Goal: Information Seeking & Learning: Learn about a topic

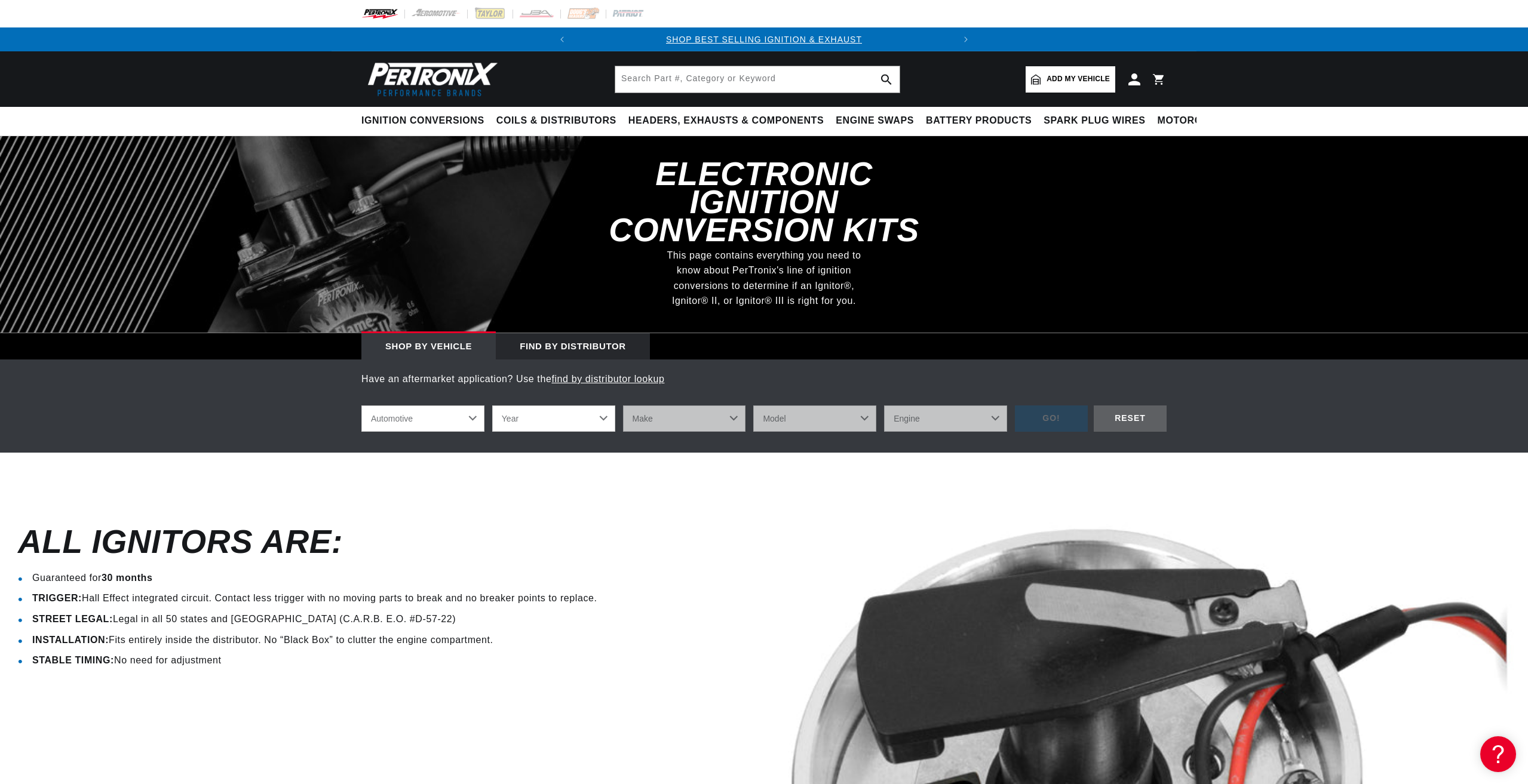
click at [475, 406] on select "Automotive Agricultural Industrial Marine Motorcycle" at bounding box center [423, 419] width 123 height 26
click at [361, 406] on select "Automotive Agricultural Industrial Marine Motorcycle" at bounding box center [423, 419] width 123 height 26
click at [603, 406] on select "Year 2024 2023 2022 2021 2020 2019 2018 2017 2016 2015 2014 2013 2012 2011 2010…" at bounding box center [554, 419] width 123 height 26
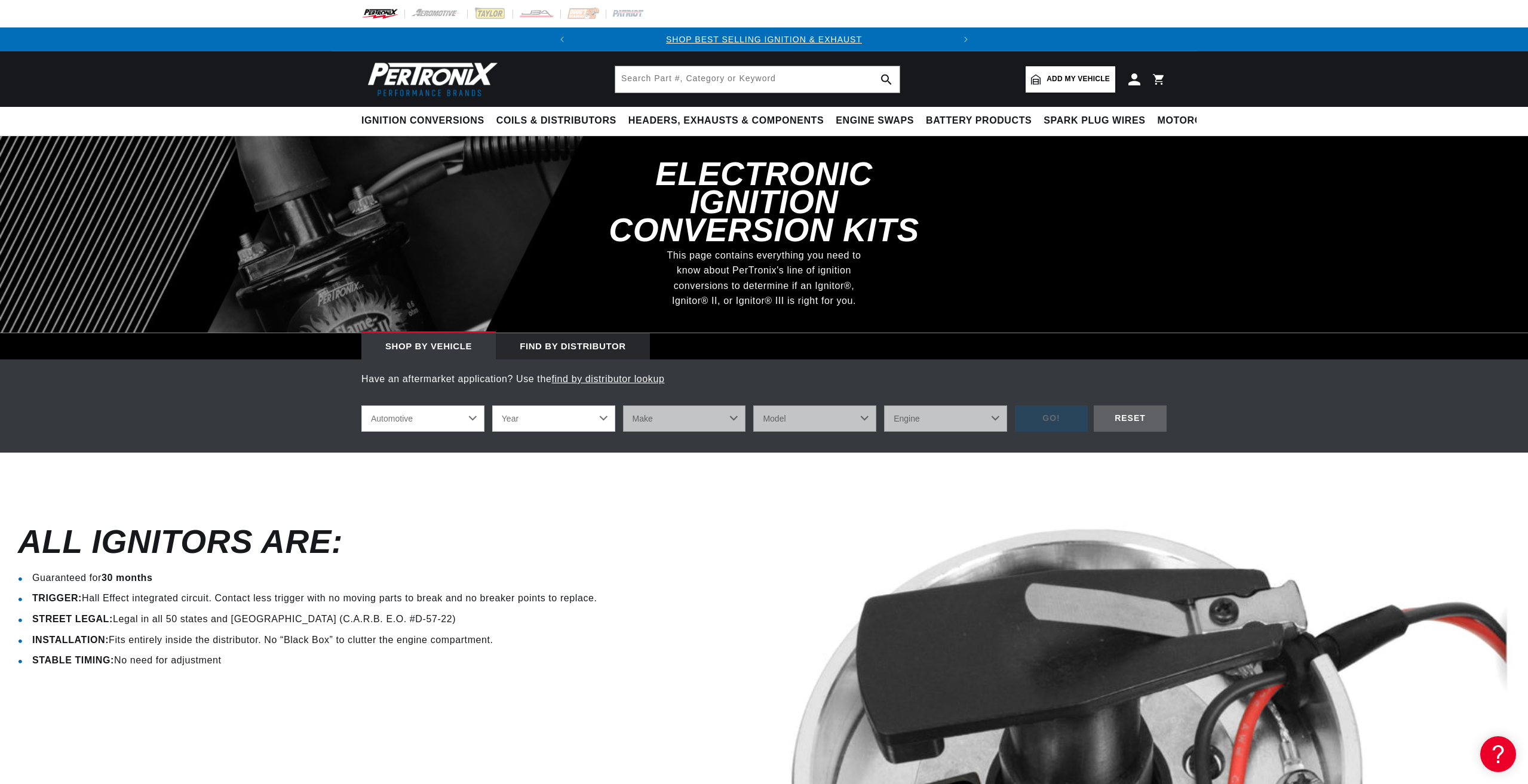
select select "1967"
click at [492, 406] on select "Year 2024 2023 2022 2021 2020 2019 2018 2017 2016 2015 2014 2013 2012 2011 2010…" at bounding box center [554, 419] width 123 height 26
select select "1967"
click at [731, 406] on select "Make Alfa Romeo American Motors Aston Martin Austin Austin Healey Avanti Bentle…" at bounding box center [685, 419] width 123 height 26
select select "Ford"
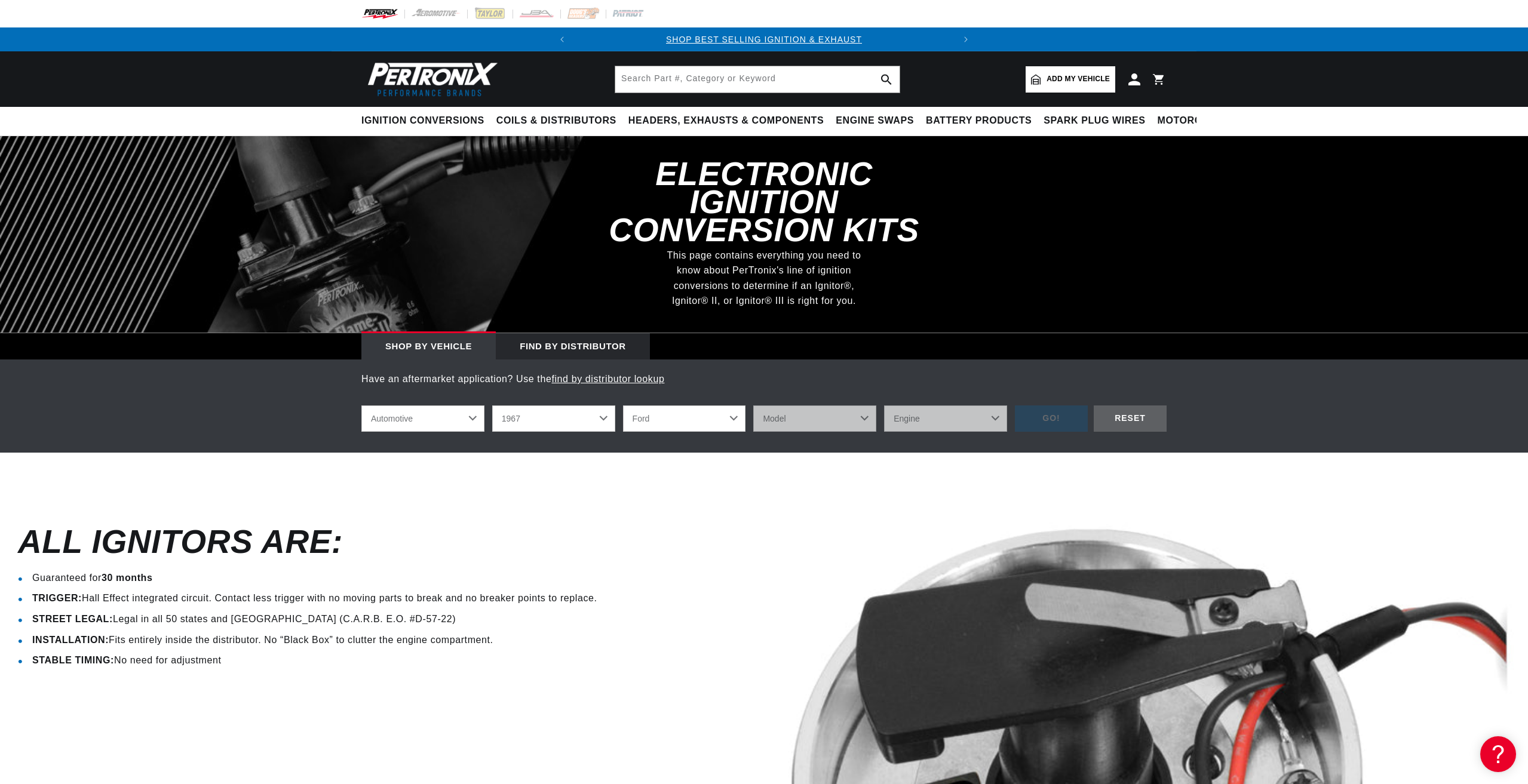
click at [623, 406] on select "Make Alfa Romeo American Motors Aston Martin Austin Austin Healey Avanti Bentle…" at bounding box center [685, 419] width 123 height 26
select select "Ford"
click at [860, 406] on select "Model Bronco Club Wagon Country Sedan Country Squire Custom Custom 500 Econolin…" at bounding box center [815, 419] width 123 height 26
select select "Mustang"
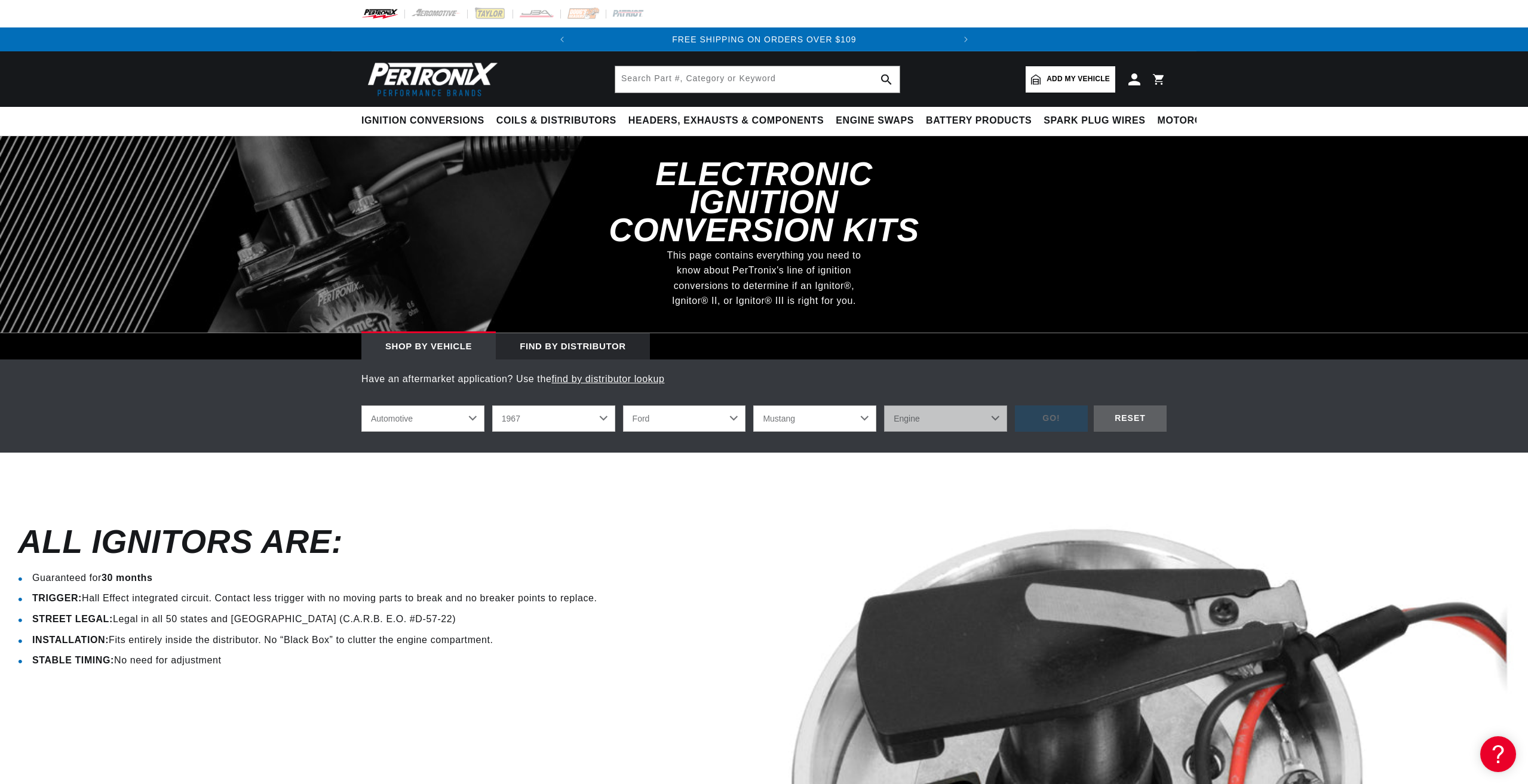
click at [753, 406] on select "Model Bronco Club Wagon Country Sedan Country Squire Custom Custom 500 Econolin…" at bounding box center [815, 419] width 123 height 26
select select "Mustang"
click at [985, 406] on select "Engine 4.1L 4.3L 170cid / 2.8L 200cid / 3.3L 289cid / 4.7L 302cid / 5.0L 351W 3…" at bounding box center [946, 419] width 123 height 26
select select "289cid-4.7L"
click at [884, 406] on select "Engine 4.1L 4.3L 170cid / 2.8L 200cid / 3.3L 289cid / 4.7L 302cid / 5.0L 351W 3…" at bounding box center [946, 419] width 123 height 26
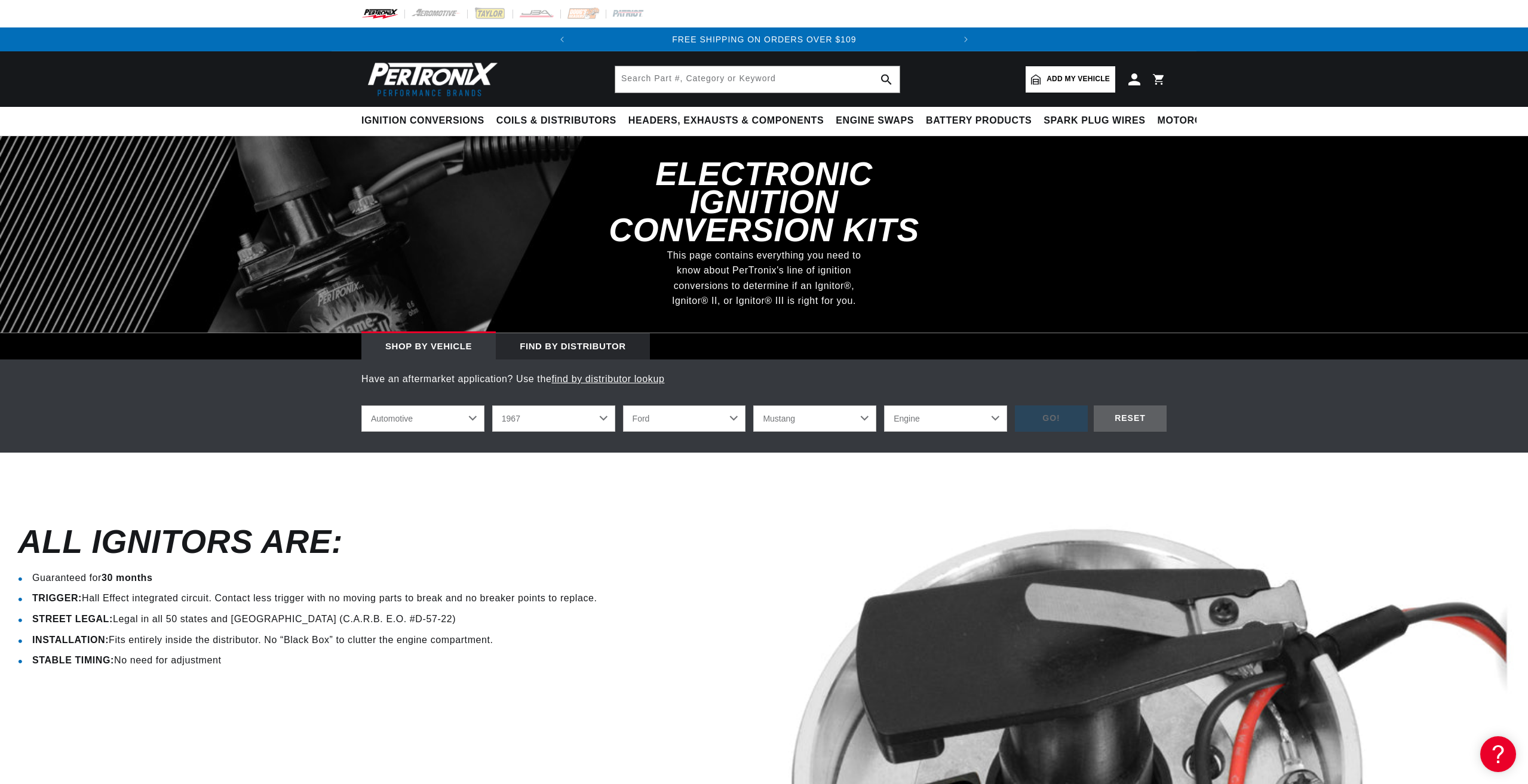
select select "289cid-4.7L"
click at [1065, 406] on div "GO!" at bounding box center [1051, 419] width 73 height 27
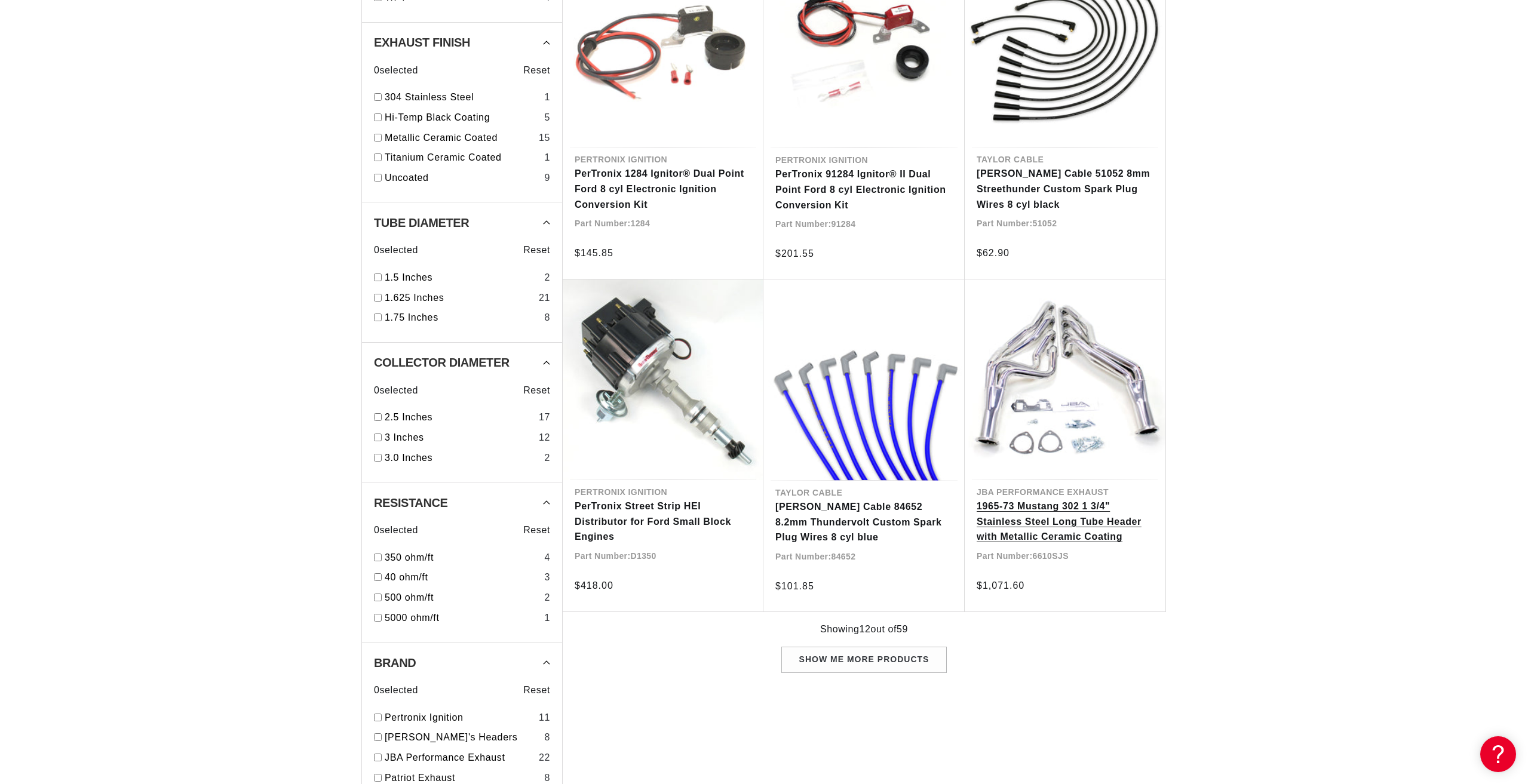
scroll to position [1015, 0]
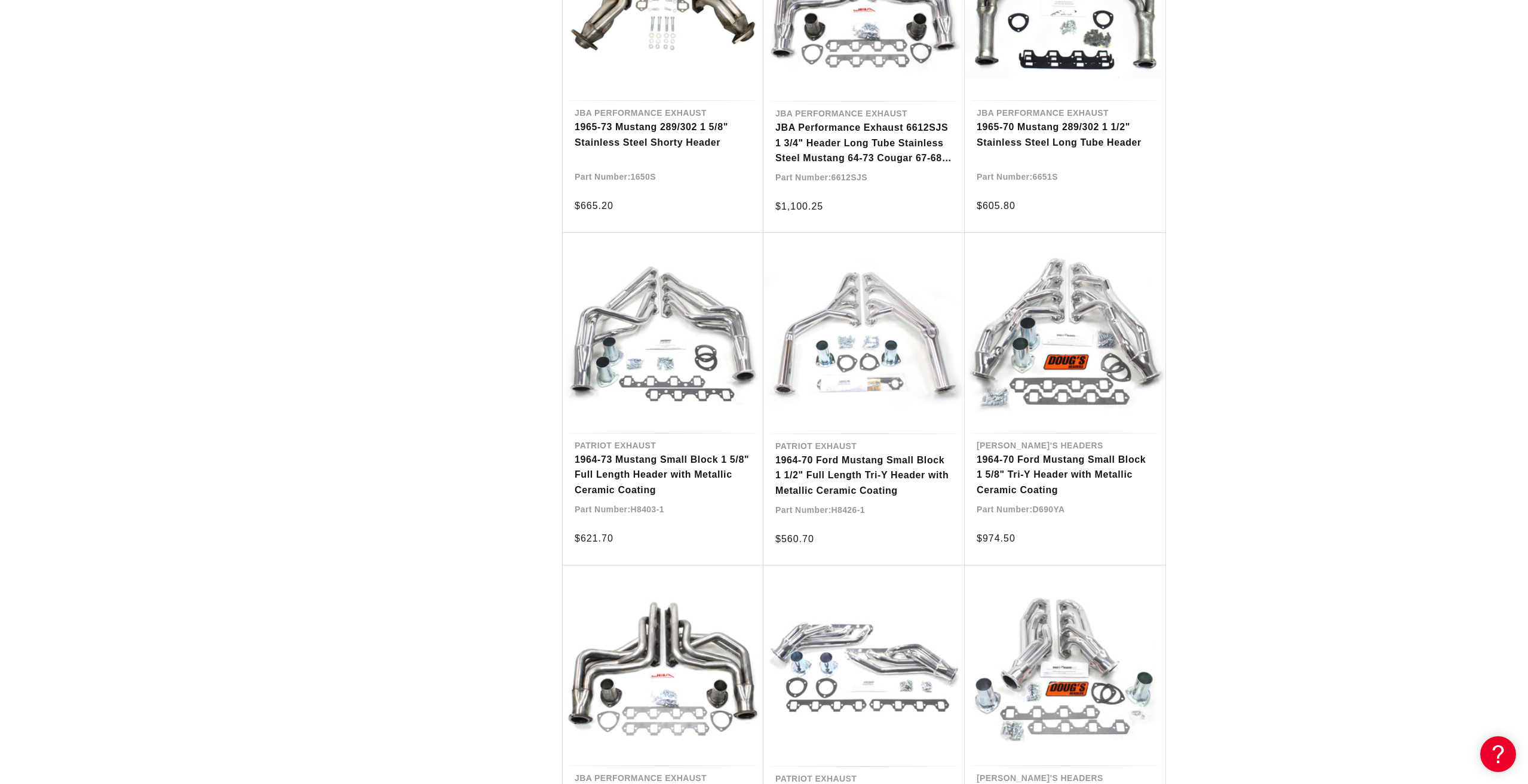
scroll to position [0, 380]
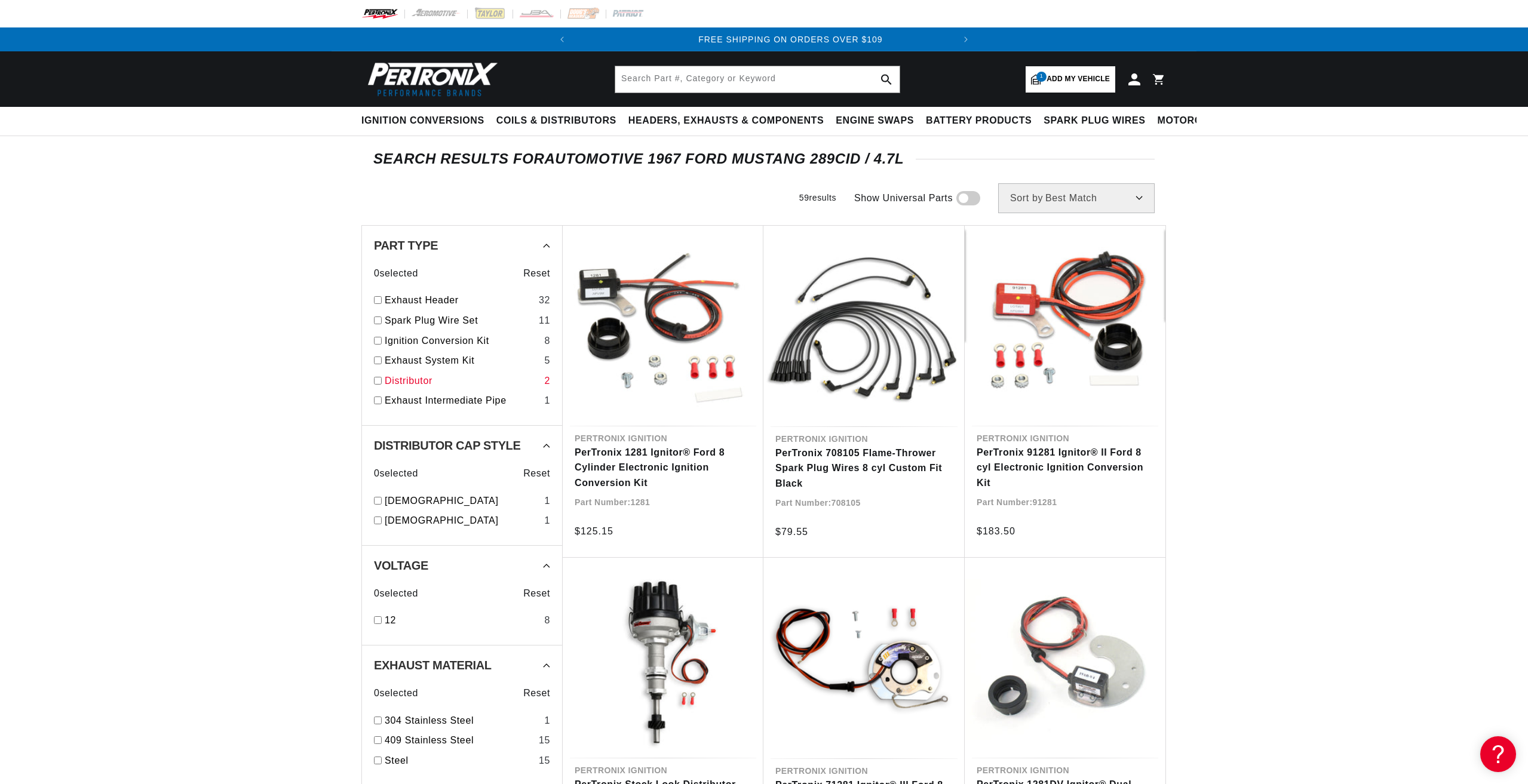
scroll to position [0, 380]
click at [380, 340] on input "checkbox" at bounding box center [378, 340] width 8 height 8
checkbox input "true"
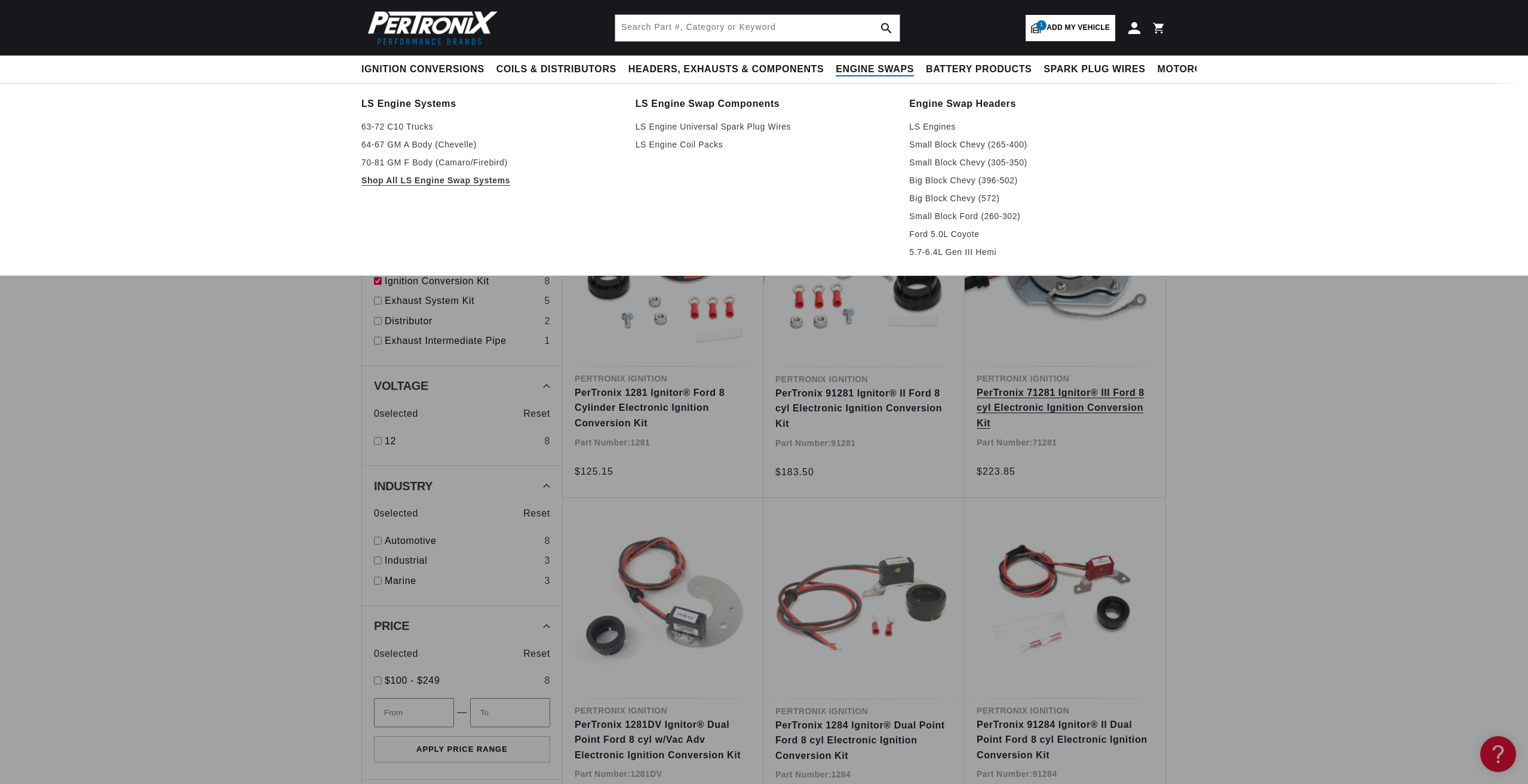
scroll to position [0, 380]
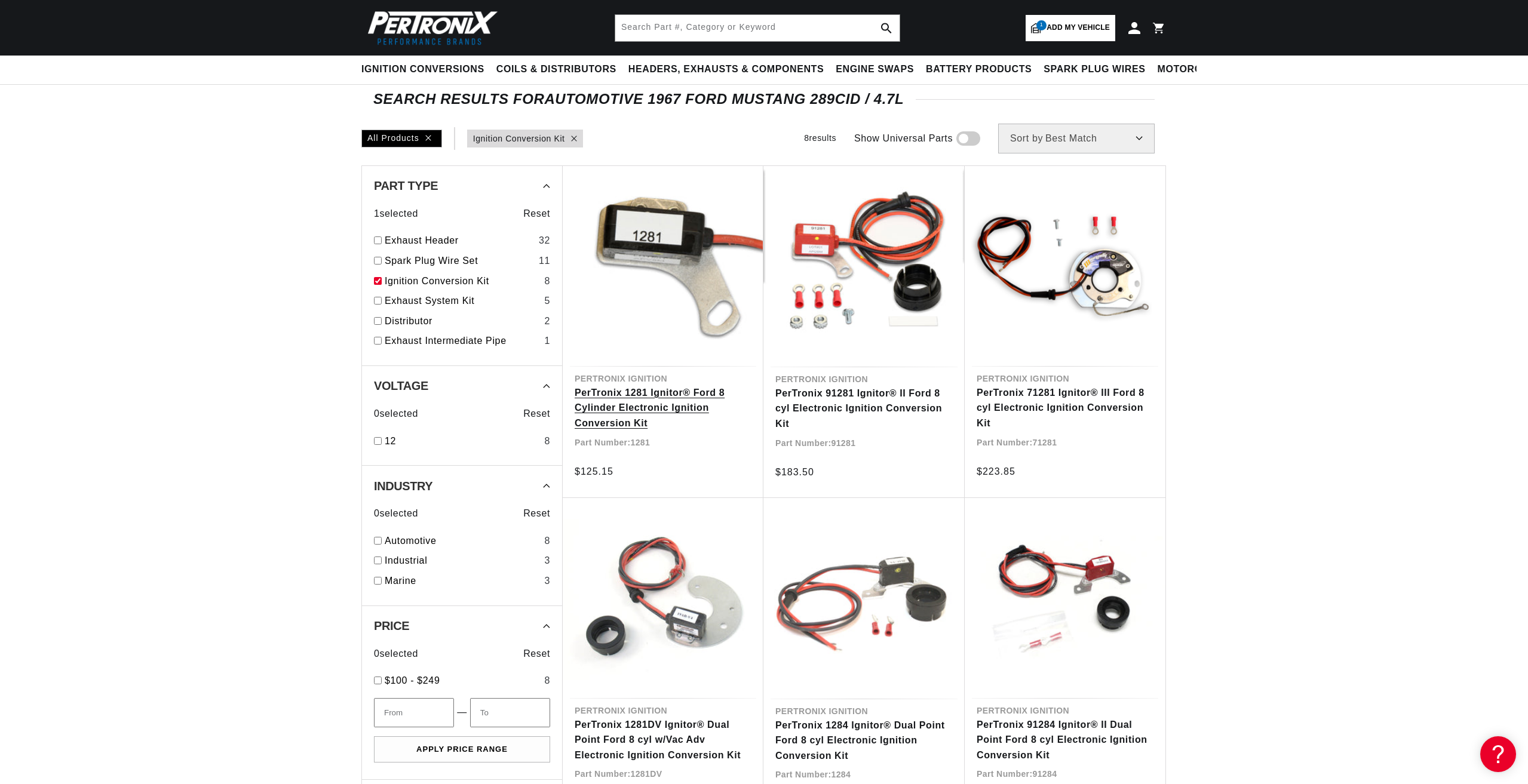
click at [657, 406] on link "PerTronix 1281 Ignitor® Ford 8 Cylinder Electronic Ignition Conversion Kit" at bounding box center [664, 408] width 177 height 46
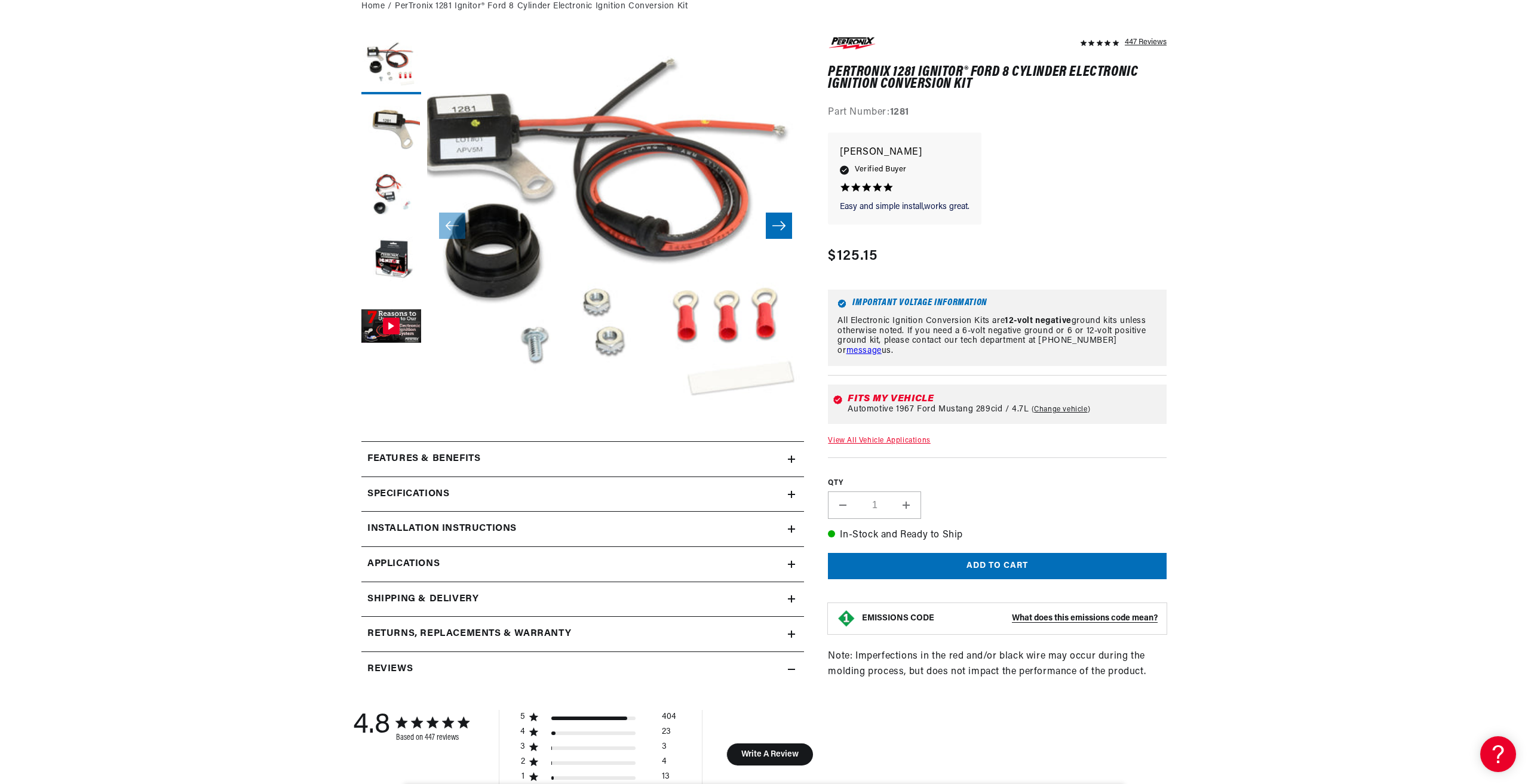
scroll to position [179, 0]
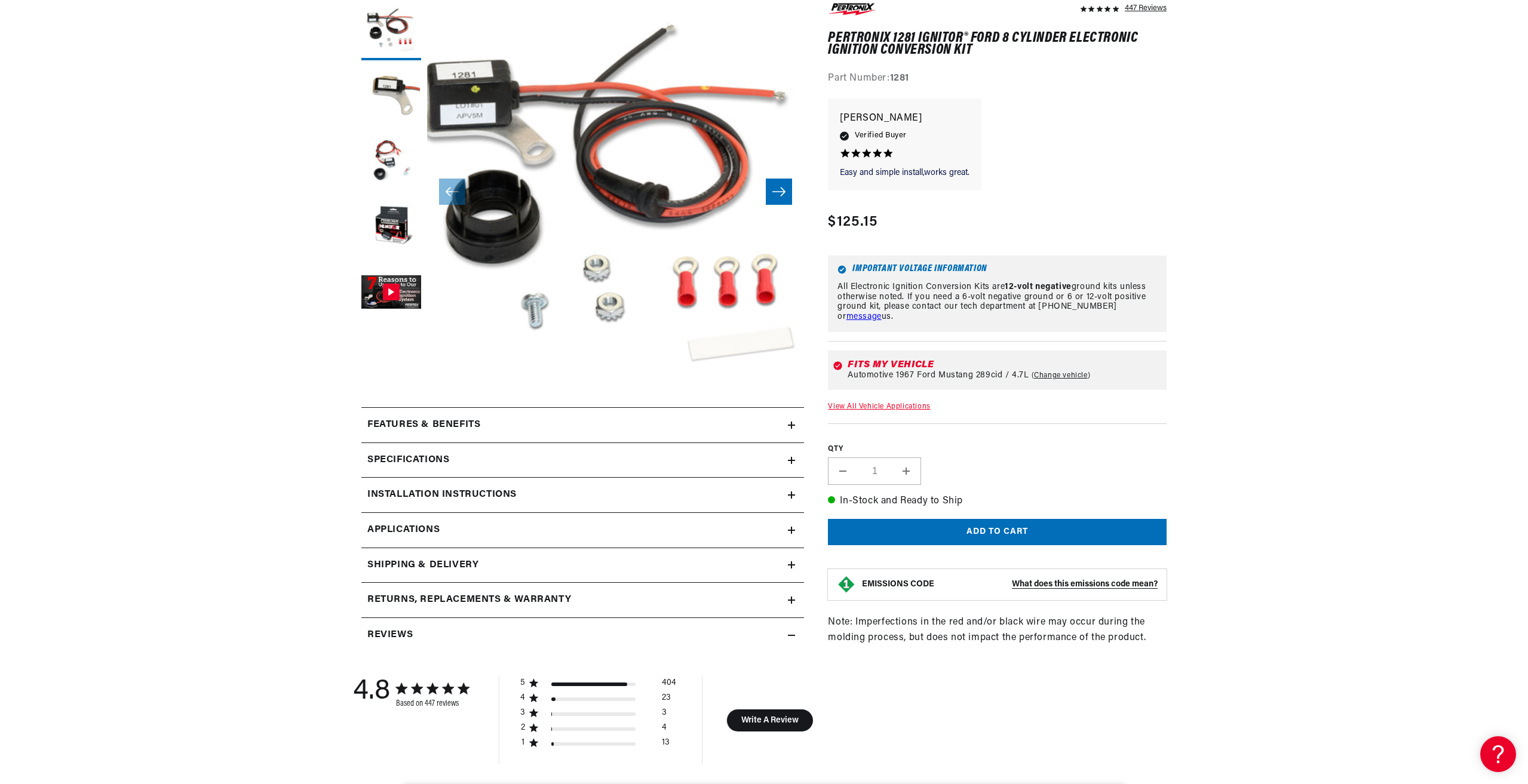
click at [410, 462] on h2 "Specifications" at bounding box center [408, 460] width 82 height 15
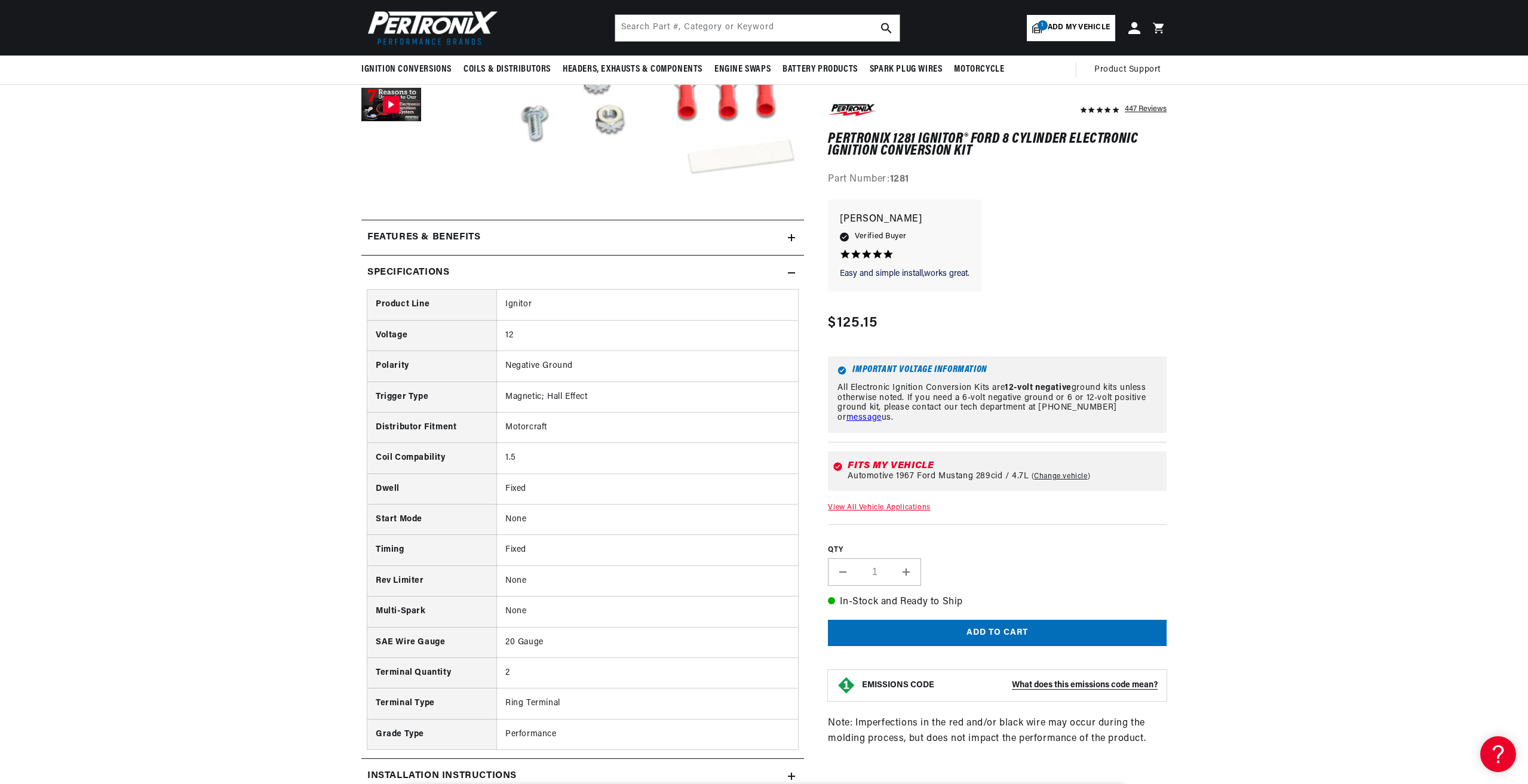
scroll to position [358, 0]
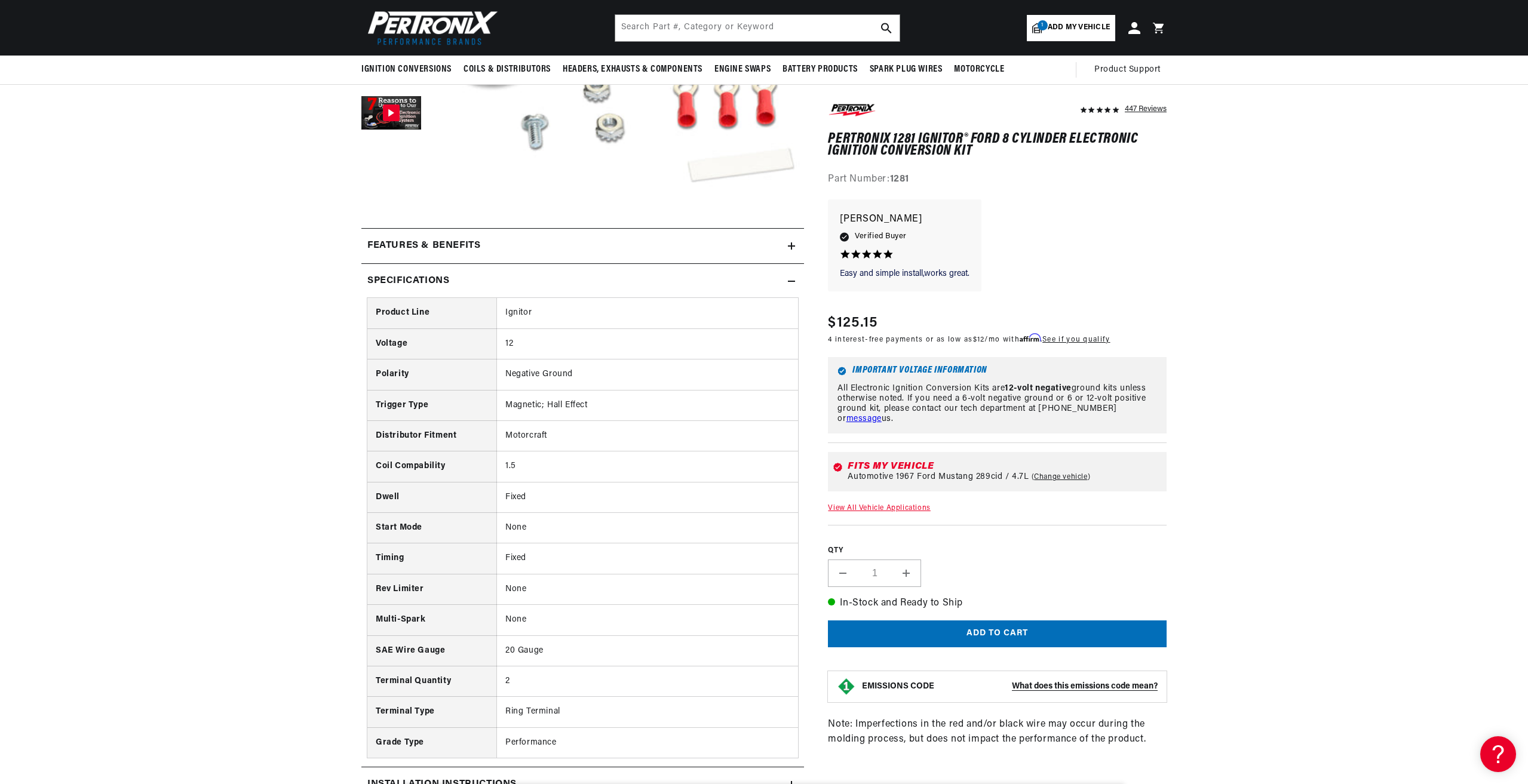
click at [414, 276] on h2 "Specifications" at bounding box center [408, 281] width 82 height 15
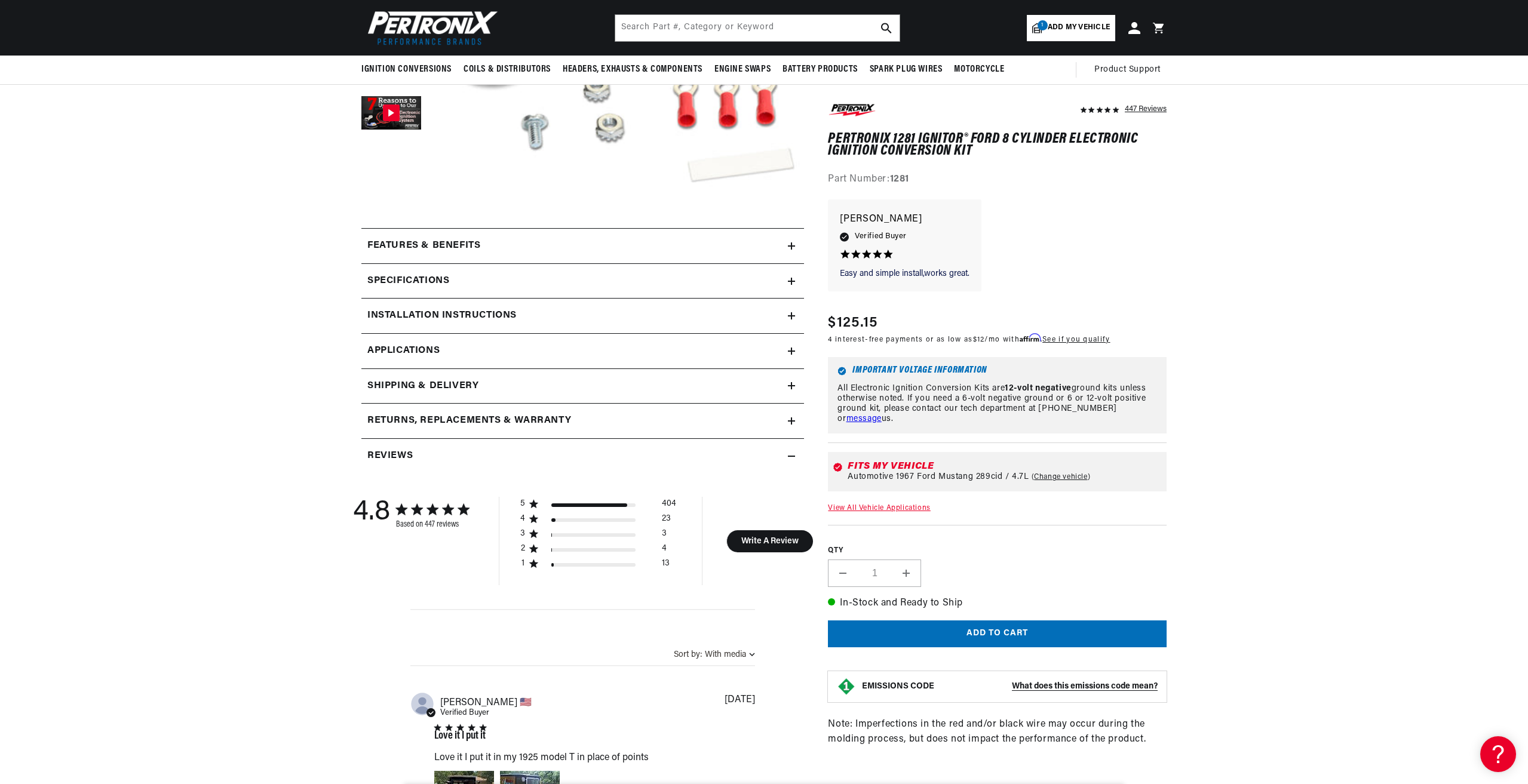
scroll to position [0, 362]
click at [425, 309] on h2 "Installation instructions" at bounding box center [442, 315] width 150 height 15
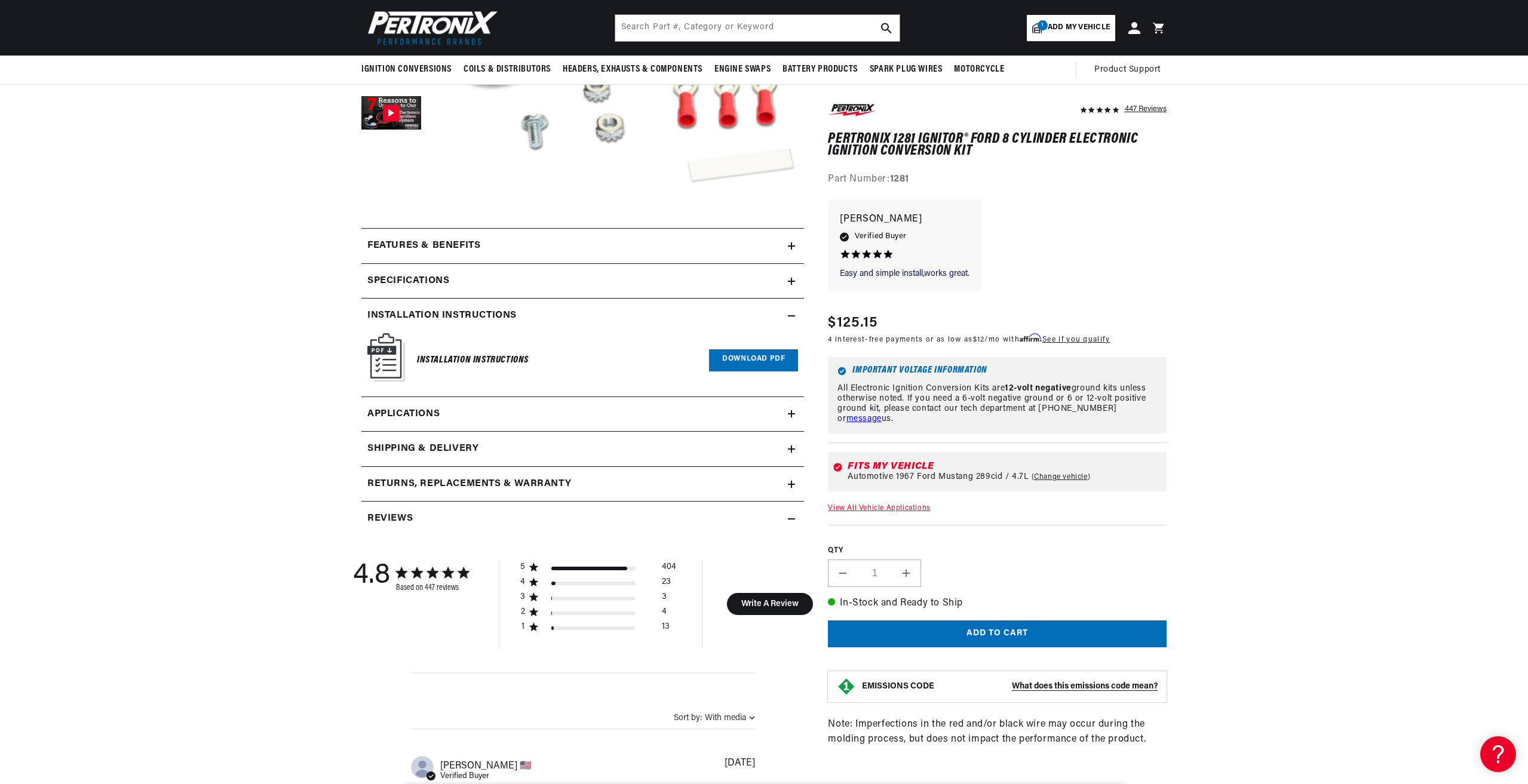
click at [739, 358] on link "Download PDF" at bounding box center [754, 361] width 89 height 22
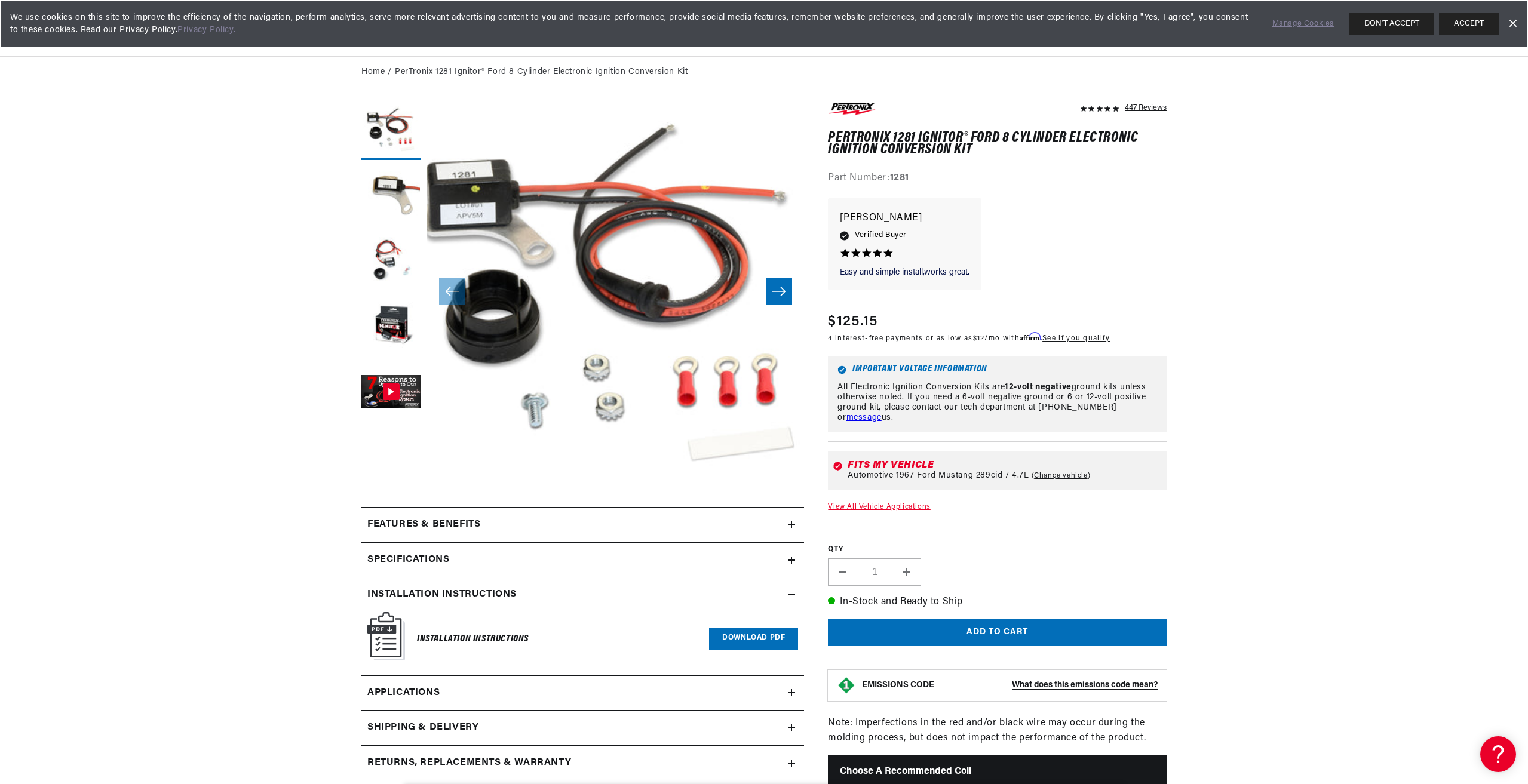
scroll to position [0, 0]
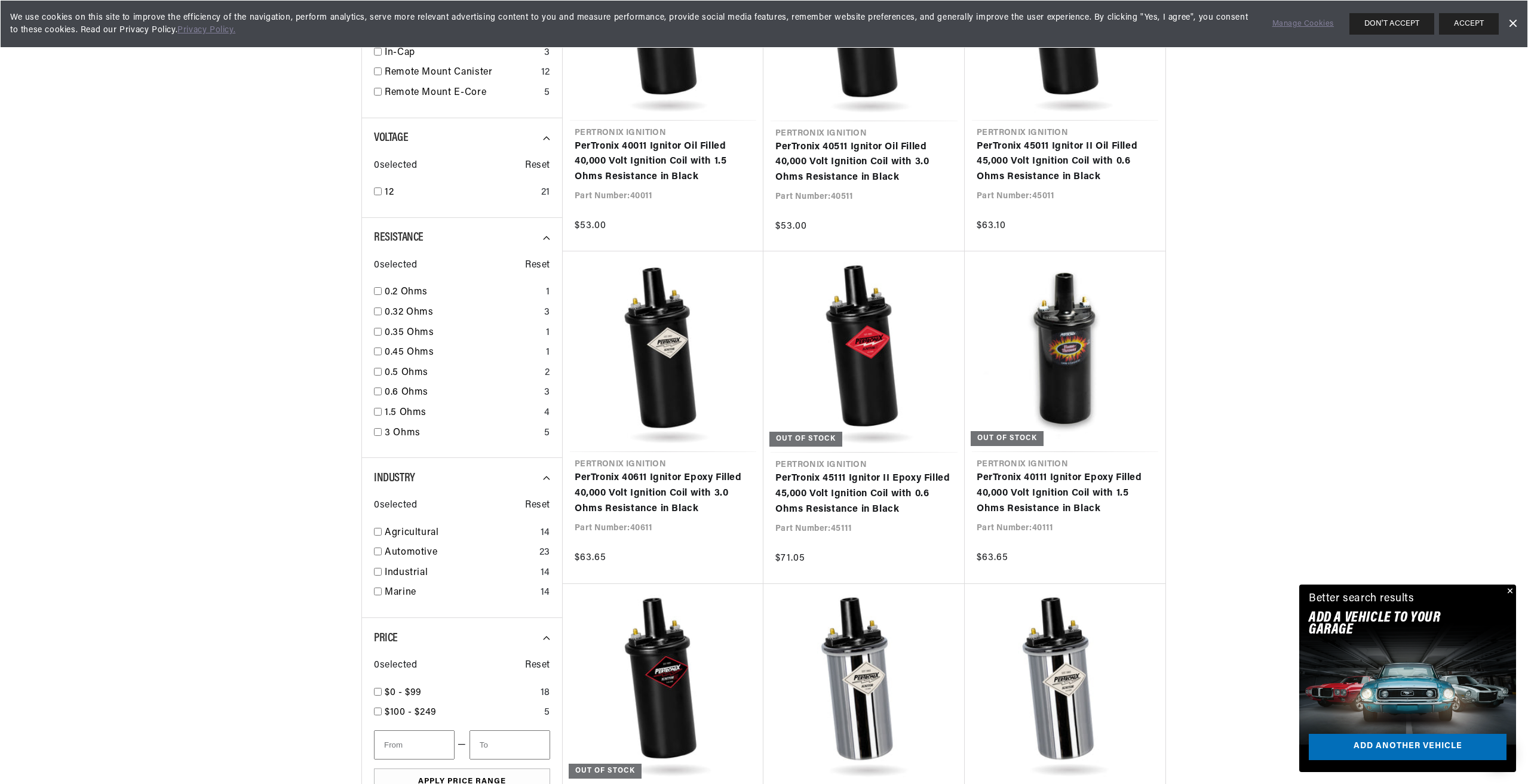
scroll to position [0, 362]
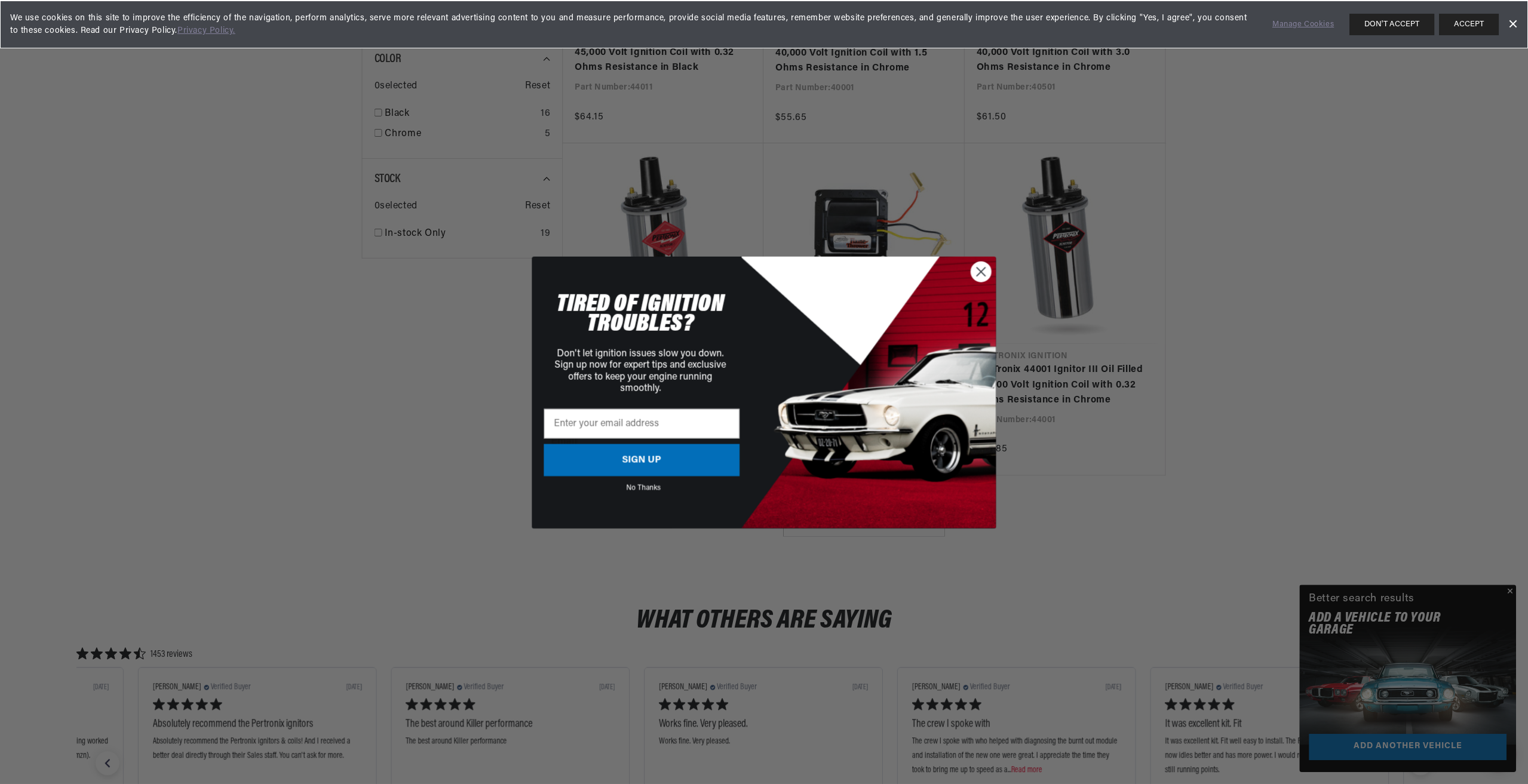
scroll to position [1373, 0]
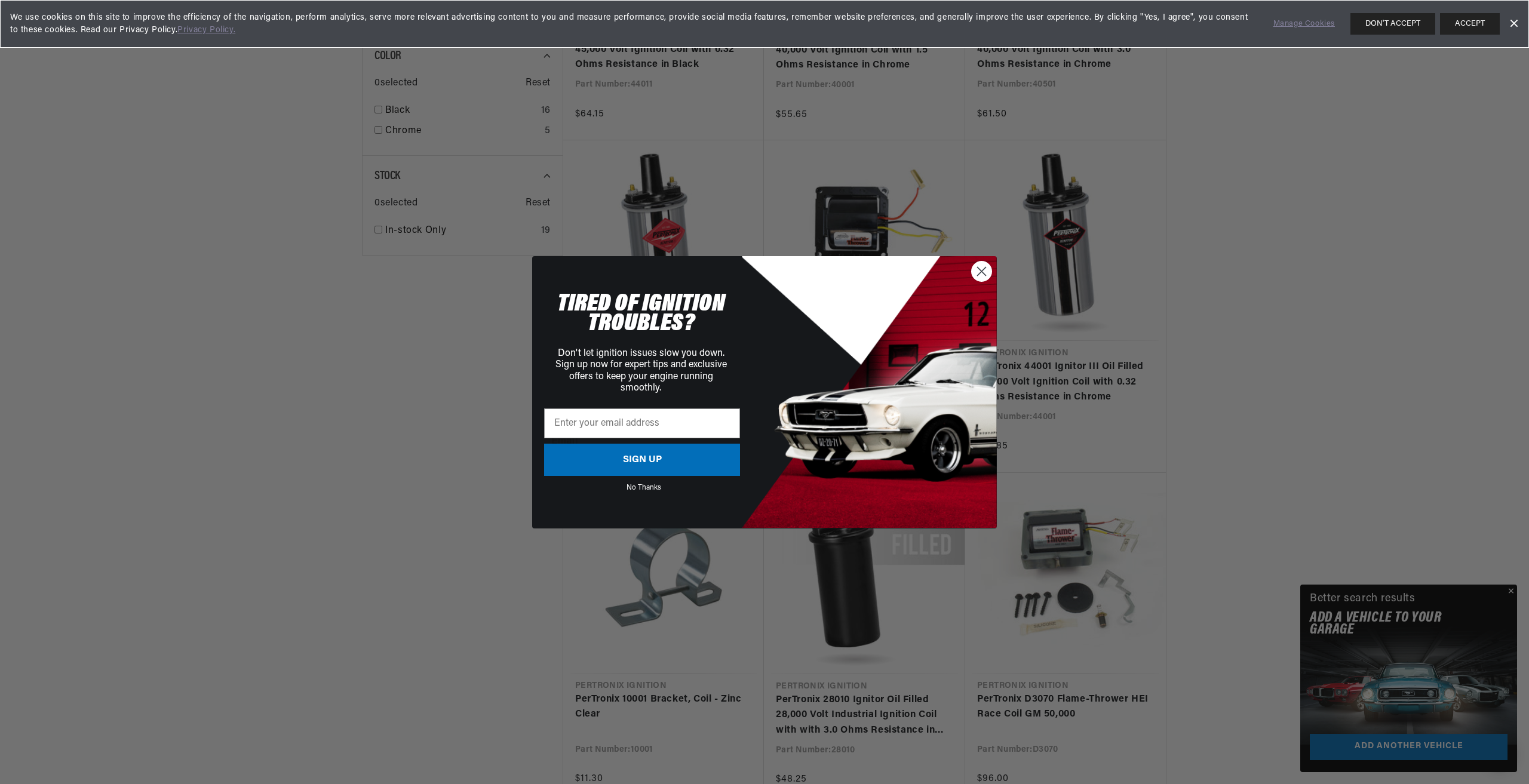
click at [978, 273] on circle "Close dialog" at bounding box center [981, 271] width 20 height 20
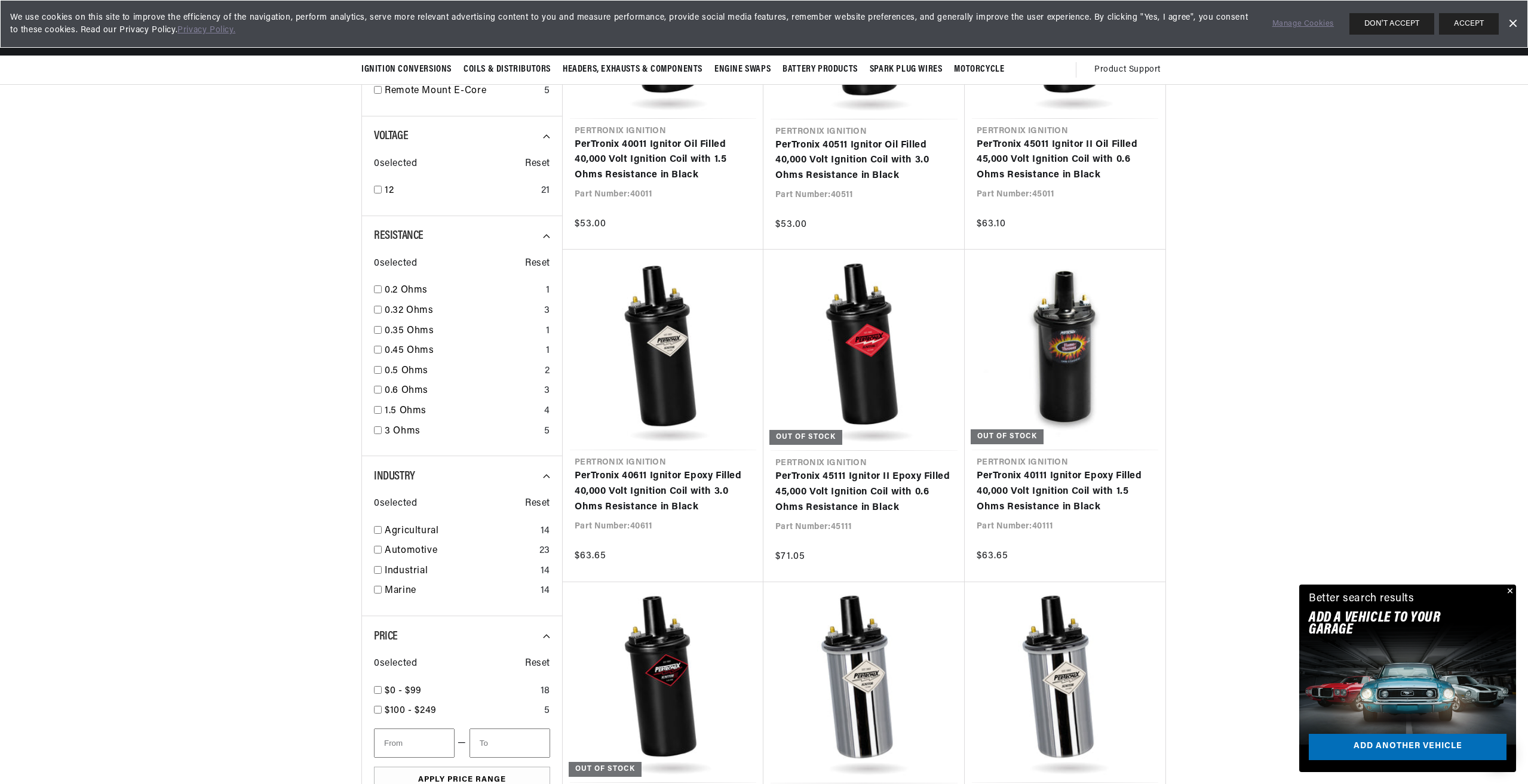
scroll to position [597, 0]
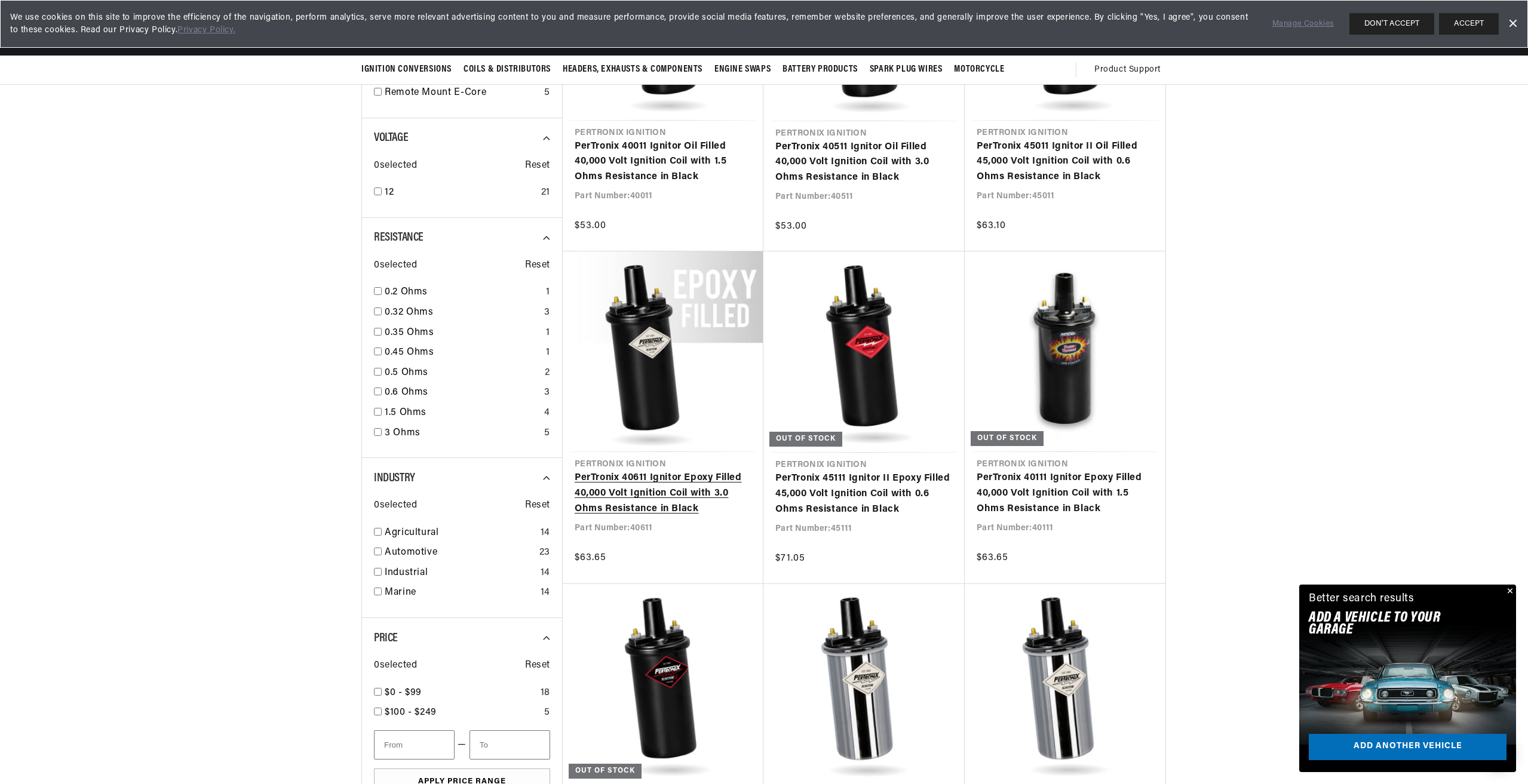
click at [680, 495] on link "PerTronix 40611 Ignitor Epoxy Filled 40,000 Volt Ignition Coil with 3.0 Ohms Re…" at bounding box center [664, 493] width 177 height 46
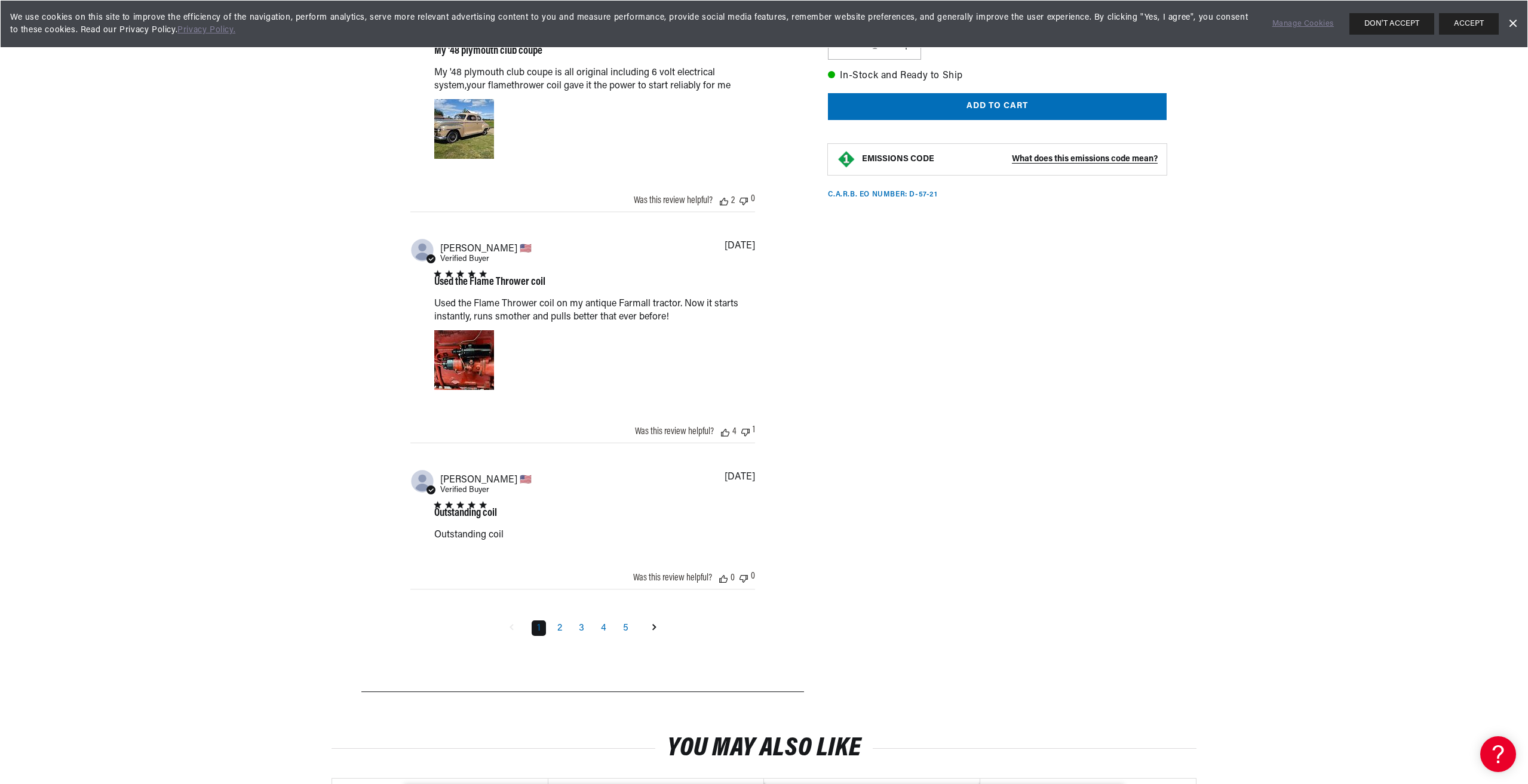
scroll to position [1553, 0]
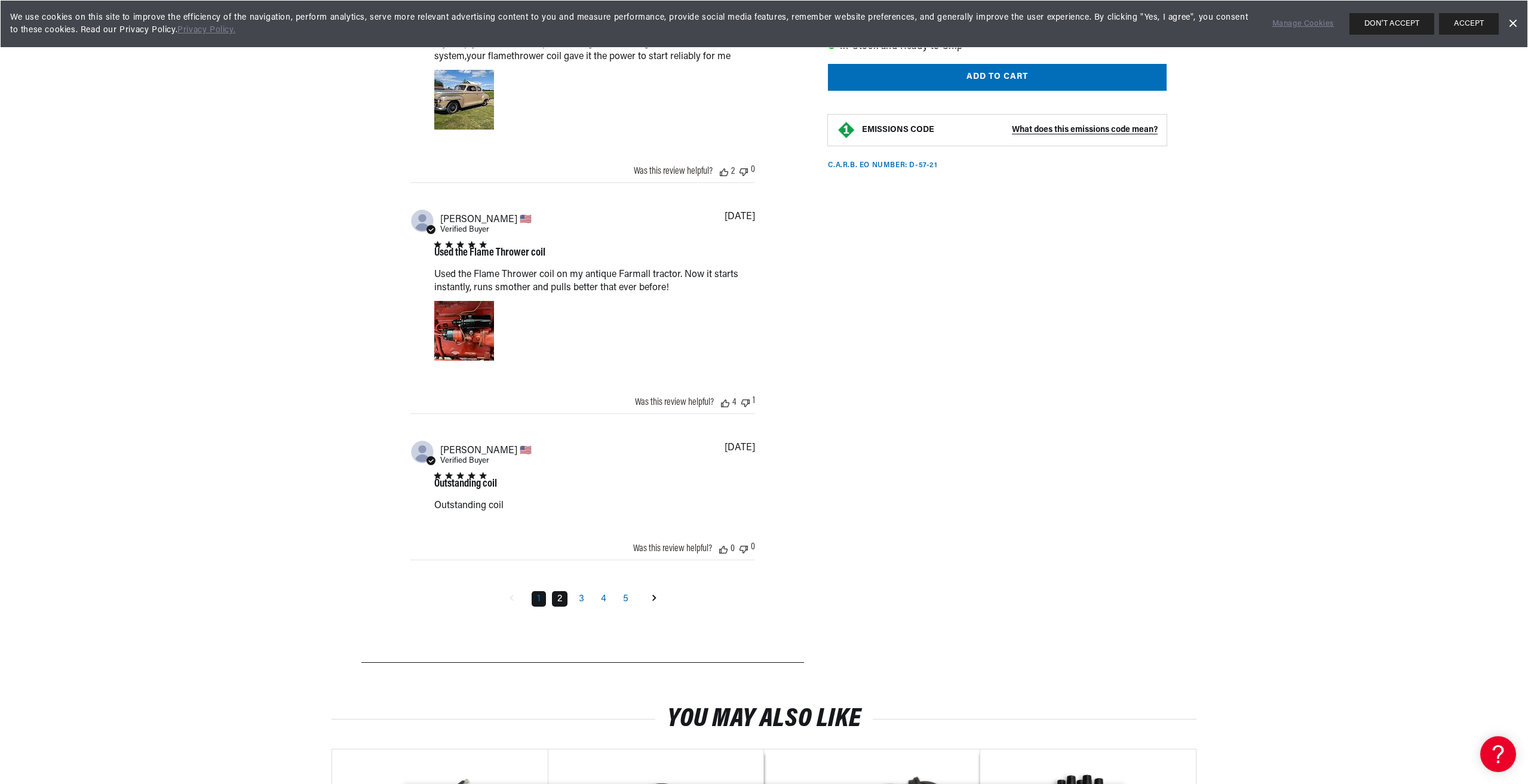
click at [563, 603] on link "2" at bounding box center [559, 599] width 15 height 15
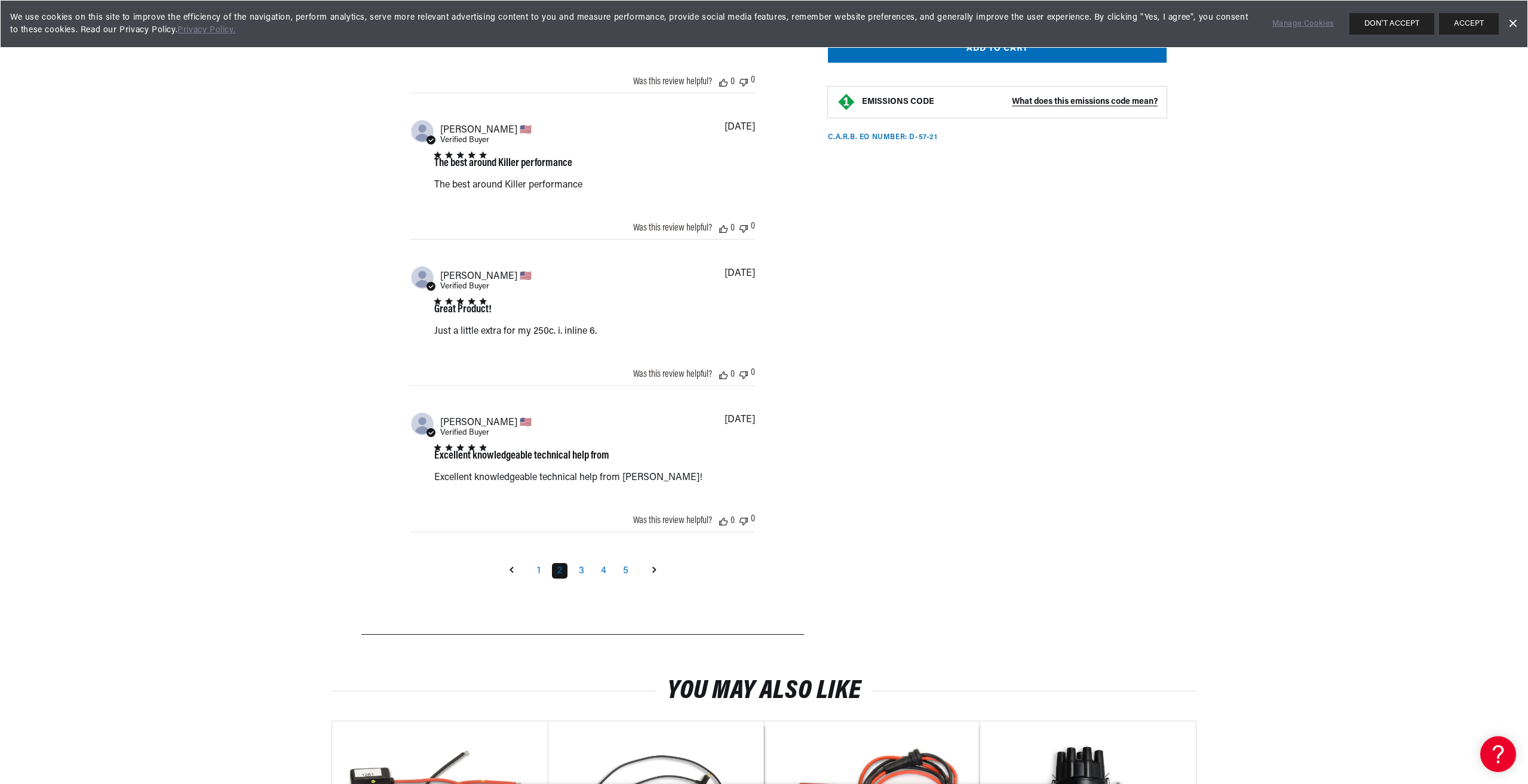
scroll to position [1231, 0]
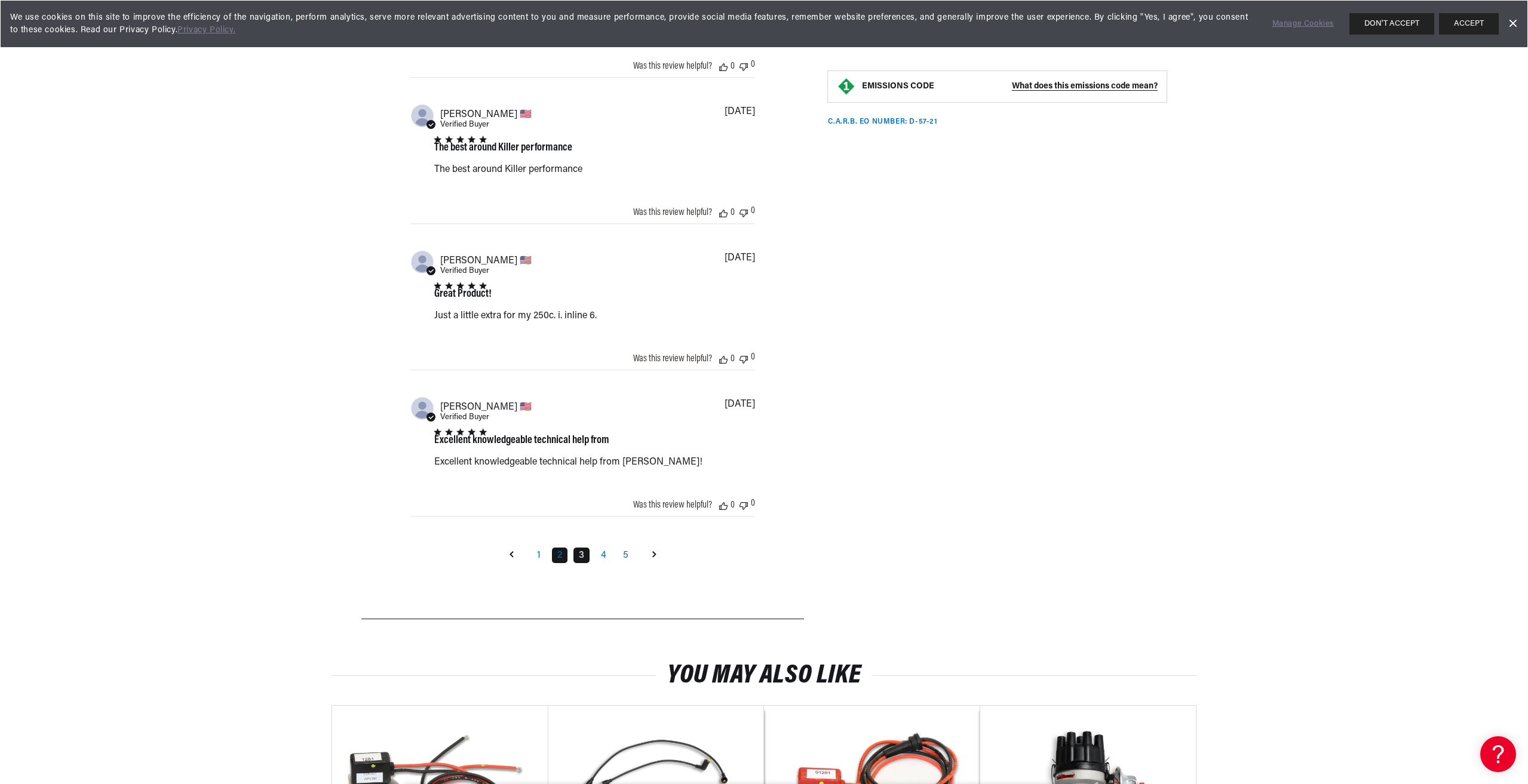
click at [586, 561] on link "3" at bounding box center [582, 555] width 16 height 15
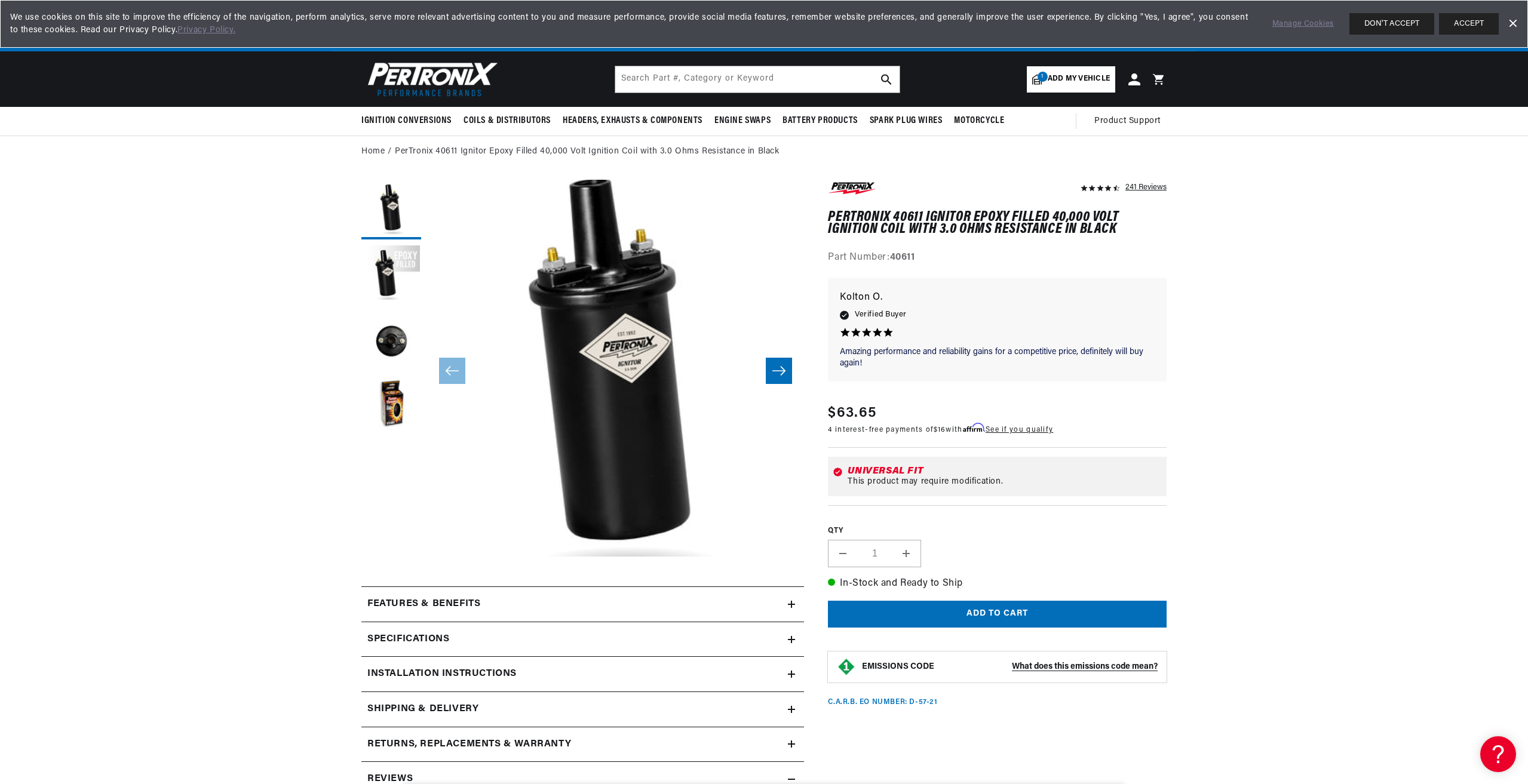
scroll to position [0, 0]
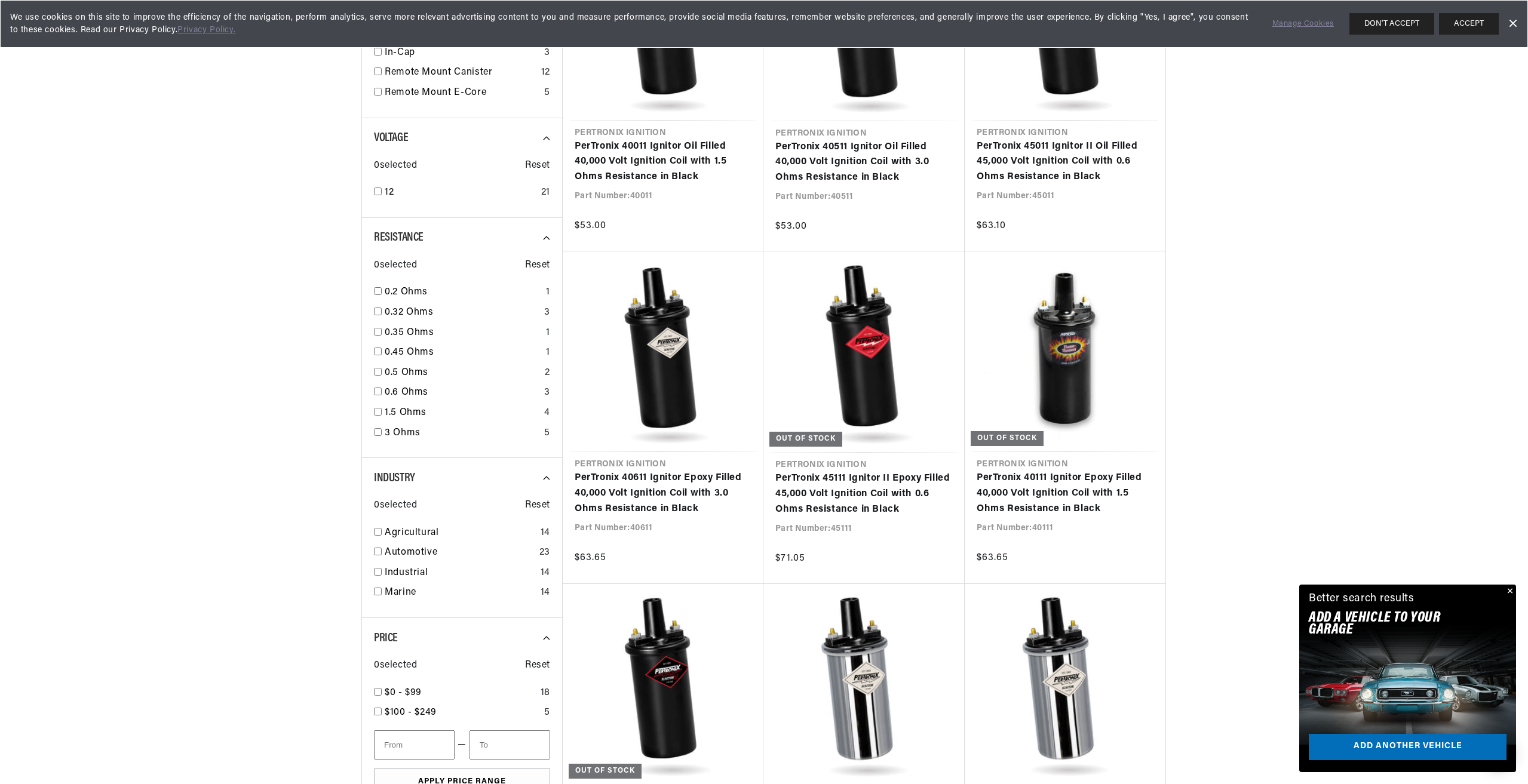
scroll to position [0, 362]
click at [1051, 495] on link "PerTronix 40111 Ignitor Epoxy Filled 40,000 Volt Ignition Coil with 1.5 Ohms Re…" at bounding box center [1065, 493] width 177 height 46
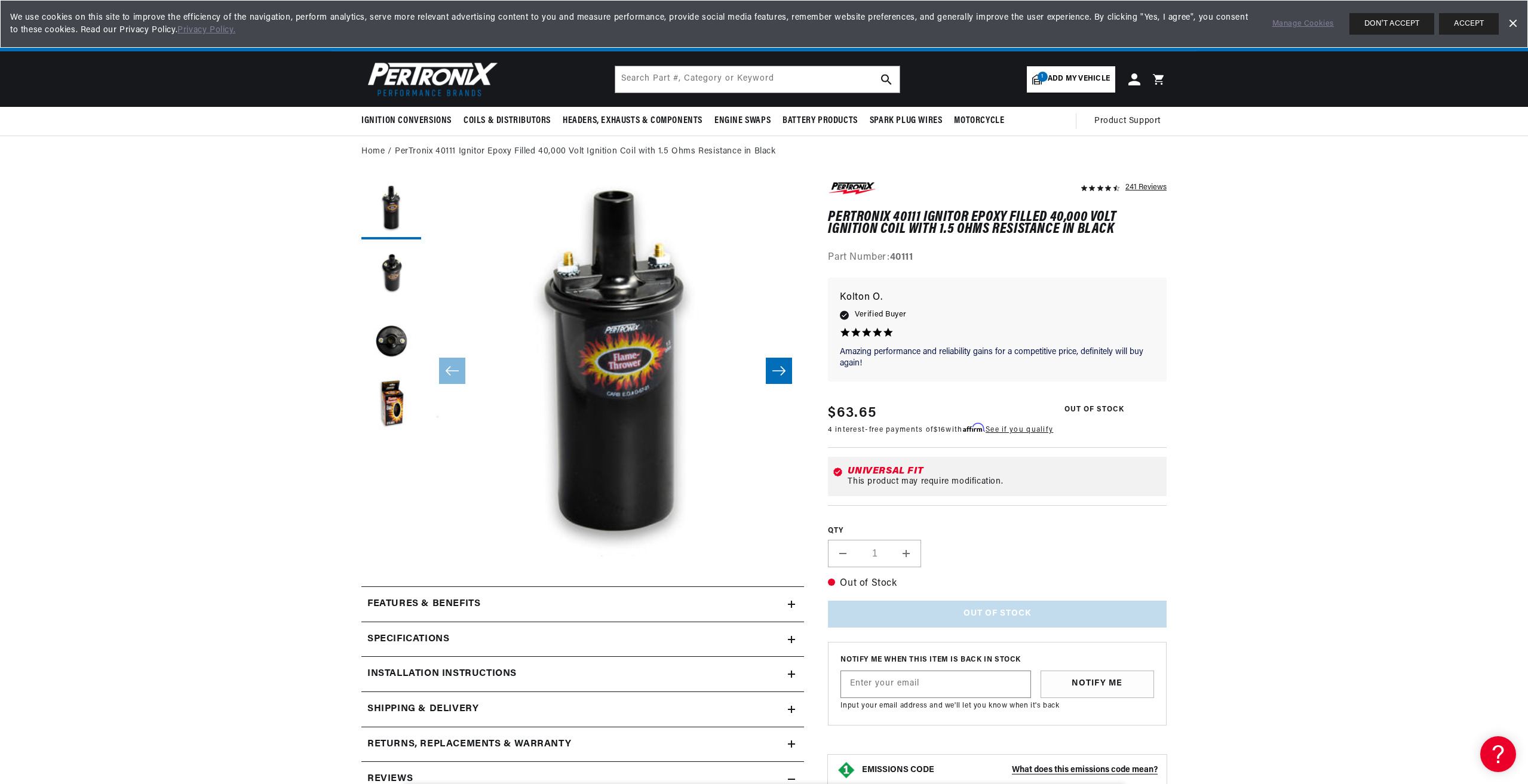
scroll to position [0, 362]
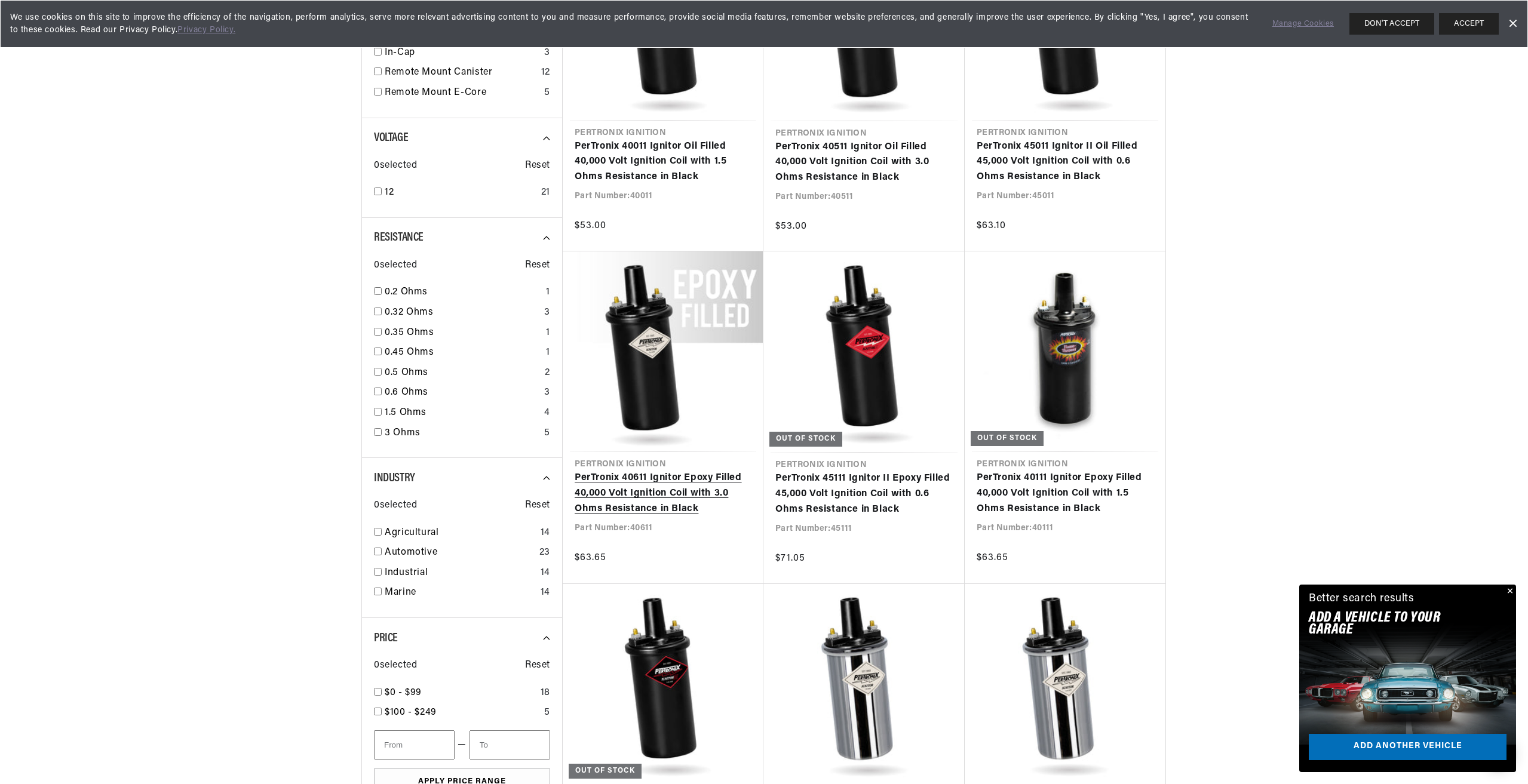
click at [648, 492] on link "PerTronix 40611 Ignitor Epoxy Filled 40,000 Volt Ignition Coil with 3.0 Ohms Re…" at bounding box center [664, 493] width 177 height 46
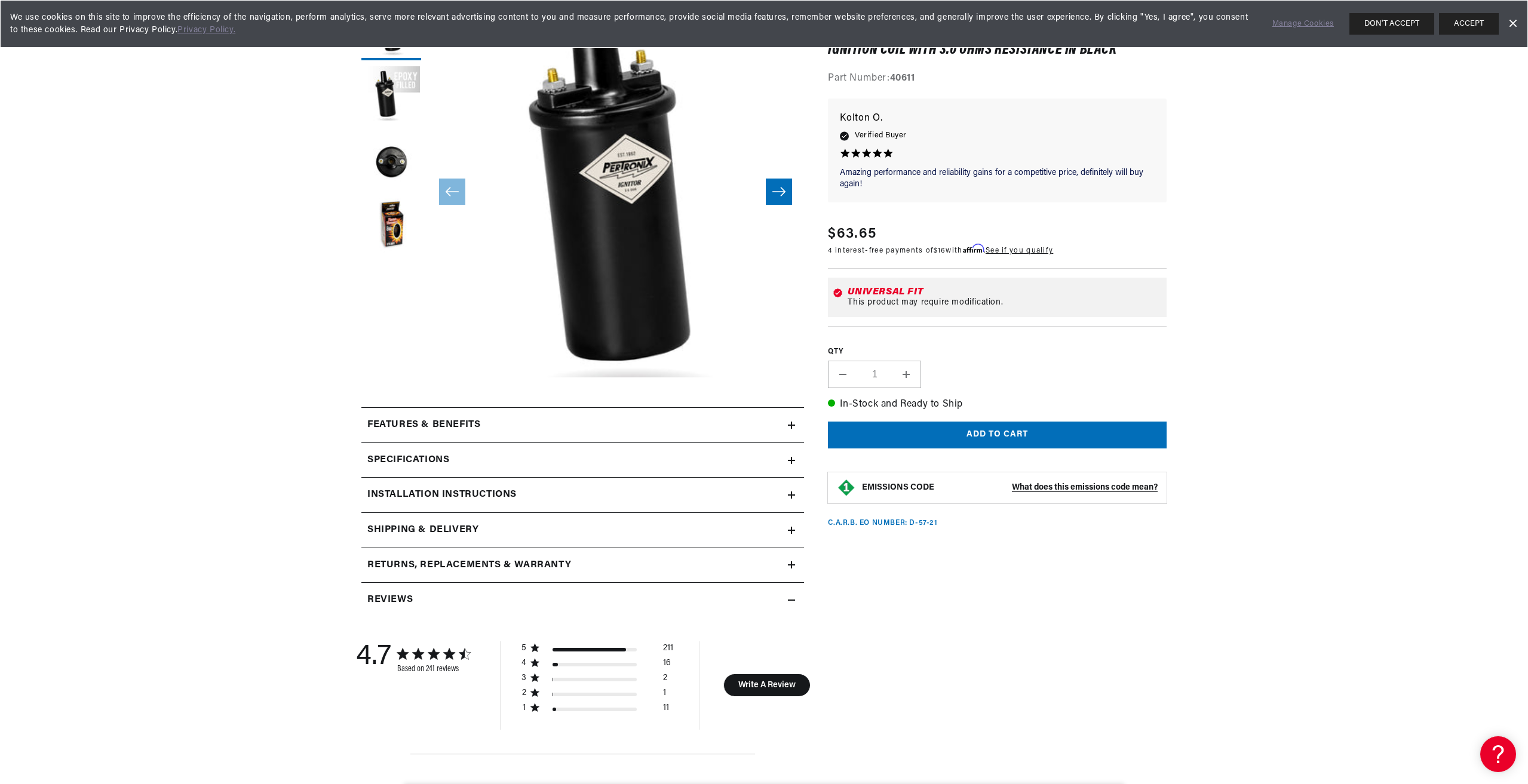
click at [432, 492] on h2 "Installation instructions" at bounding box center [442, 495] width 150 height 15
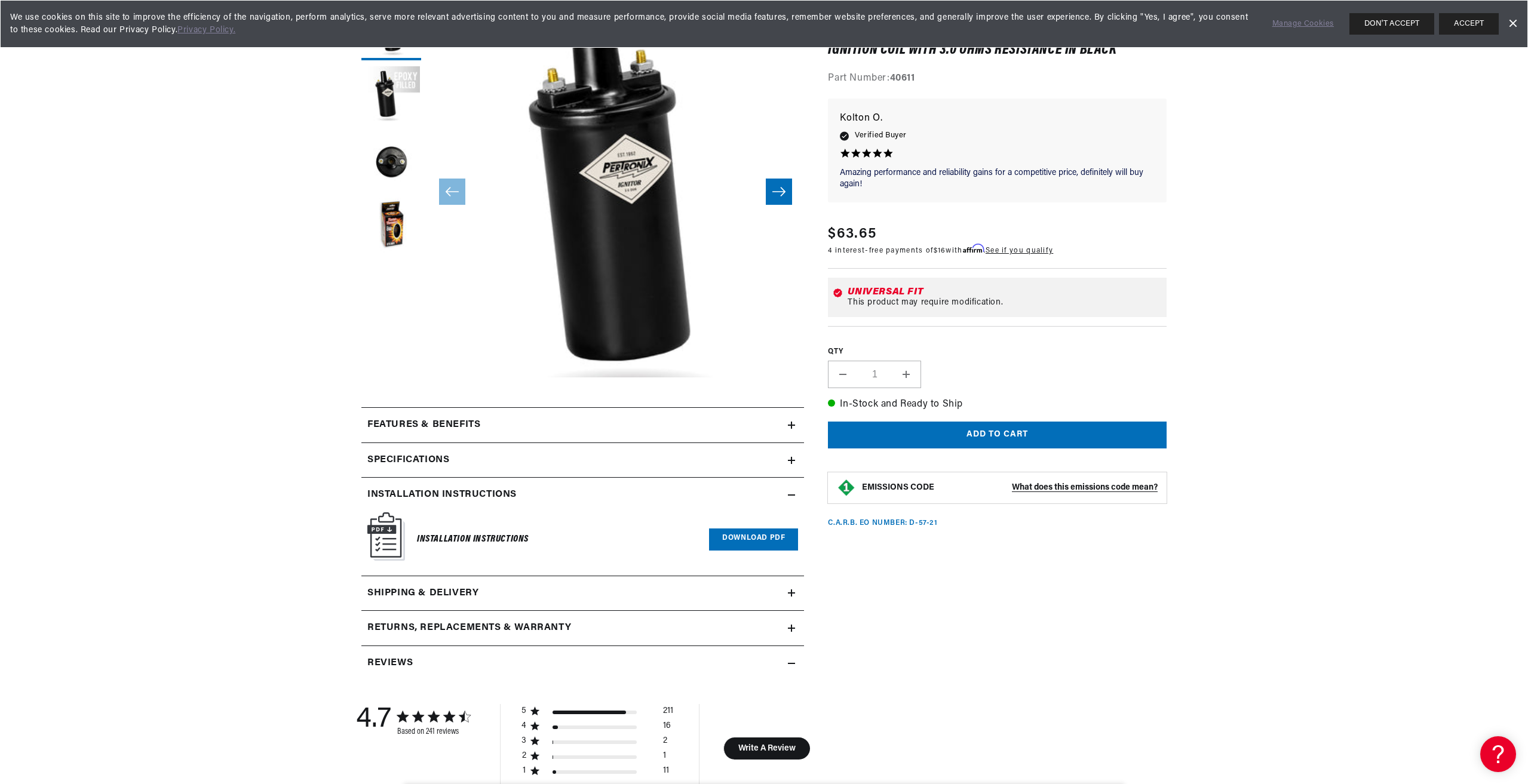
click at [744, 539] on link "Download PDF" at bounding box center [754, 539] width 89 height 22
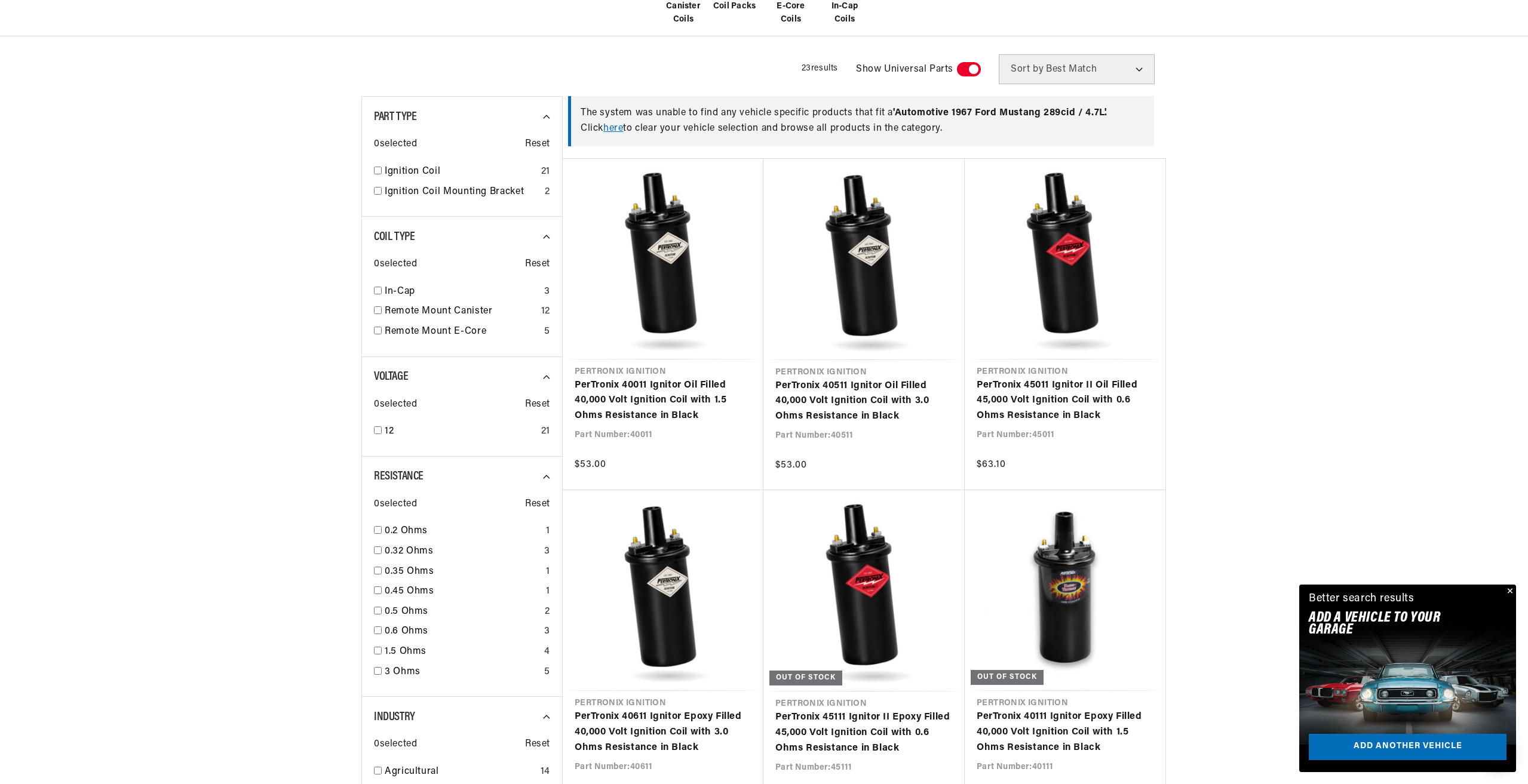
scroll to position [0, 362]
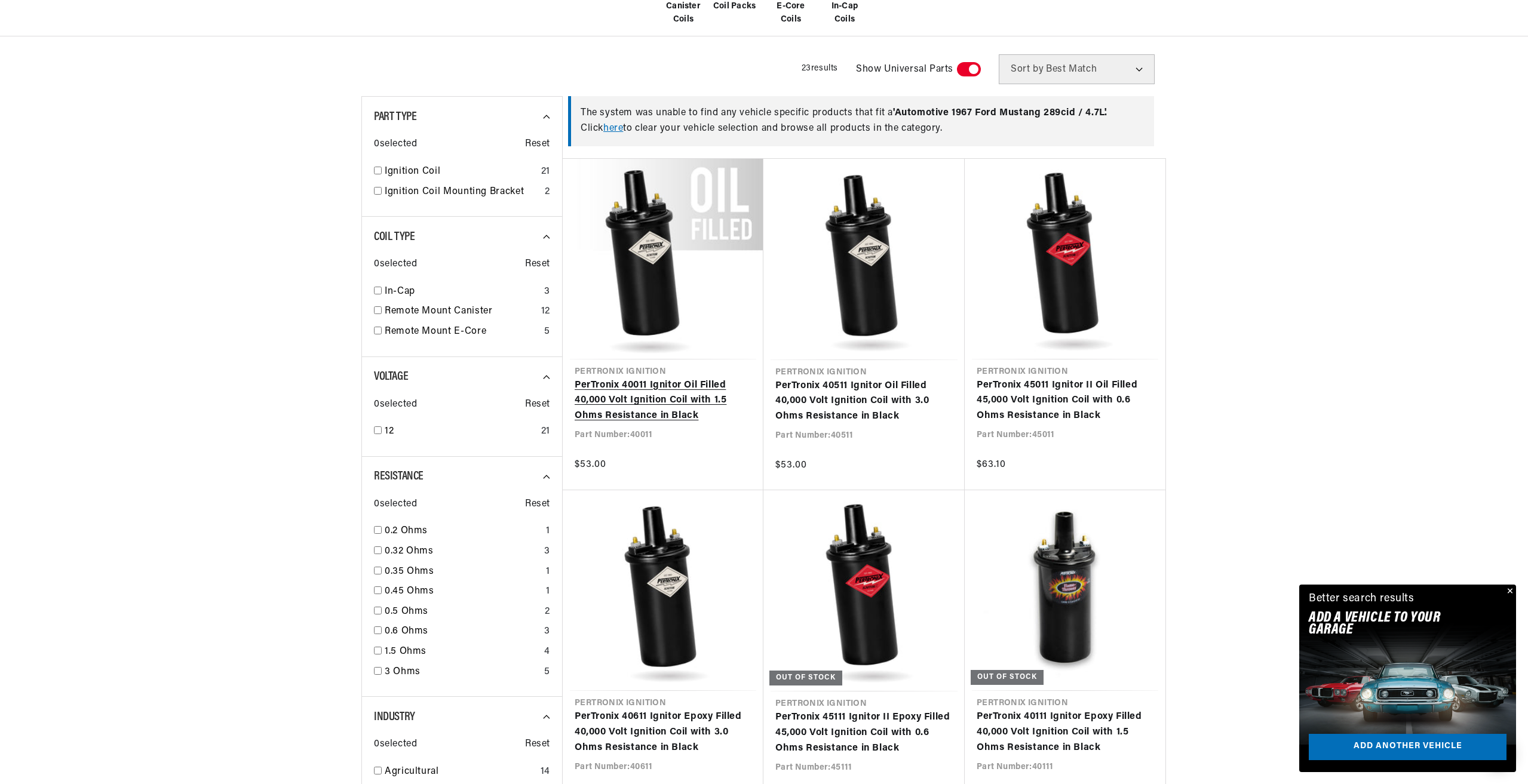
click at [615, 405] on link "PerTronix 40011 Ignitor Oil Filled 40,000 Volt Ignition Coil with 1.5 Ohms Resi…" at bounding box center [664, 401] width 177 height 46
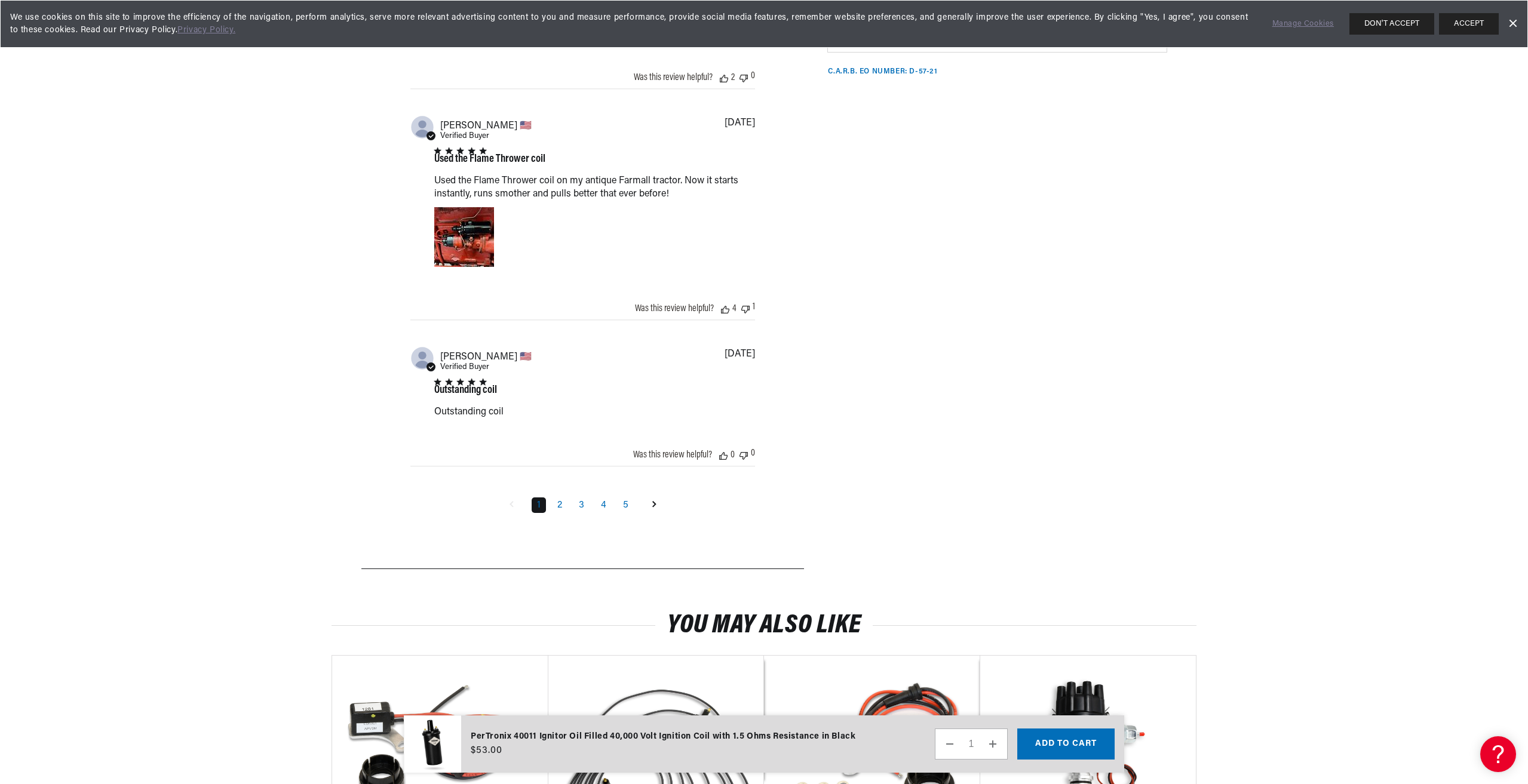
scroll to position [1672, 0]
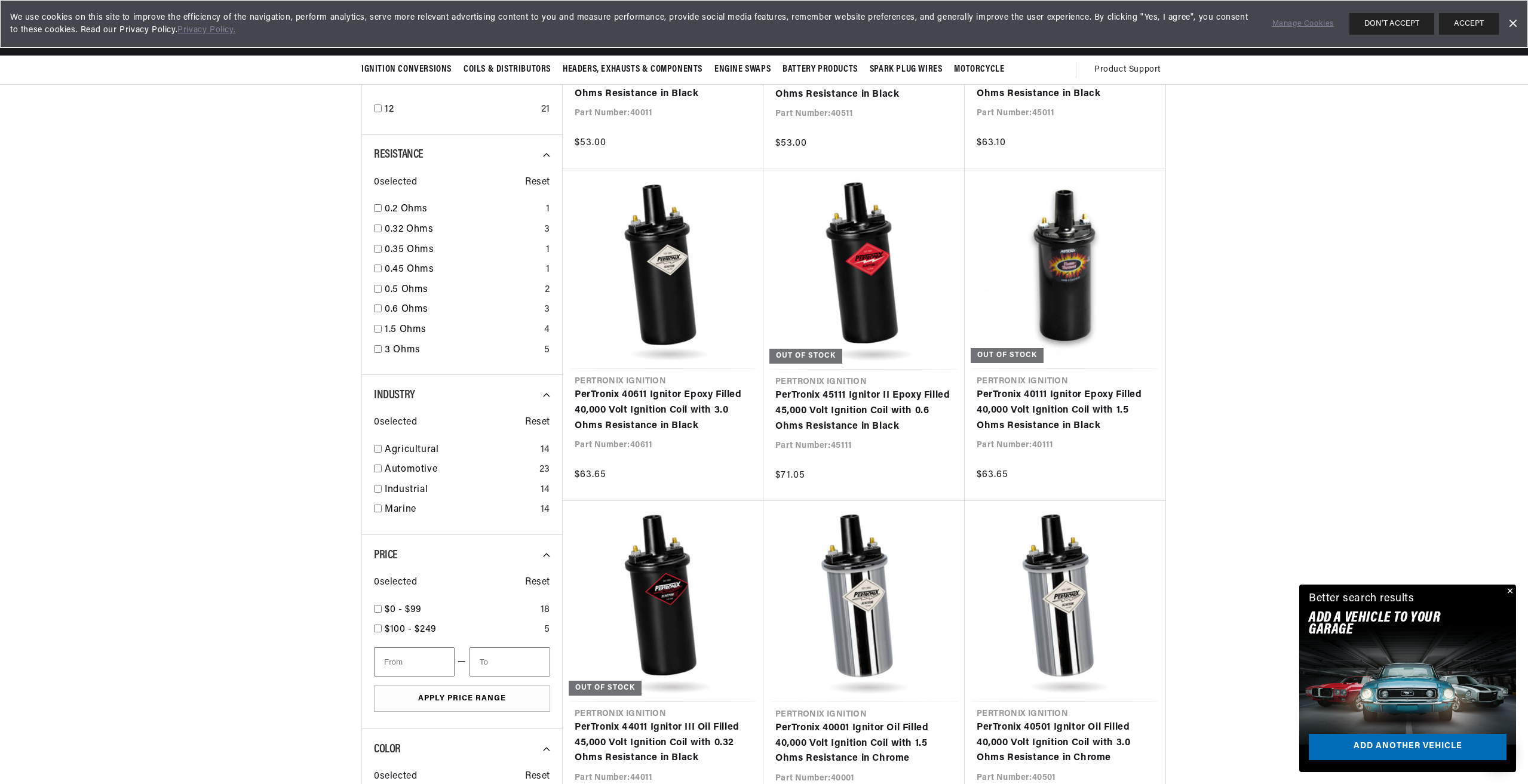
scroll to position [657, 0]
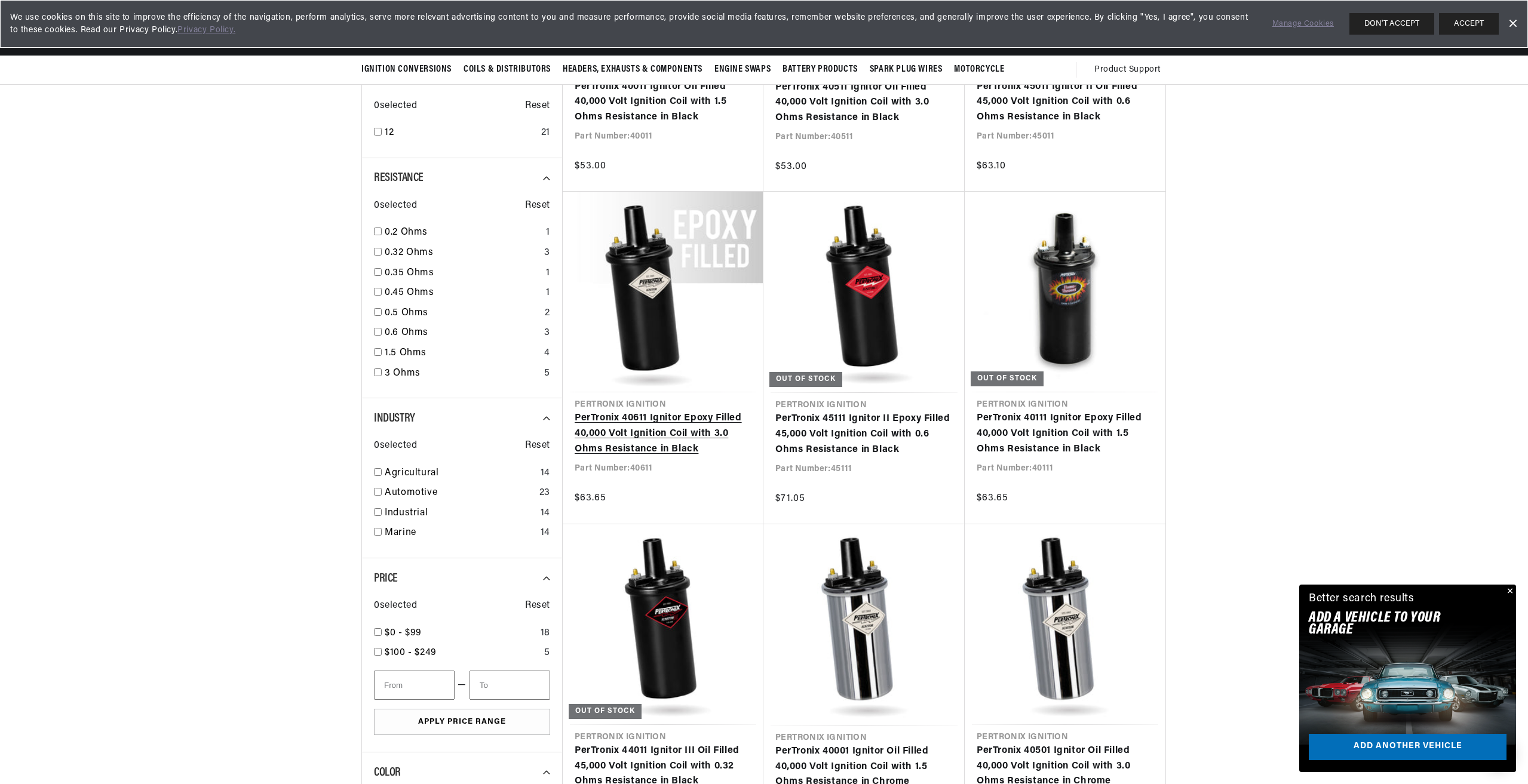
click at [639, 436] on link "PerTronix 40611 Ignitor Epoxy Filled 40,000 Volt Ignition Coil with 3.0 Ohms Re…" at bounding box center [664, 433] width 177 height 46
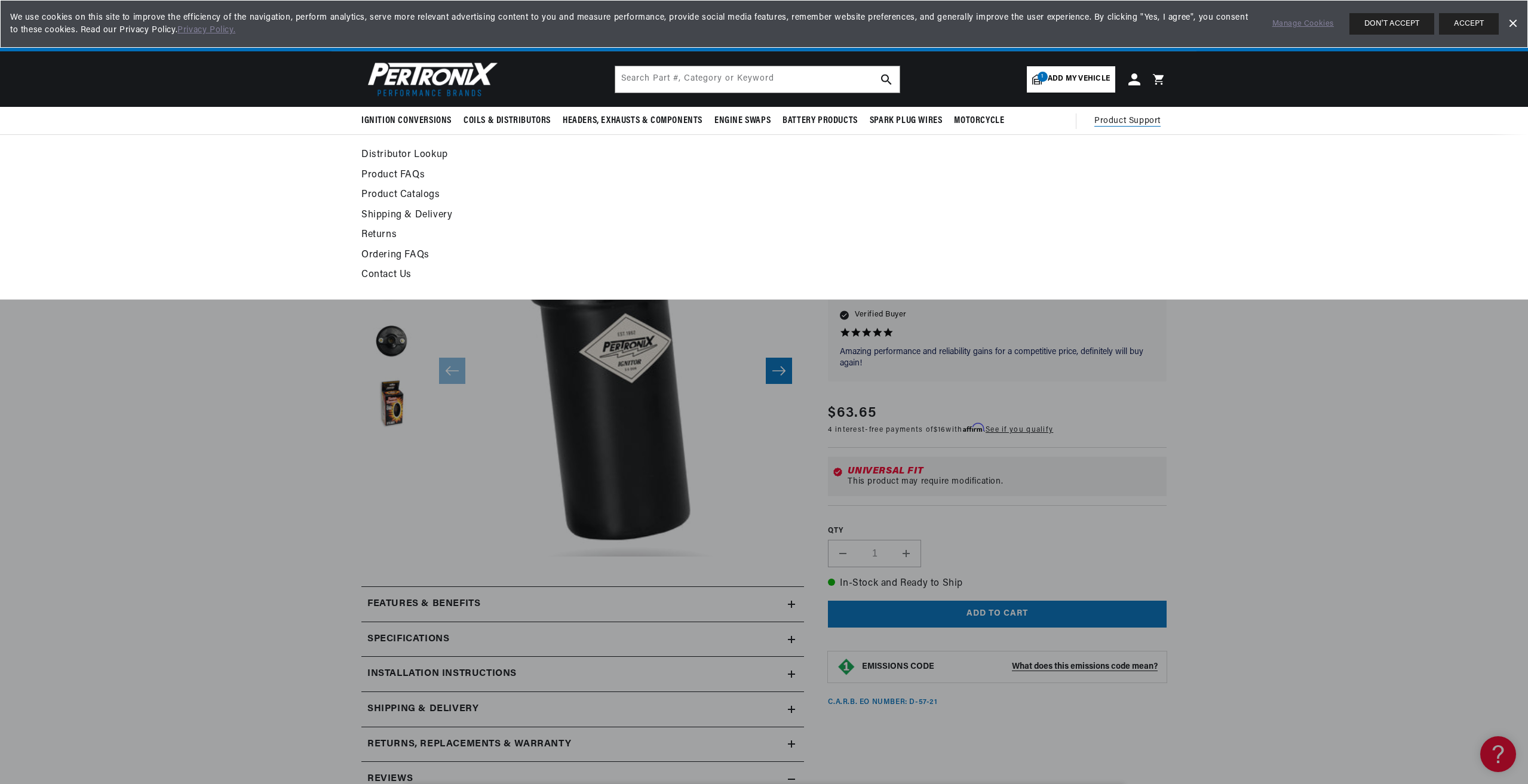
scroll to position [0, 362]
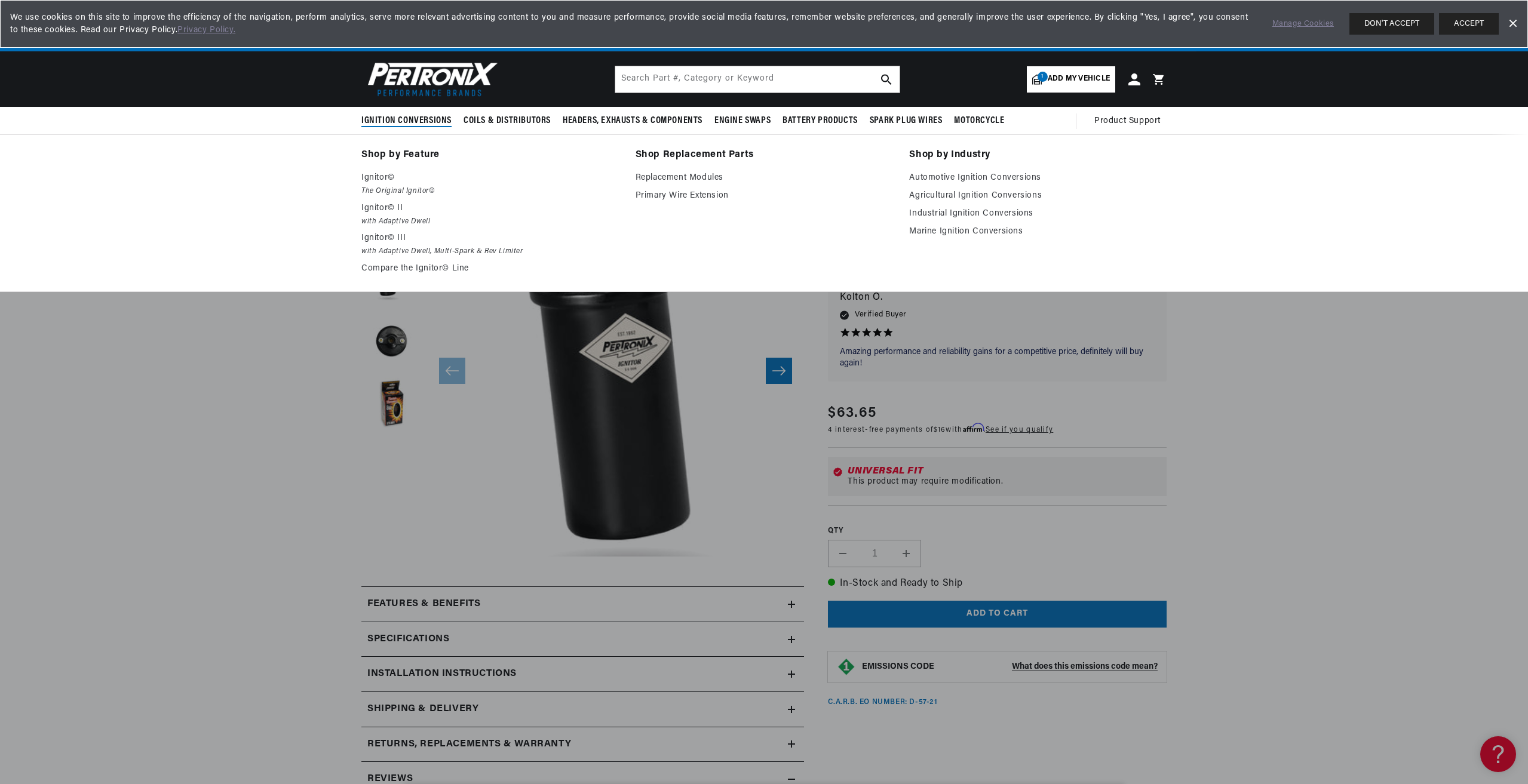
click at [419, 120] on span "Ignition Conversions" at bounding box center [407, 121] width 90 height 13
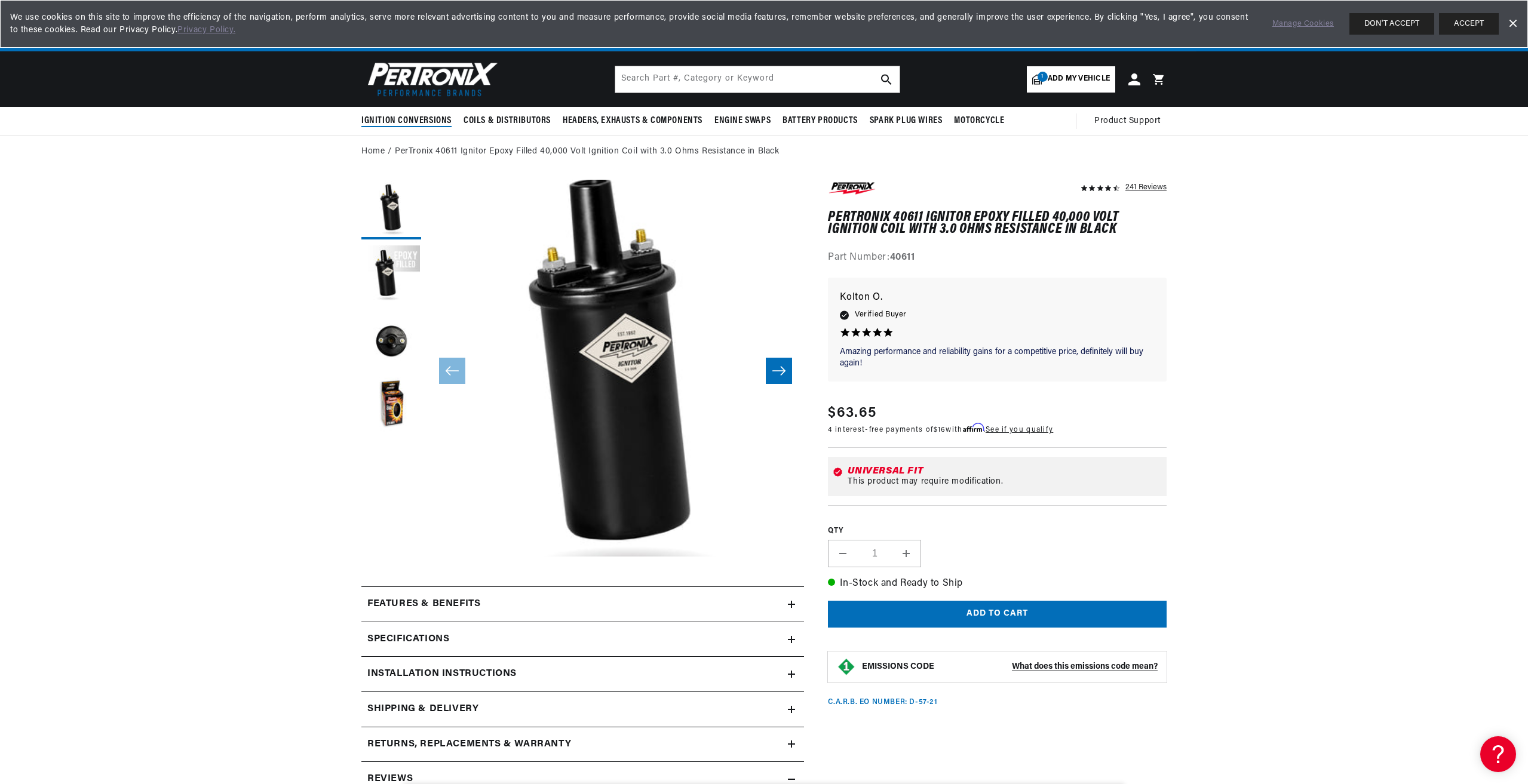
scroll to position [0, 0]
click at [446, 68] on img at bounding box center [430, 79] width 137 height 41
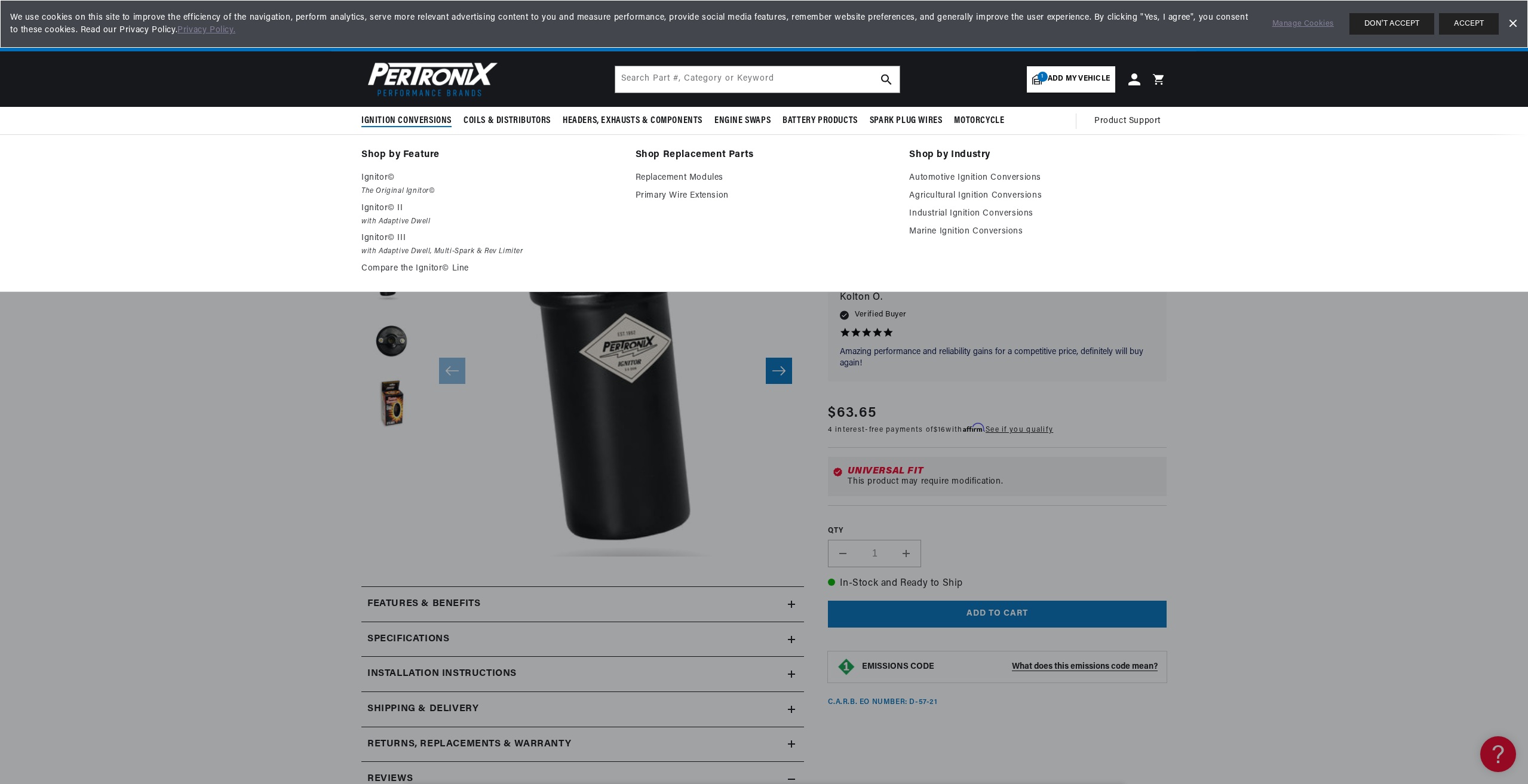
scroll to position [0, 268]
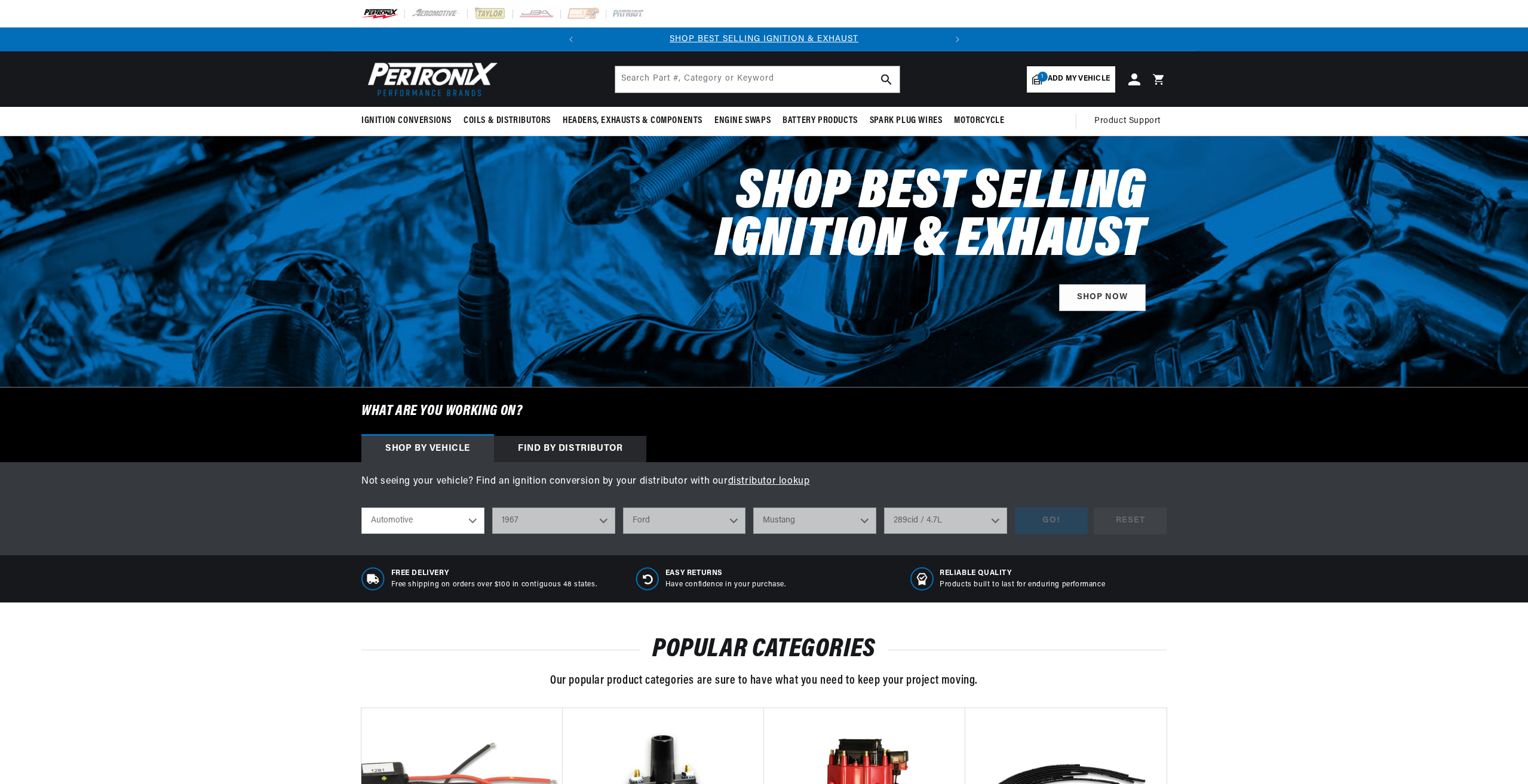
select select "RideType"
select select "1967"
select select "Ford"
select select "Mustang"
select select "289cid-4.7L"
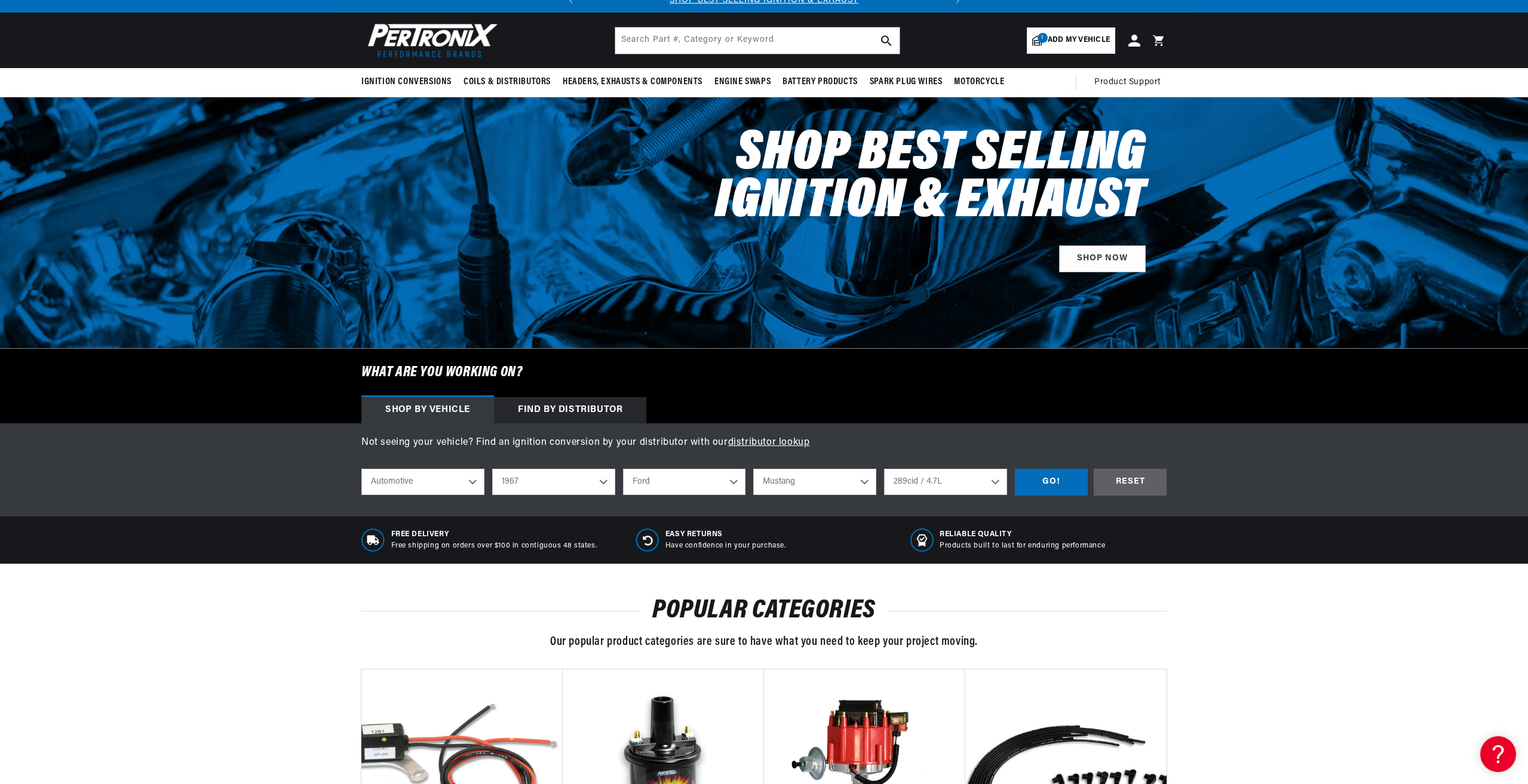
scroll to position [120, 0]
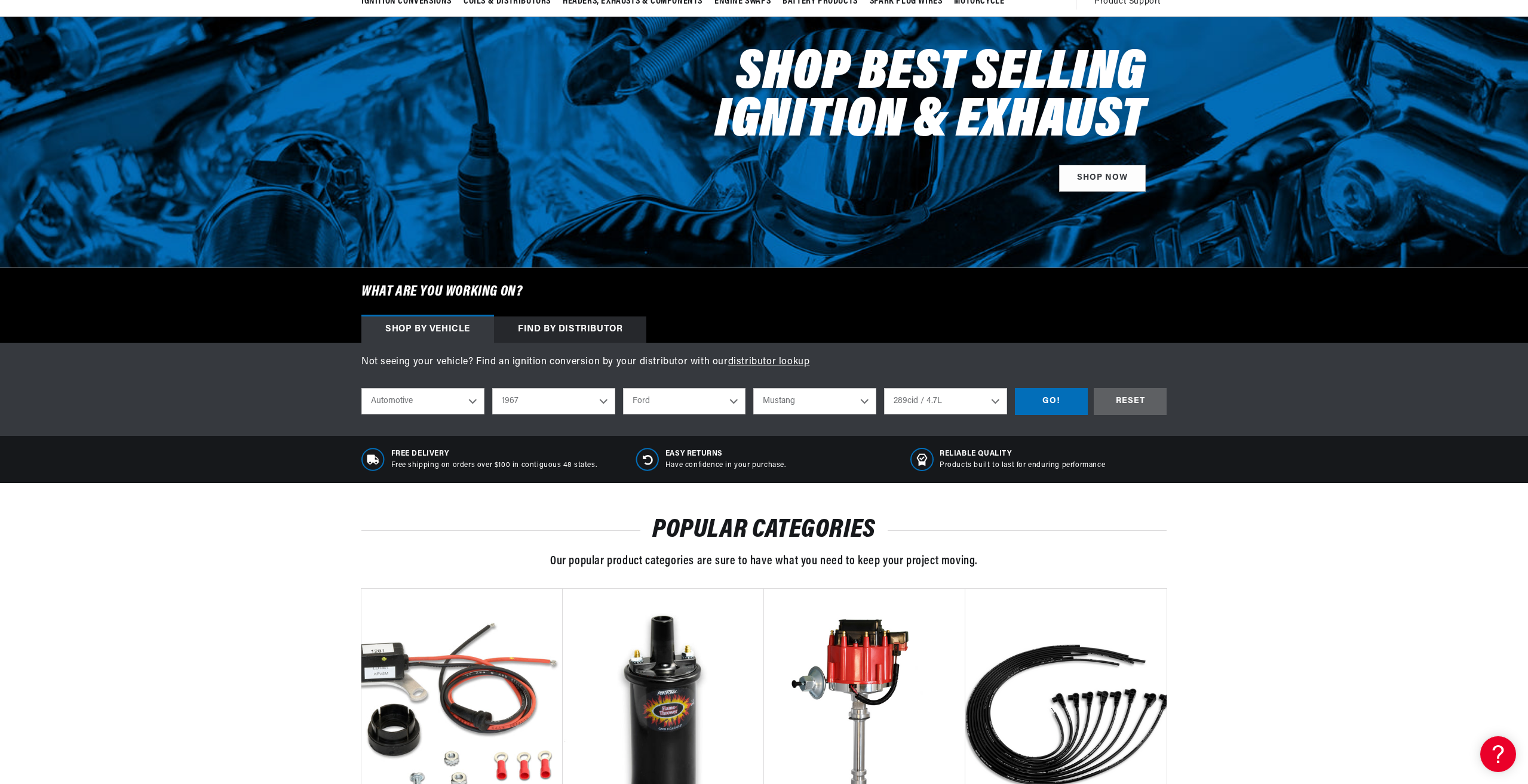
click at [606, 401] on select "2024 2023 2022 2021 2020 2019 2018 2017 2016 2015 2014 2013 2012 2011 2010 2009…" at bounding box center [554, 401] width 123 height 26
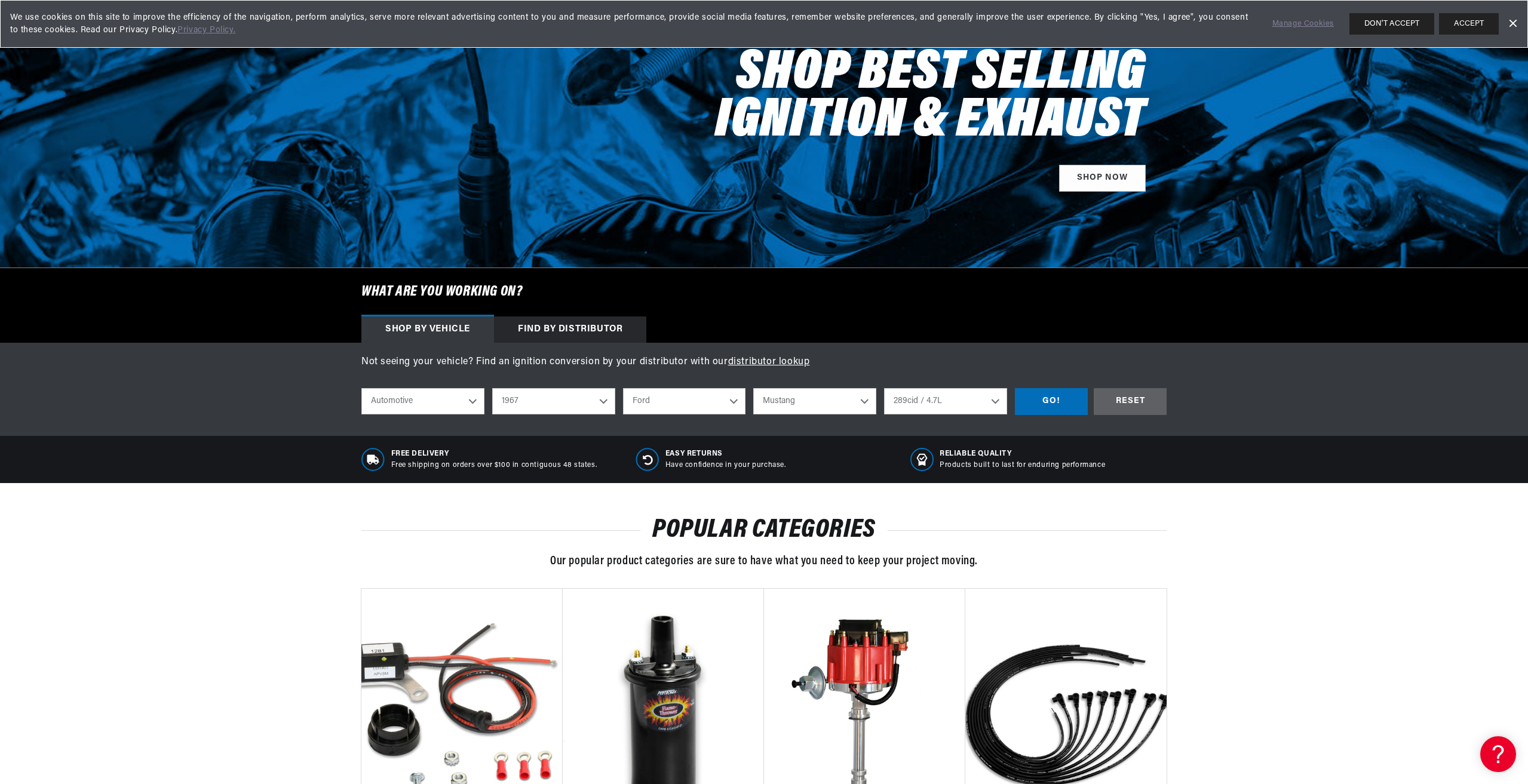
scroll to position [0, 362]
click at [492, 388] on select "2024 2023 2022 2021 2020 2019 2018 2017 2016 2015 2014 2013 2012 2011 2010 2009…" at bounding box center [554, 401] width 123 height 26
select select "1972"
click at [737, 402] on select "Alfa Romeo American Motors Aston Martin Audi Austin BMW Buick Cadillac Checker …" at bounding box center [685, 401] width 123 height 26
click at [623, 388] on select "Alfa Romeo American Motors Aston Martin Audi Austin BMW Buick Cadillac Checker …" at bounding box center [685, 401] width 123 height 26
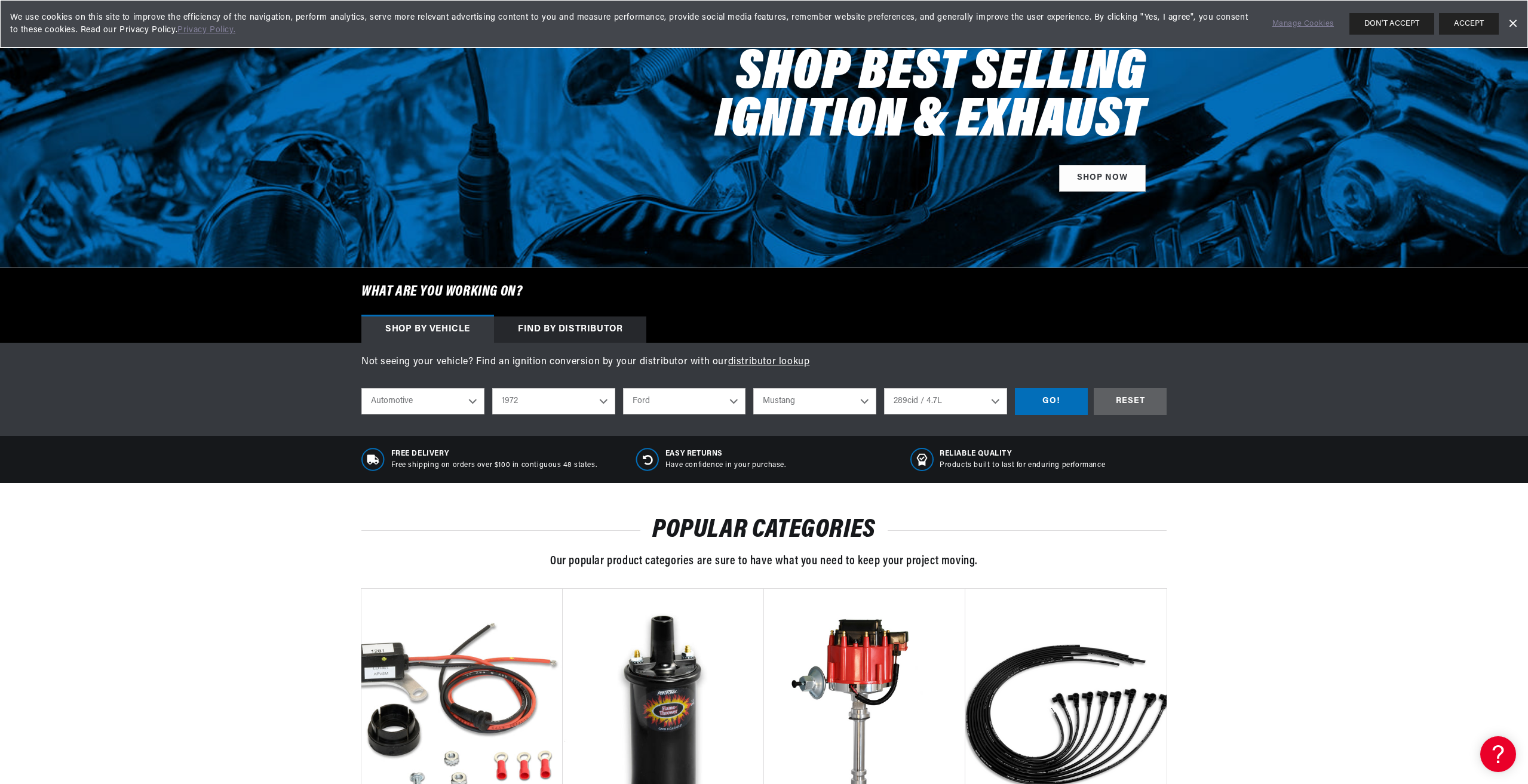
select select "Chrysler"
select select "Model"
select select "Engine"
click at [863, 400] on select "Model Imperial New Yorker Newport Town & Country" at bounding box center [815, 401] width 123 height 26
select select "[GEOGRAPHIC_DATA]"
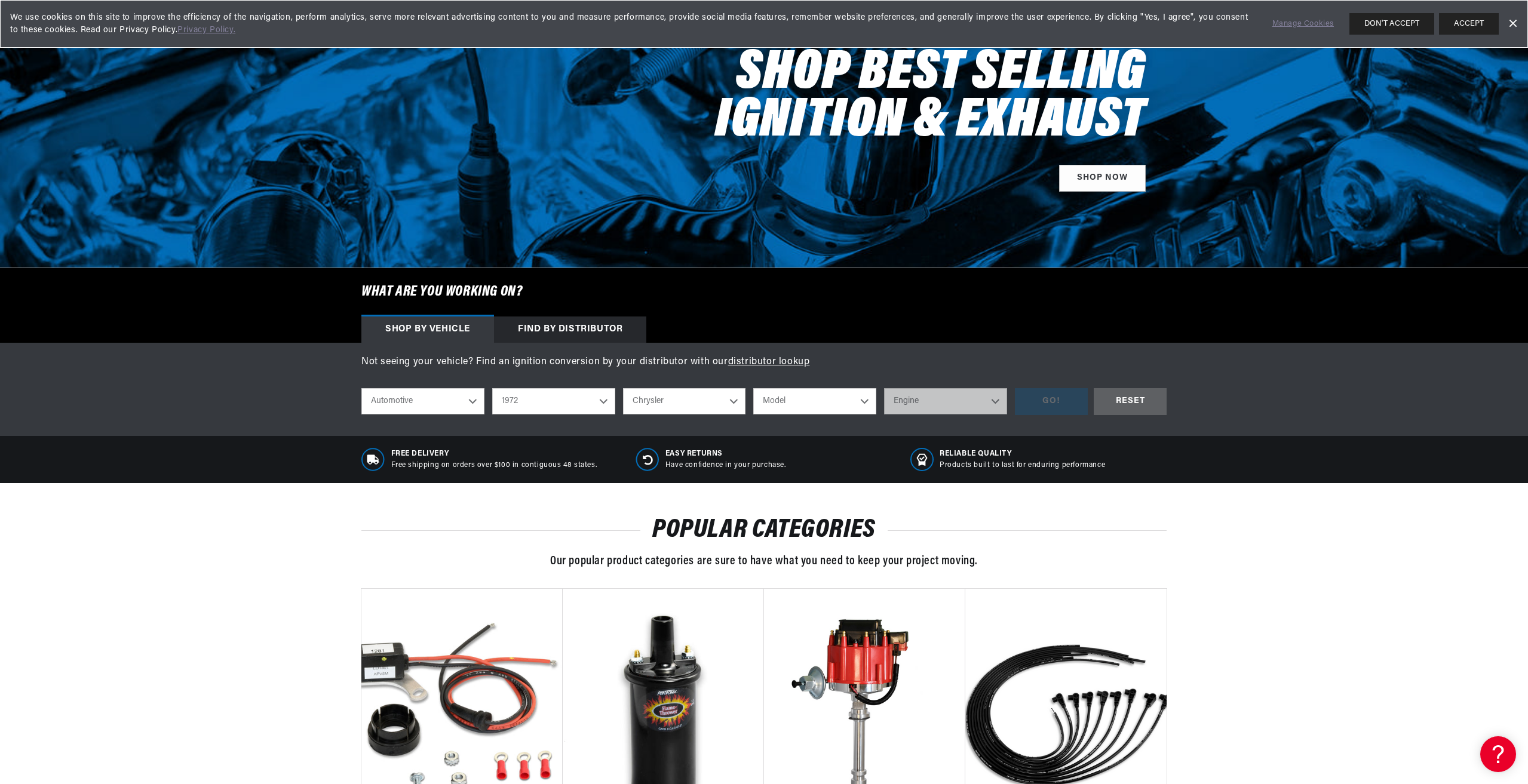
click at [753, 388] on select "Model Imperial New Yorker Newport Town & Country" at bounding box center [815, 401] width 123 height 26
select select "[GEOGRAPHIC_DATA]"
click at [993, 400] on select "Engine 5.2L 360cid / 5.9L 400cid / 6.6L 440cid / 7.2L" at bounding box center [946, 401] width 123 height 26
select select "400cid-6.6L"
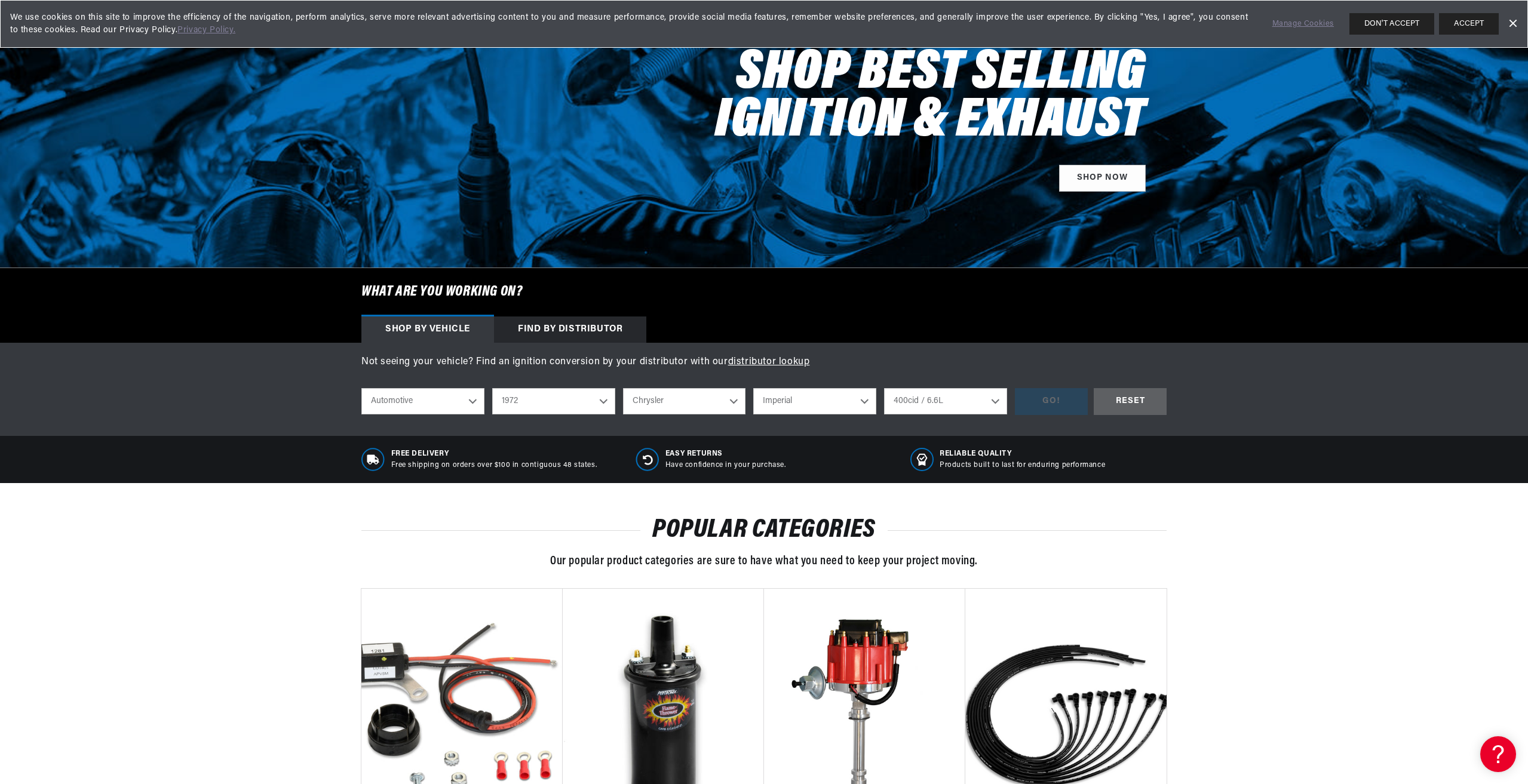
click at [884, 388] on select "Engine 5.2L 360cid / 5.9L 400cid / 6.6L 440cid / 7.2L" at bounding box center [946, 401] width 123 height 26
select select "400cid-6.6L"
click at [1045, 403] on div "GO!" at bounding box center [1051, 401] width 73 height 27
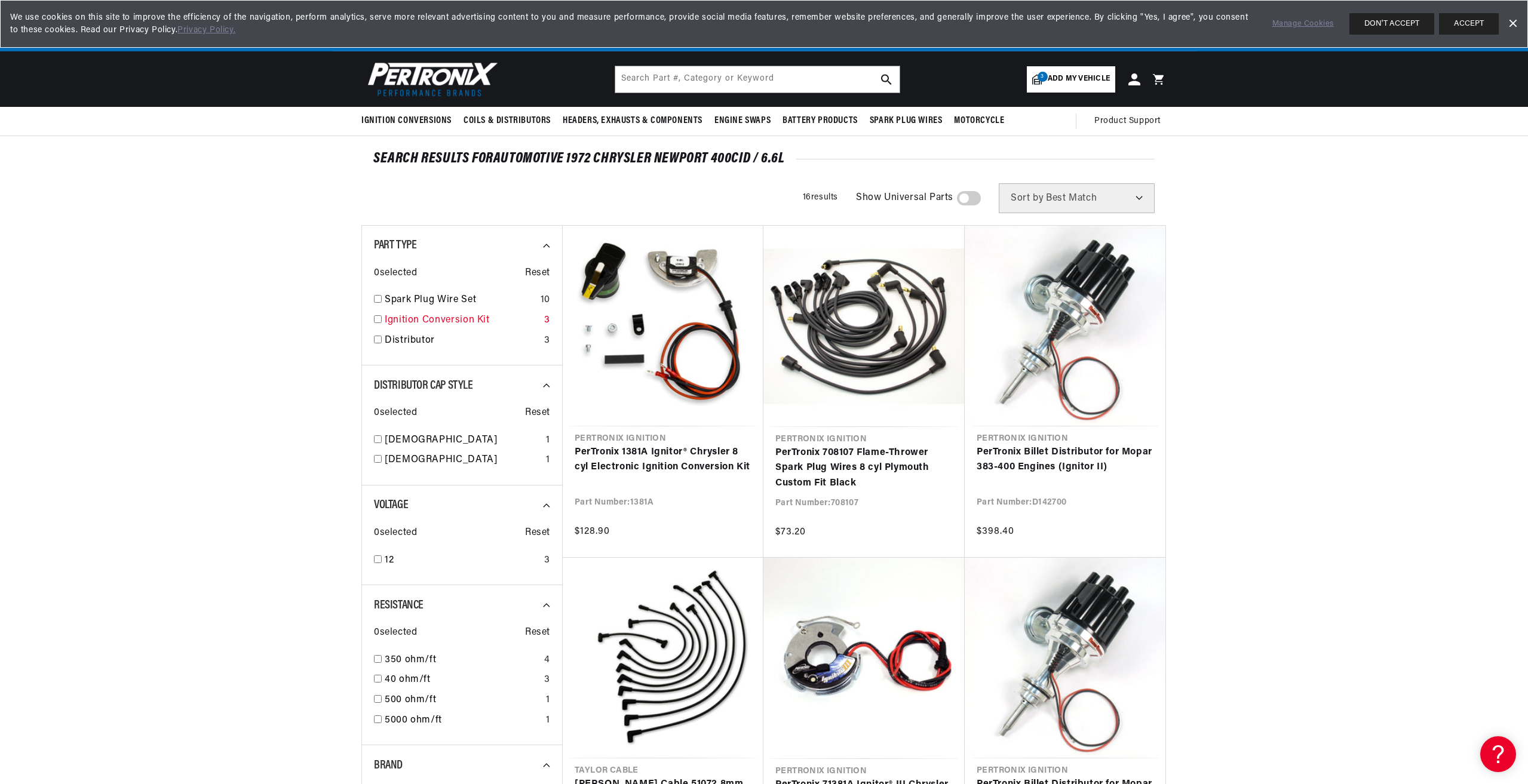
click at [376, 320] on input "checkbox" at bounding box center [378, 319] width 8 height 8
checkbox input "true"
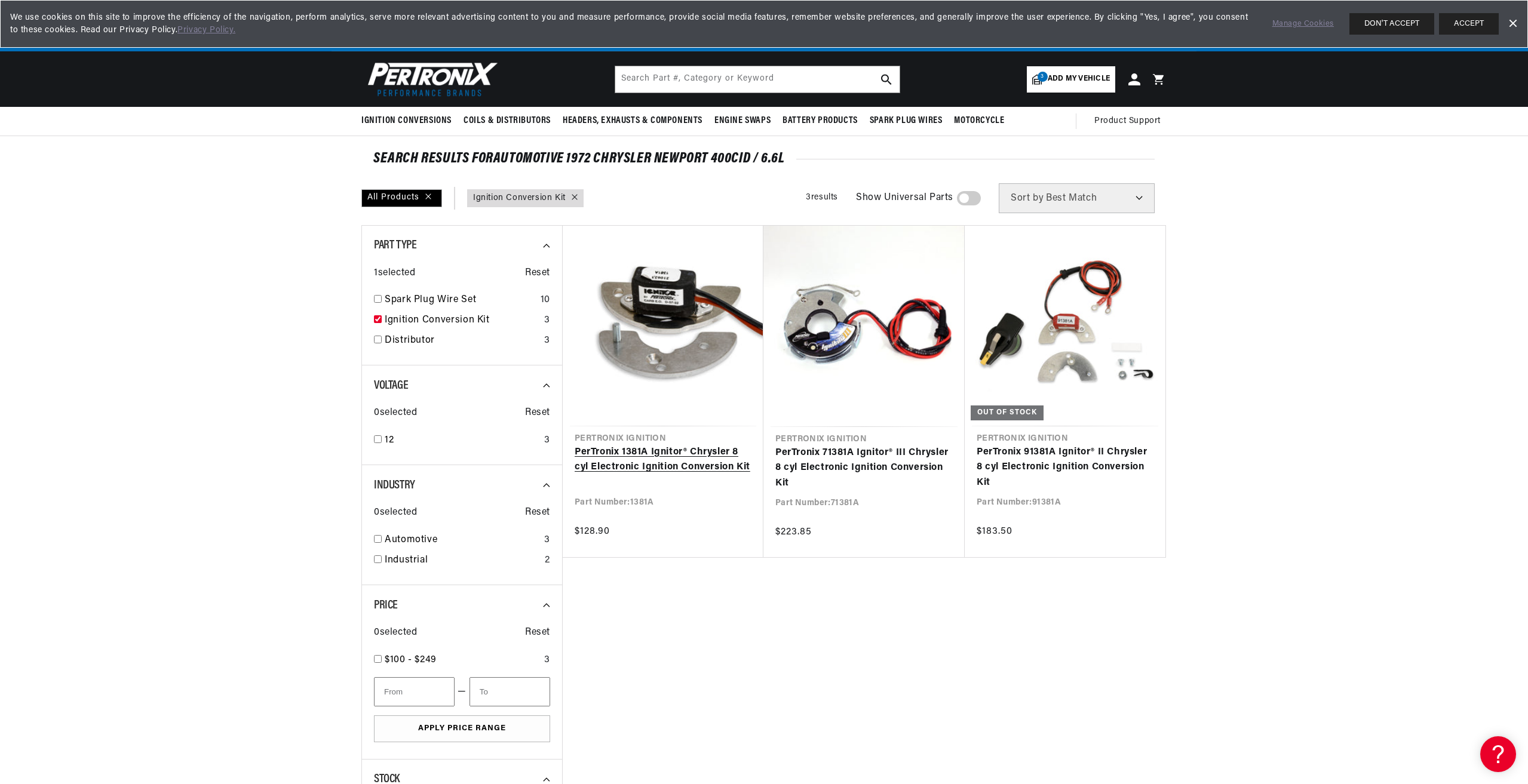
click at [681, 464] on link "PerTronix 1381A Ignitor® Chrysler 8 cyl Electronic Ignition Conversion Kit" at bounding box center [664, 460] width 177 height 31
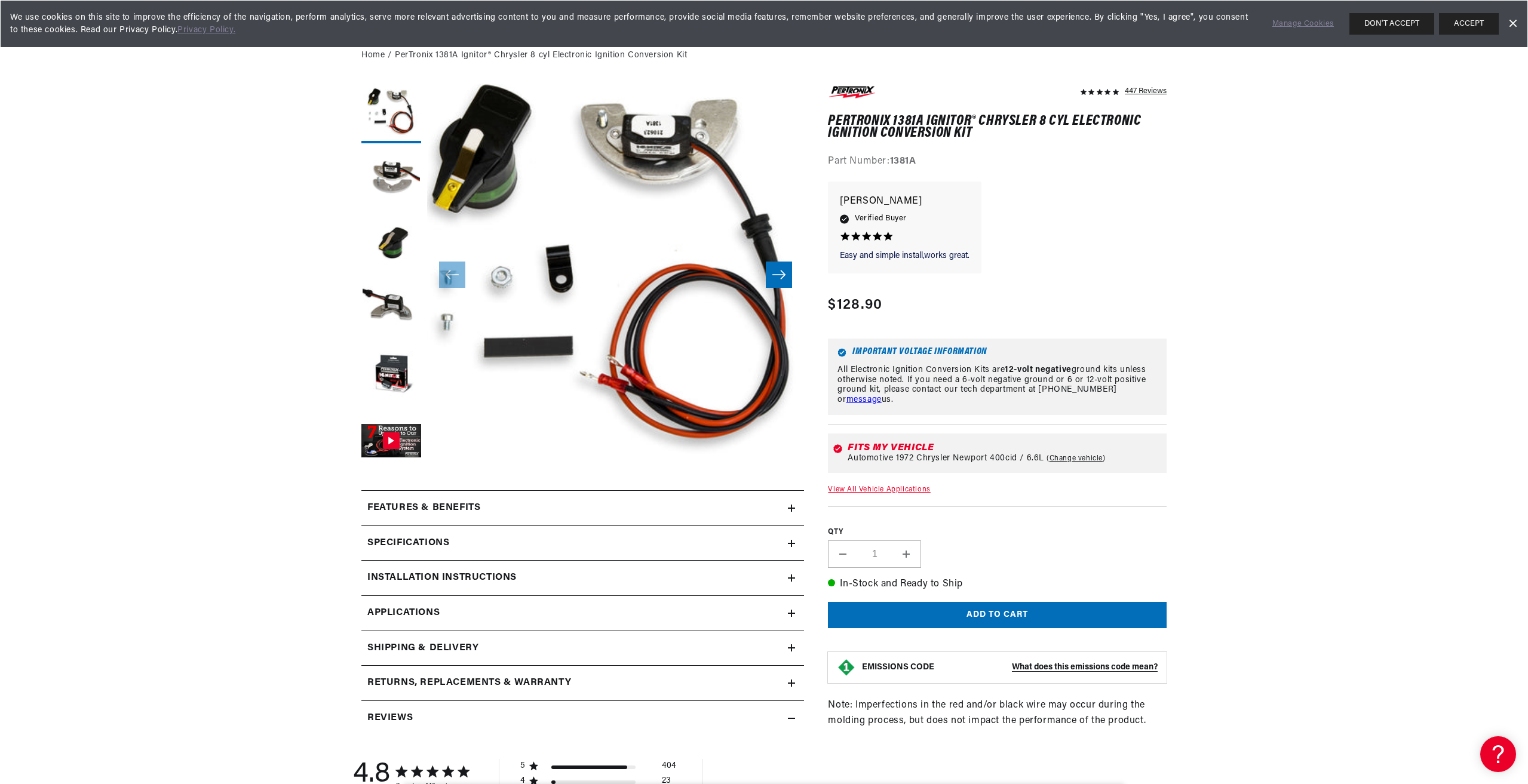
scroll to position [120, 0]
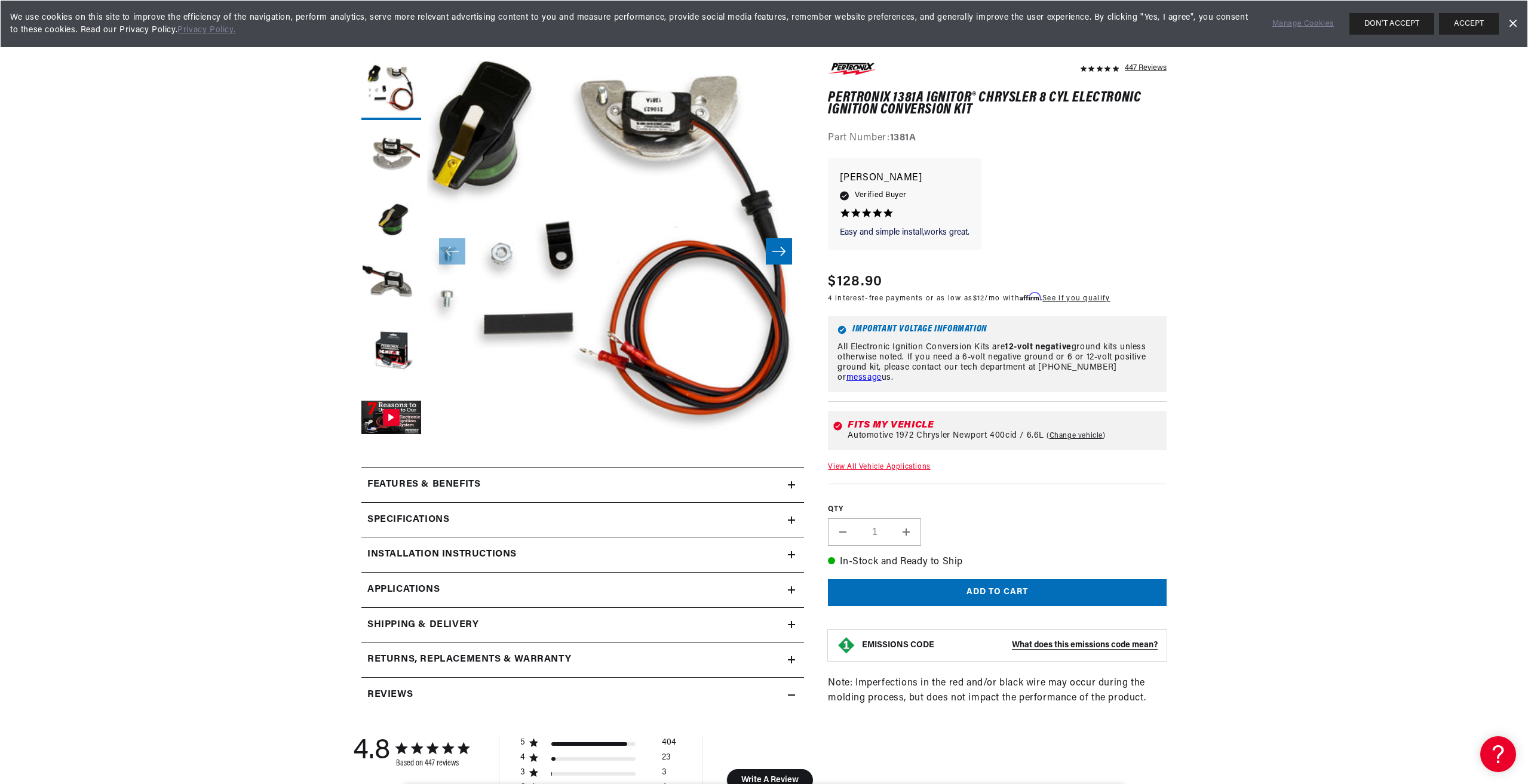
click at [417, 519] on h2 "Specifications" at bounding box center [408, 520] width 82 height 15
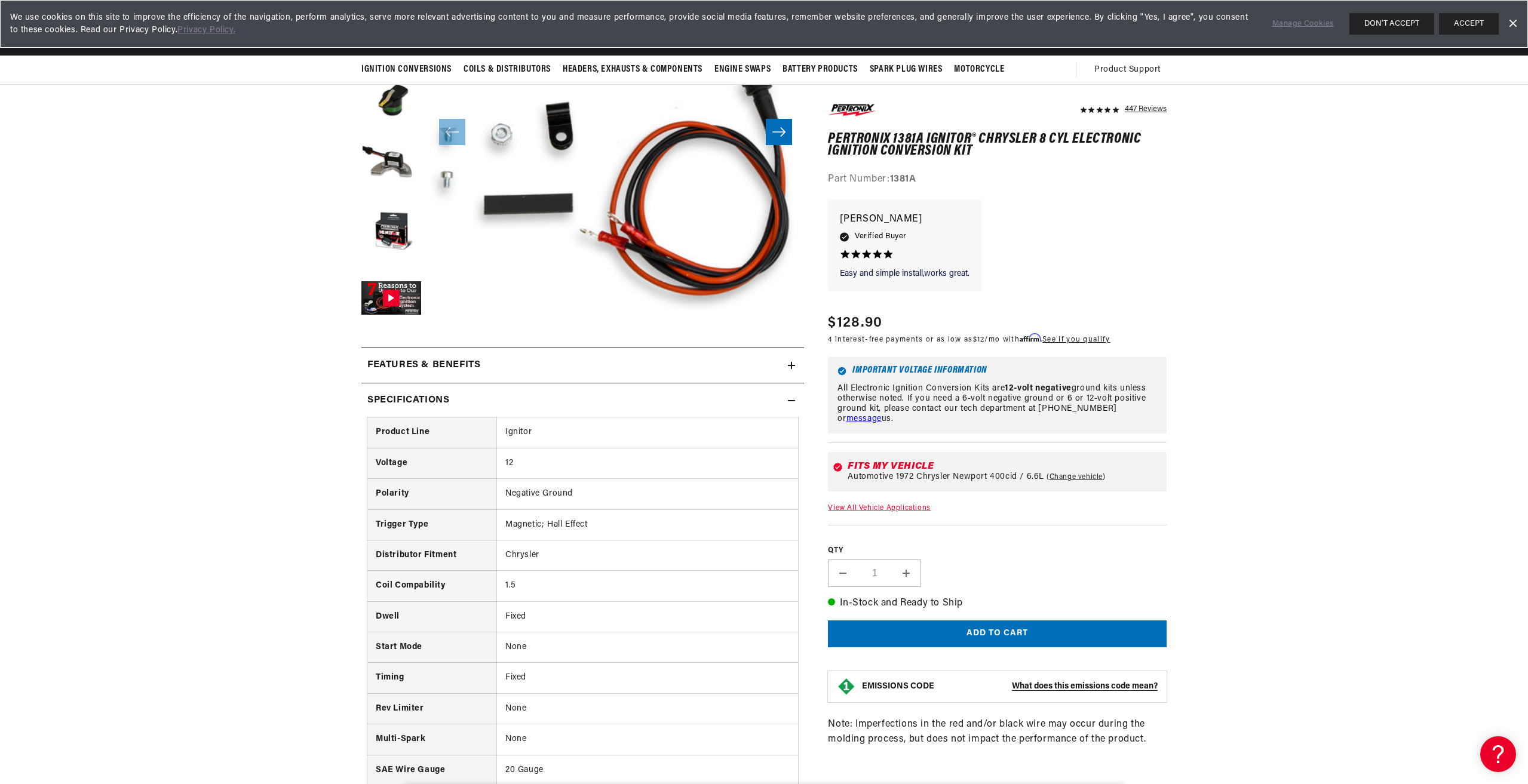
scroll to position [0, 362]
click at [793, 403] on icon at bounding box center [792, 401] width 7 height 7
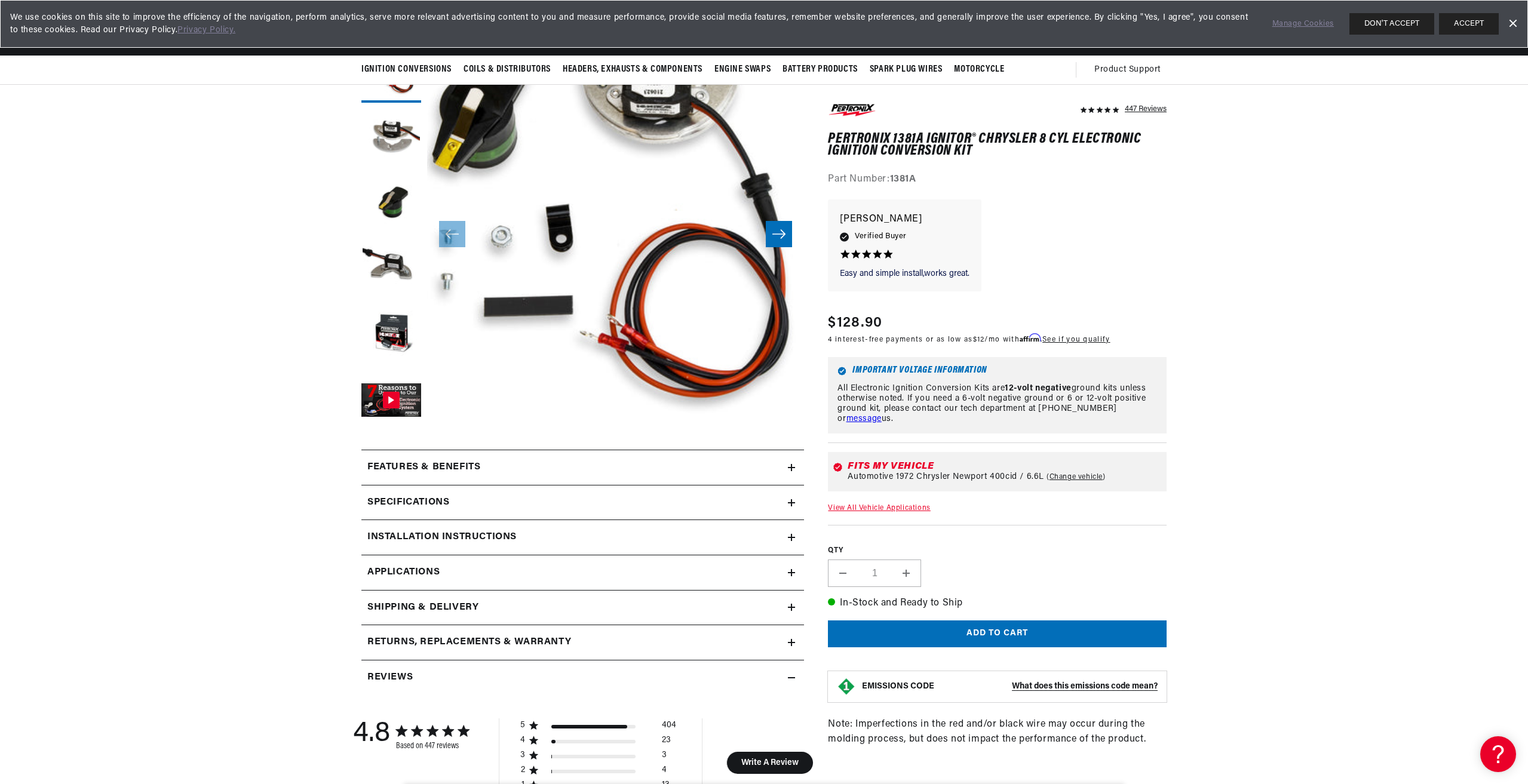
scroll to position [120, 0]
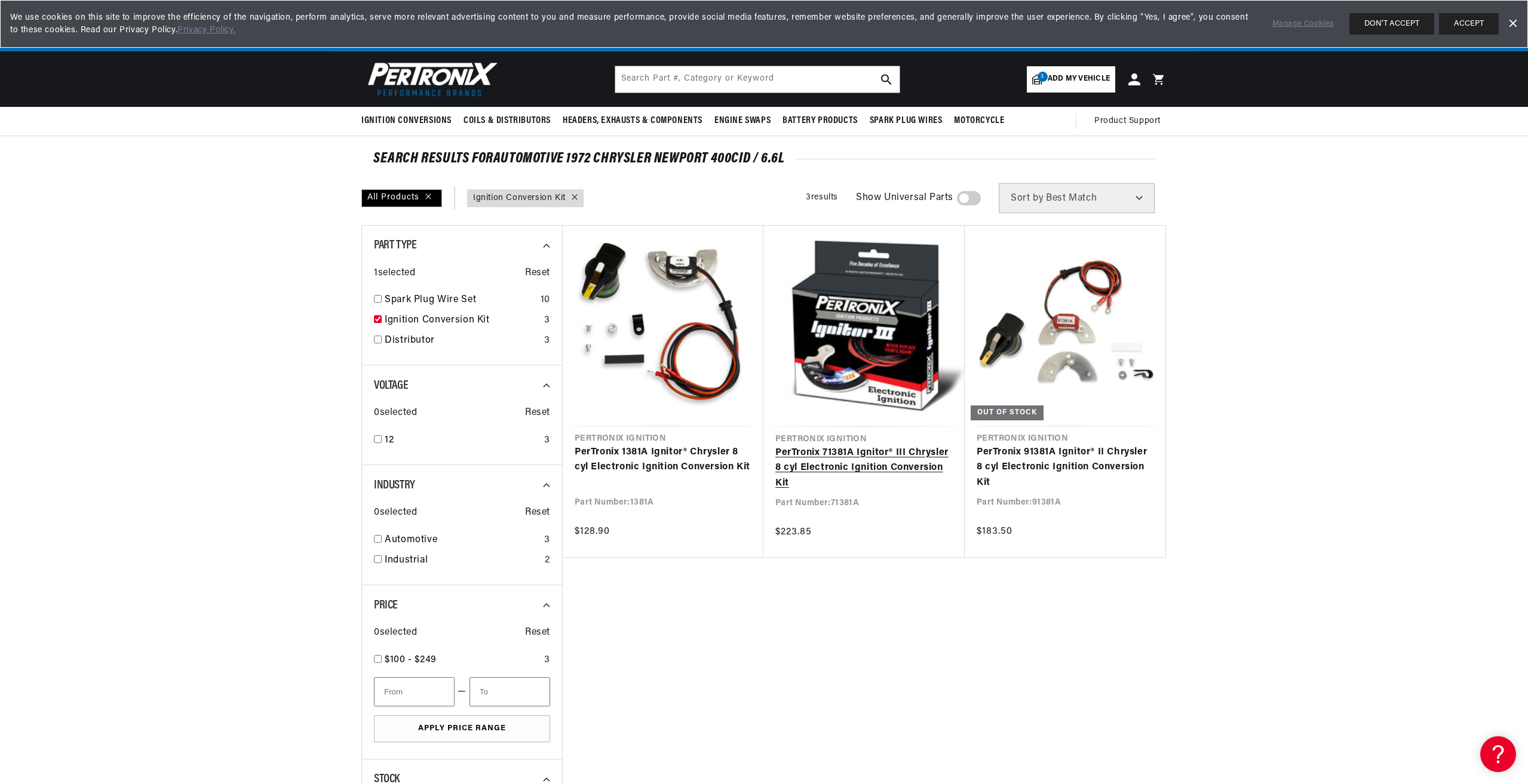
click at [807, 462] on link "PerTronix 71381A Ignitor® III Chrysler 8 cyl Electronic Ignition Conversion Kit" at bounding box center [864, 468] width 178 height 46
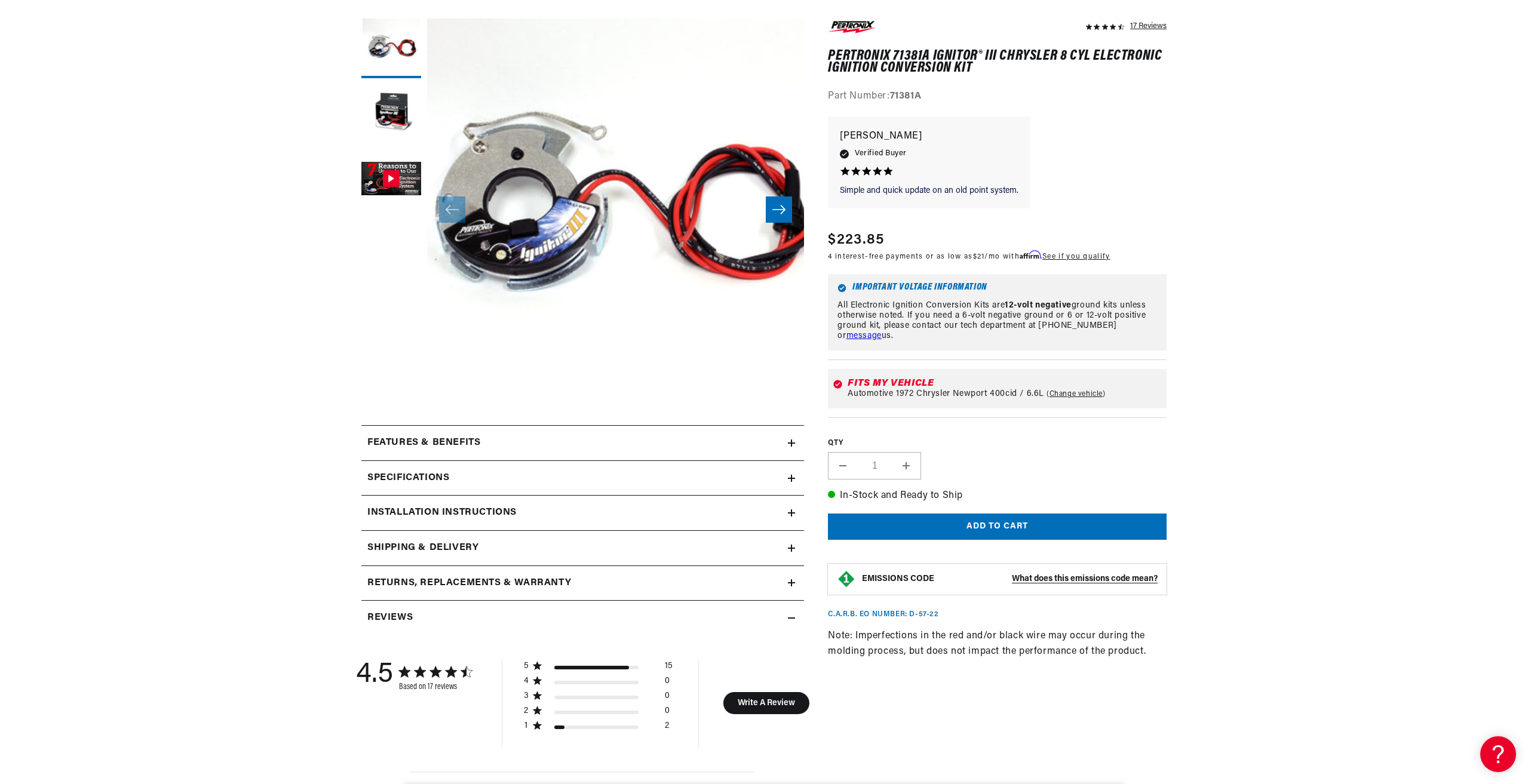
scroll to position [179, 0]
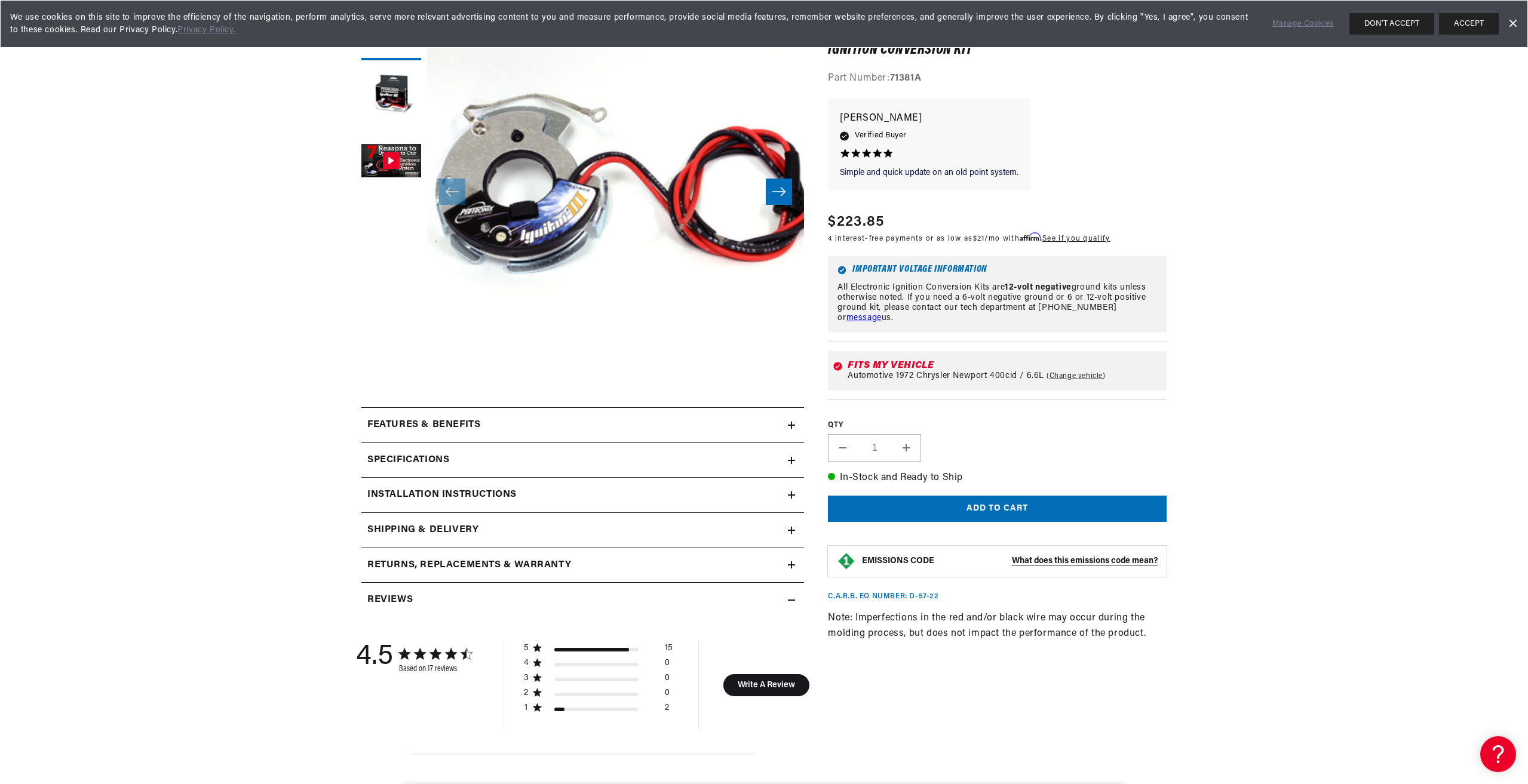
click at [411, 456] on h2 "Specifications" at bounding box center [408, 460] width 82 height 15
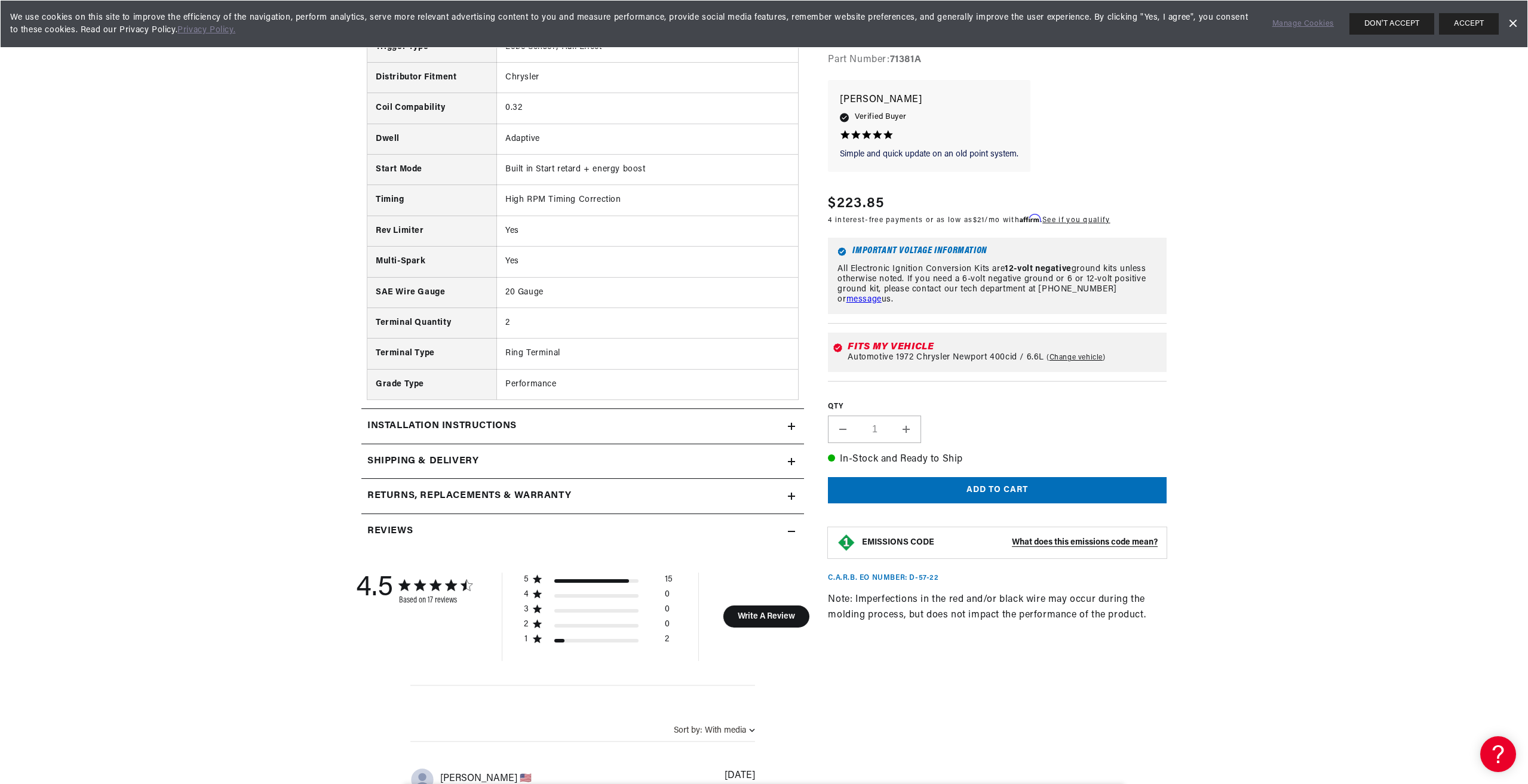
scroll to position [0, 0]
click at [449, 426] on h2 "Installation instructions" at bounding box center [442, 426] width 150 height 15
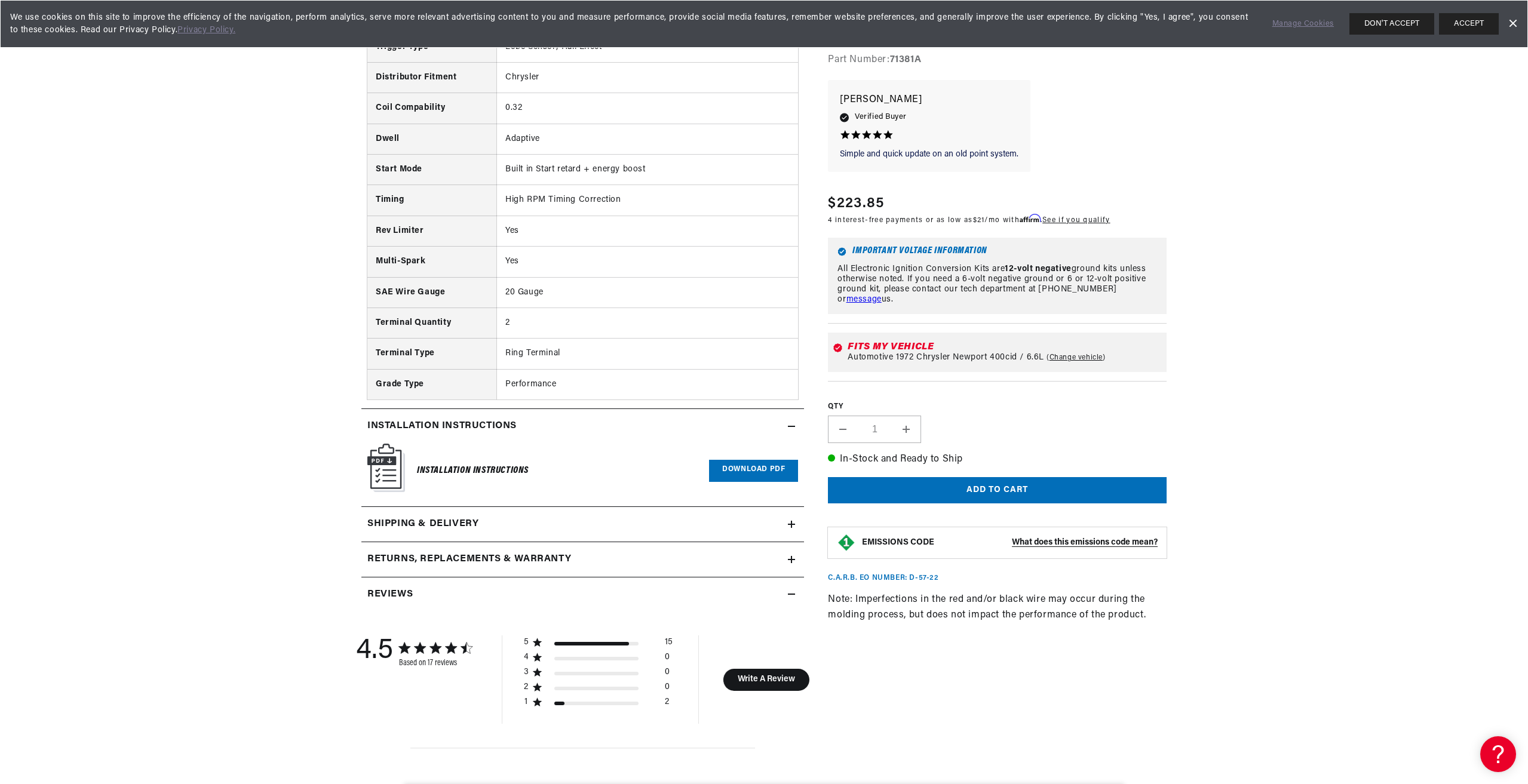
click at [756, 467] on link "Download PDF" at bounding box center [754, 471] width 89 height 22
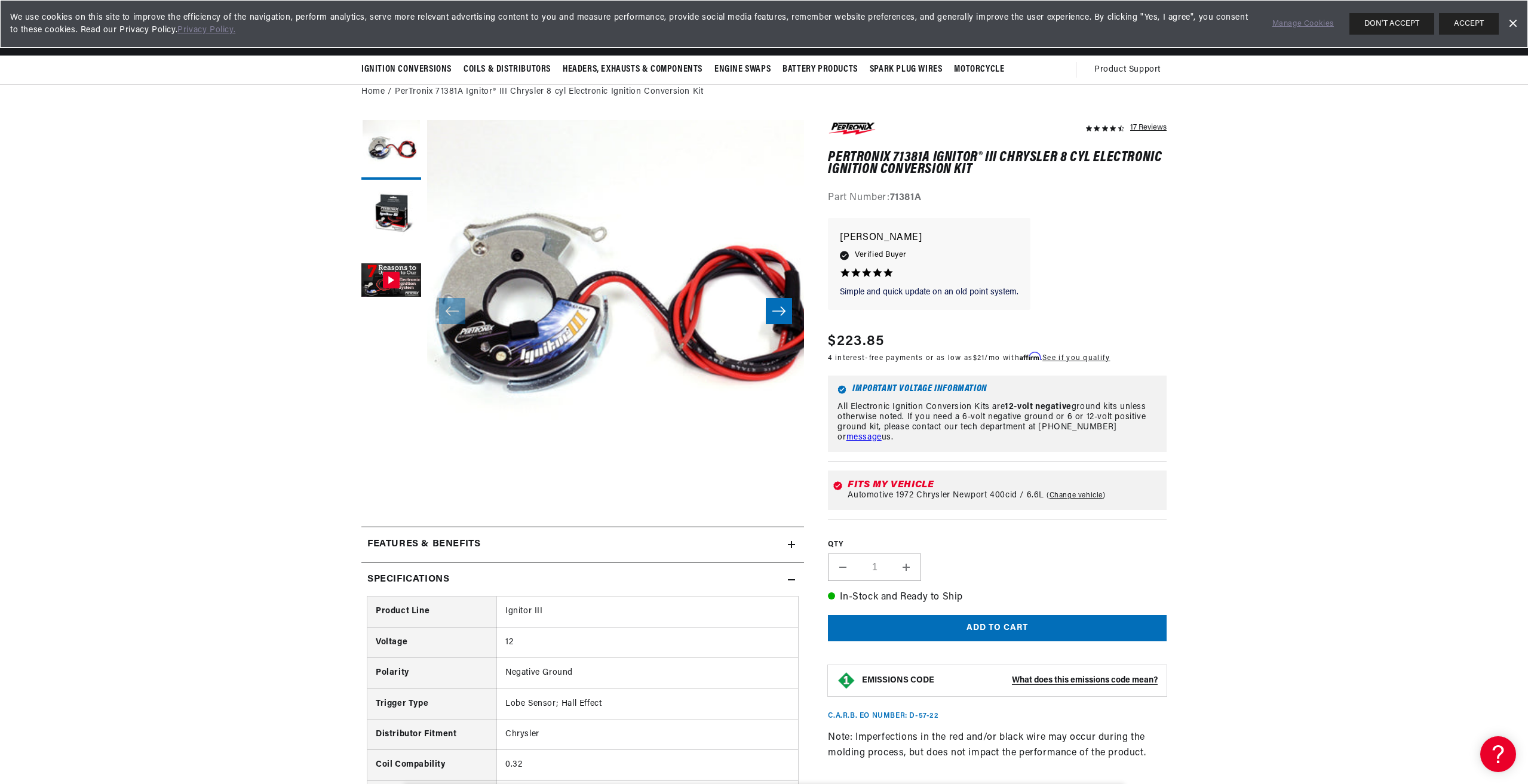
click at [426, 572] on h2 "Specifications" at bounding box center [408, 580] width 82 height 15
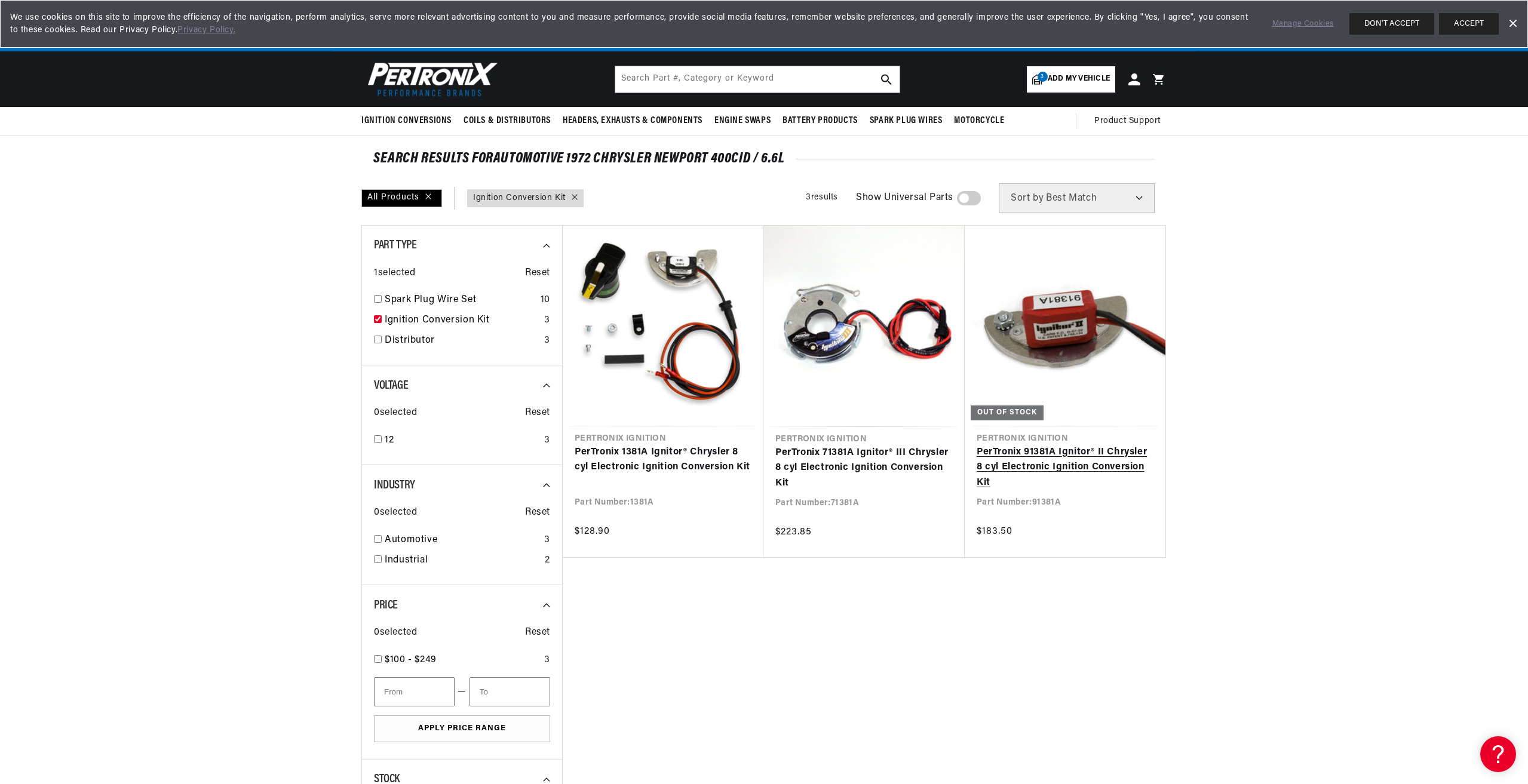
click at [1004, 466] on link "PerTronix 91381A Ignitor® II Chrysler 8 cyl Electronic Ignition Conversion Kit" at bounding box center [1065, 467] width 177 height 46
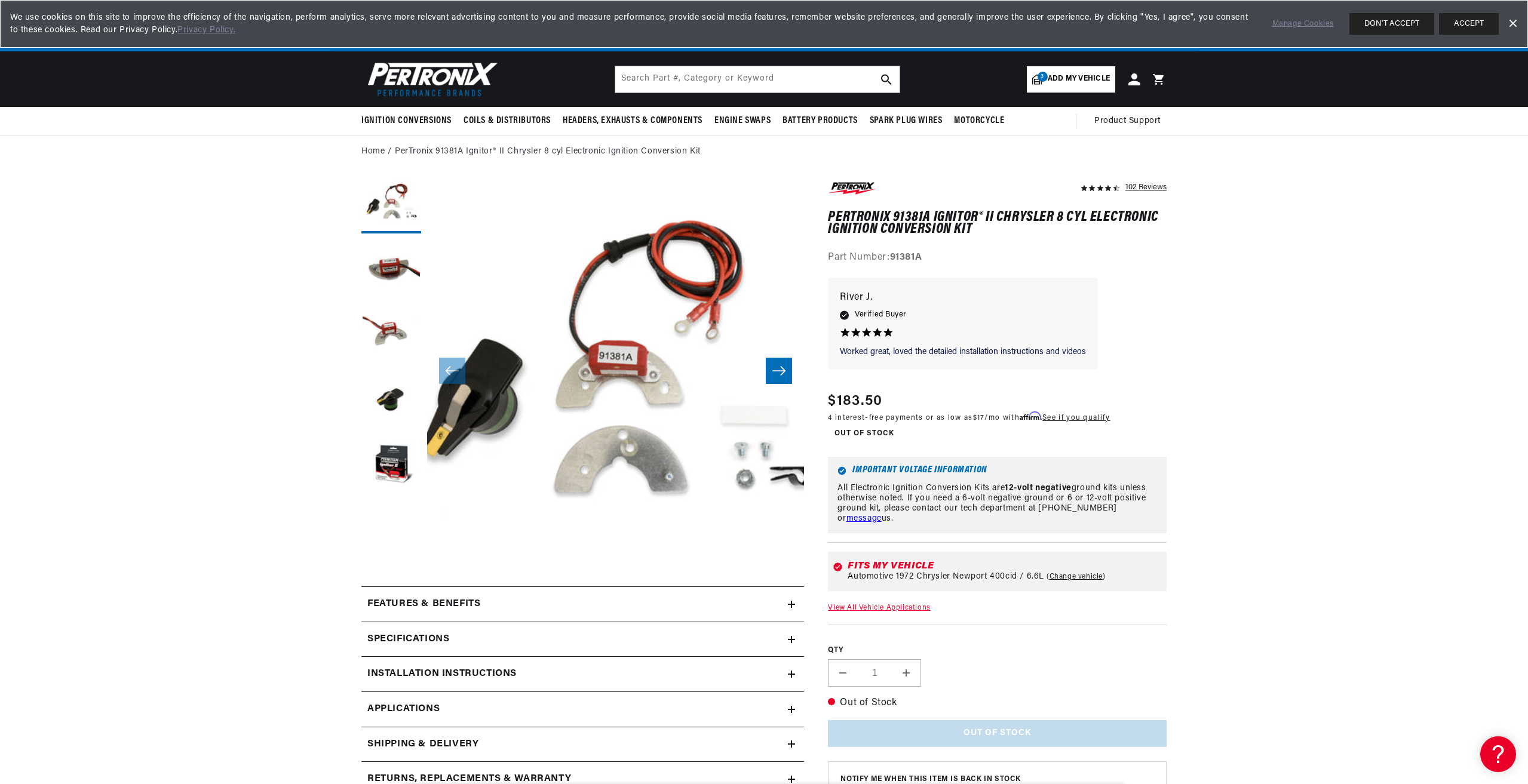
click at [405, 636] on h2 "Specifications" at bounding box center [408, 639] width 82 height 15
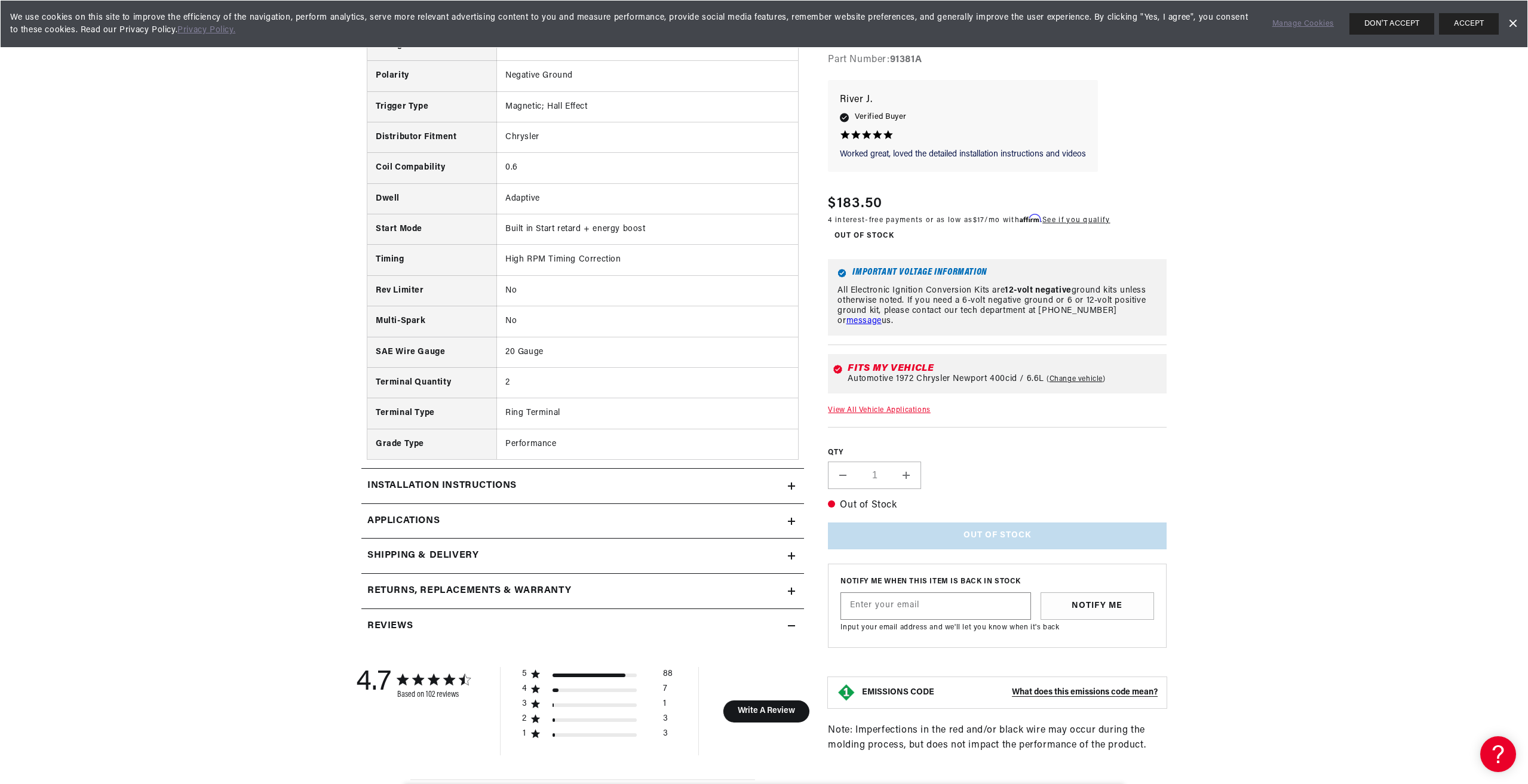
scroll to position [0, 362]
click at [397, 520] on span "Applications" at bounding box center [404, 521] width 72 height 15
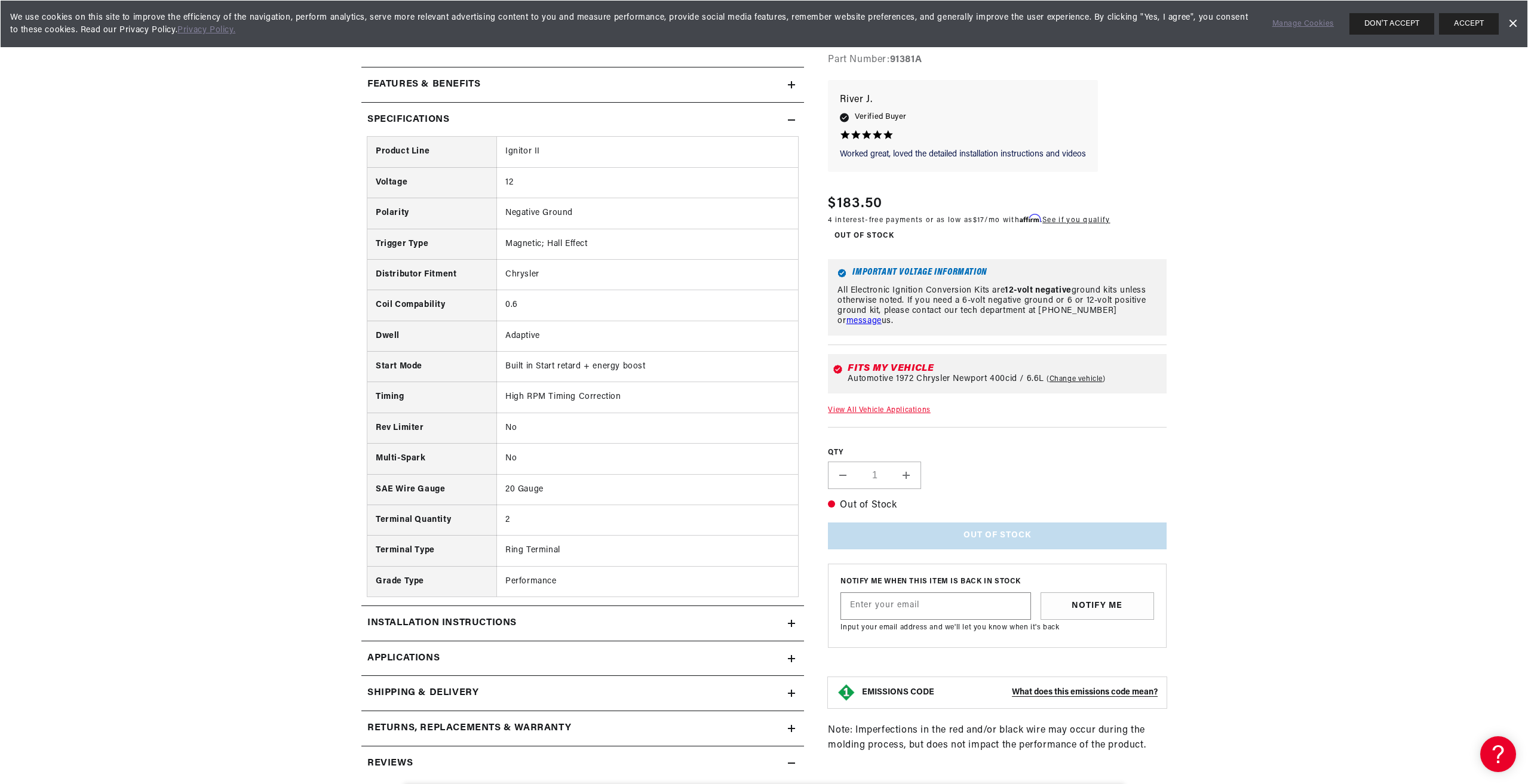
scroll to position [716, 0]
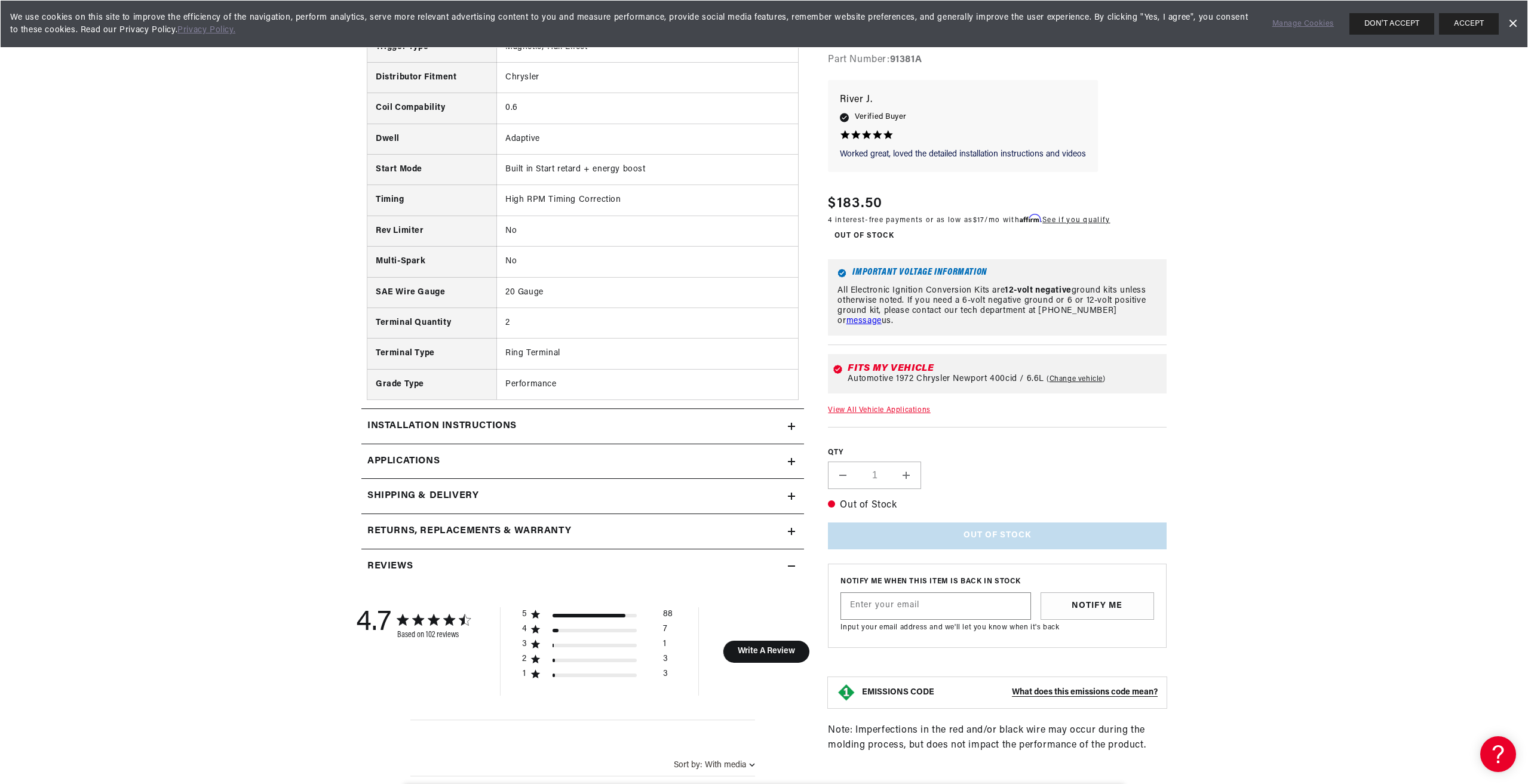
click at [428, 422] on h2 "Installation instructions" at bounding box center [442, 426] width 150 height 15
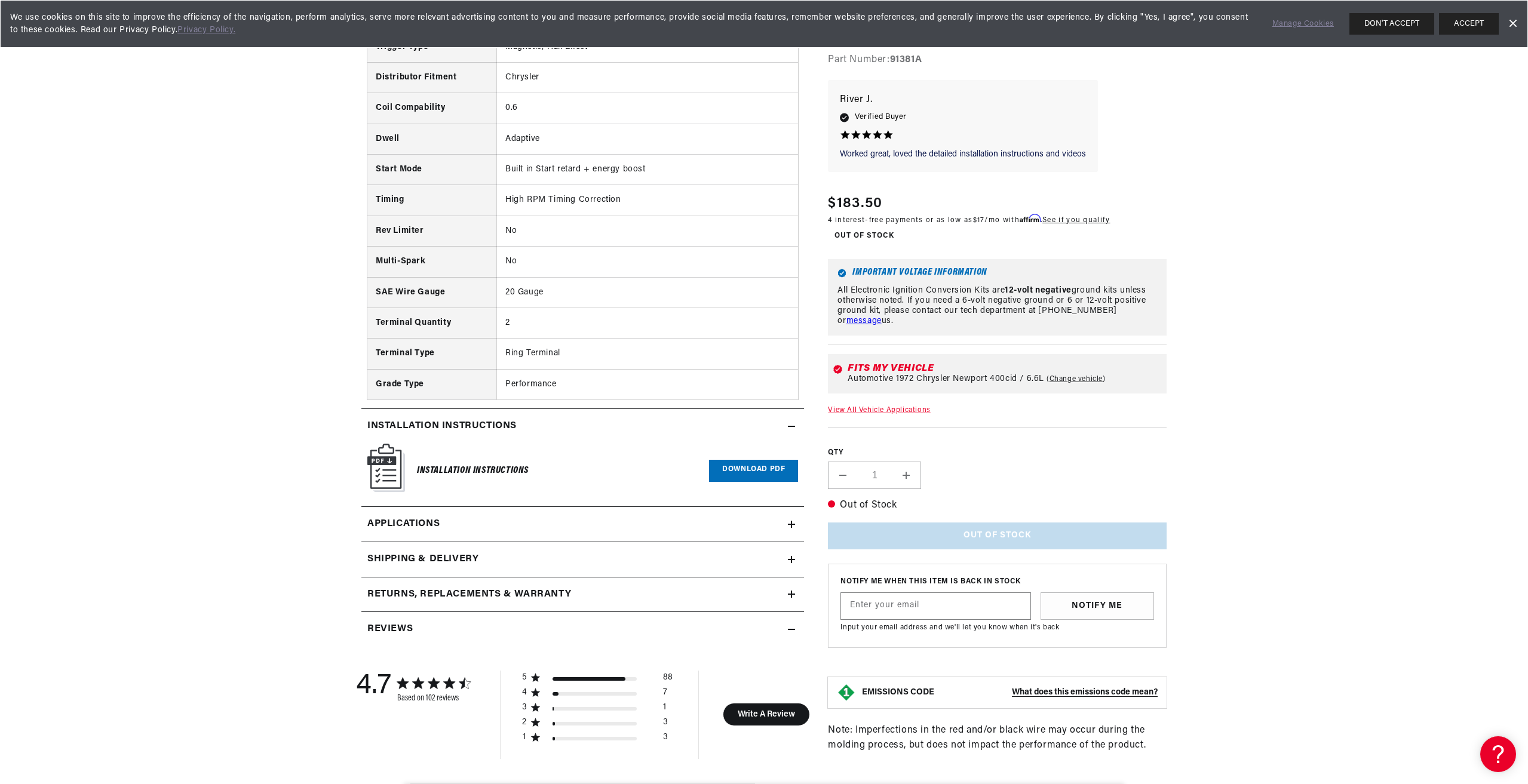
click at [750, 469] on link "Download PDF" at bounding box center [754, 471] width 89 height 22
